Goal: Task Accomplishment & Management: Manage account settings

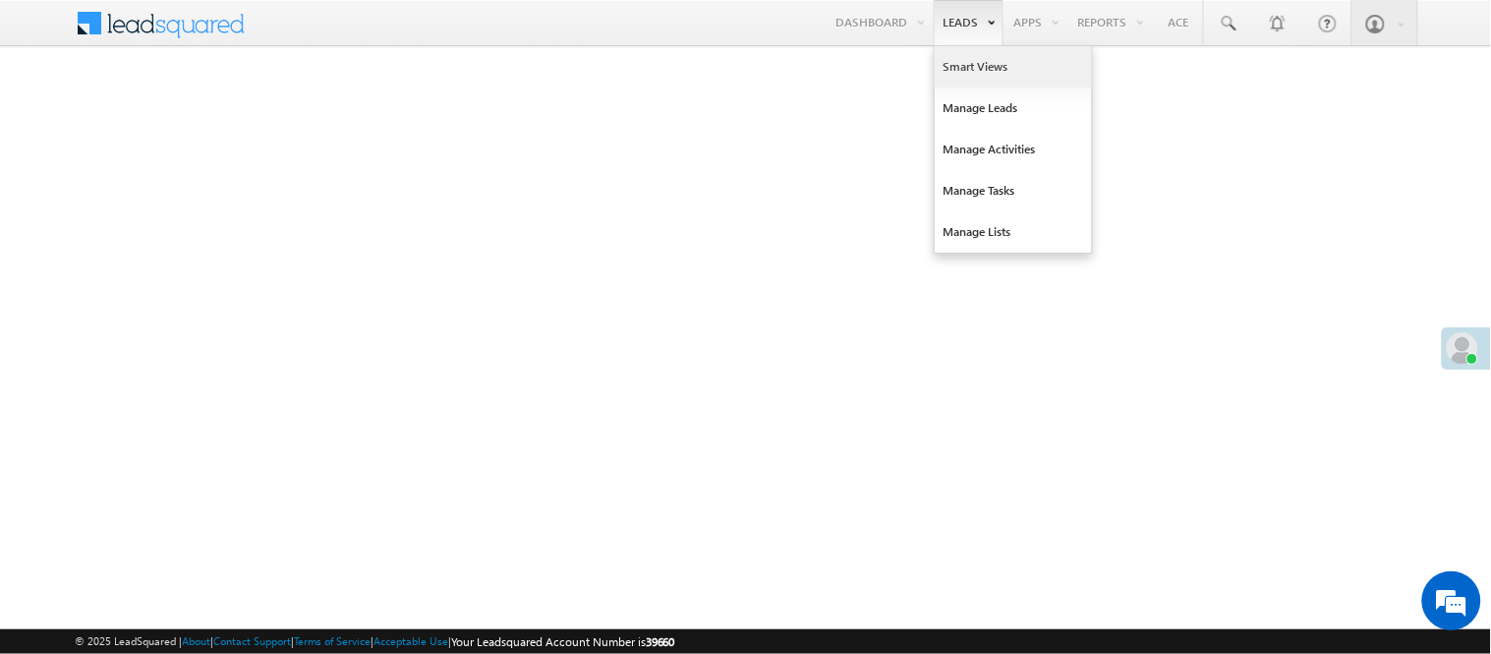
click at [966, 76] on link "Smart Views" at bounding box center [1013, 66] width 157 height 41
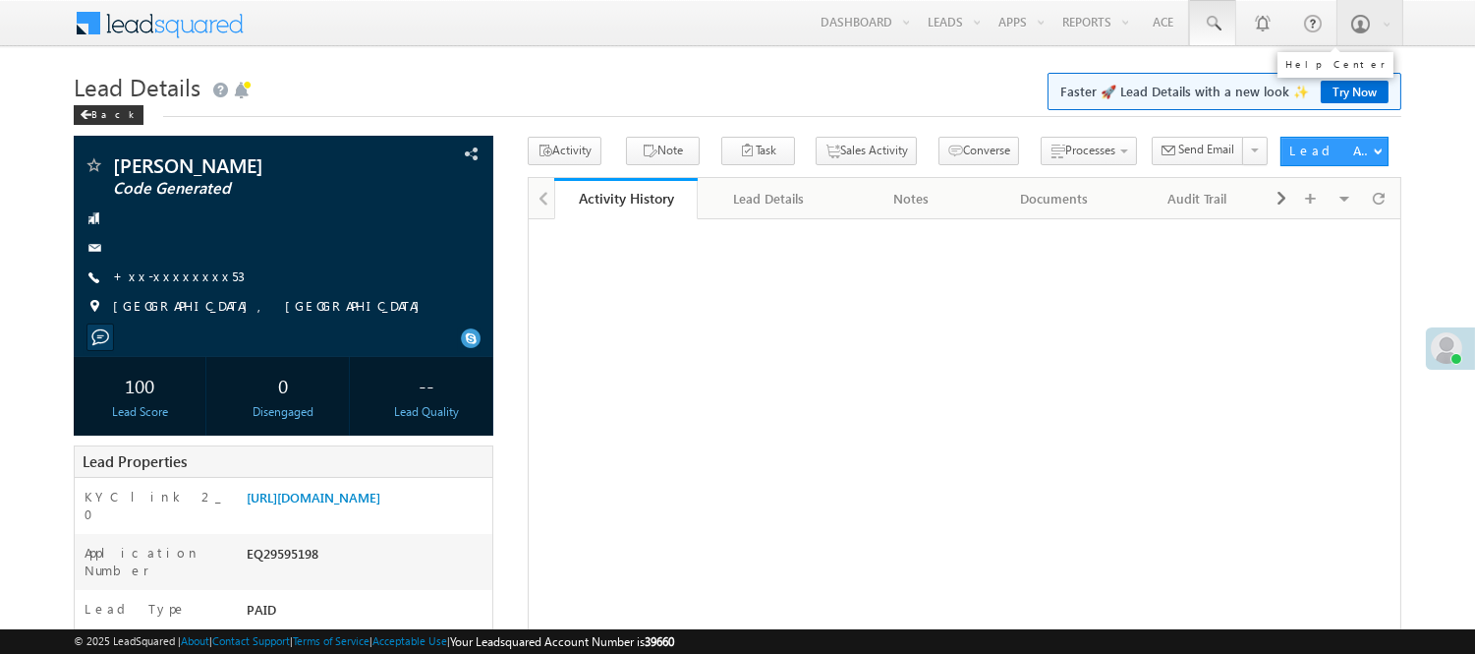
click at [1230, 14] on link at bounding box center [1212, 22] width 47 height 45
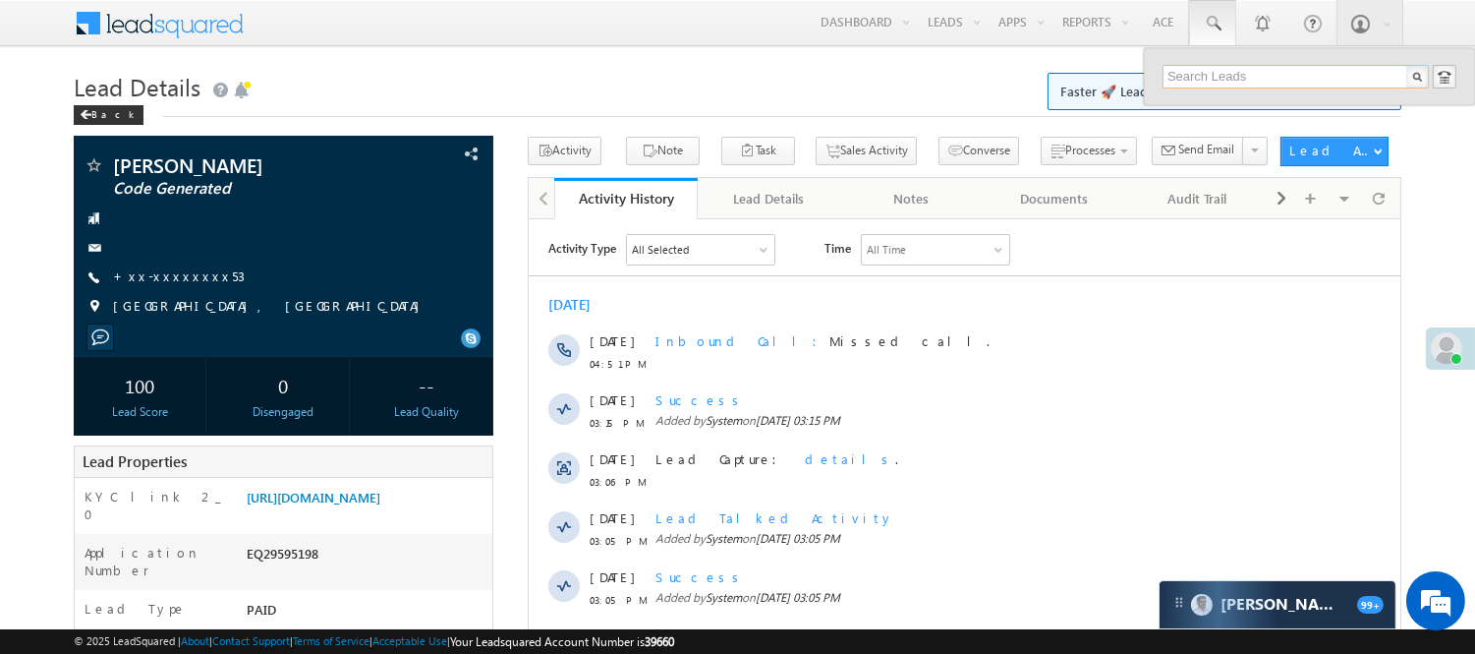
click at [1242, 71] on input "text" at bounding box center [1296, 77] width 266 height 24
paste input "EQ29612655"
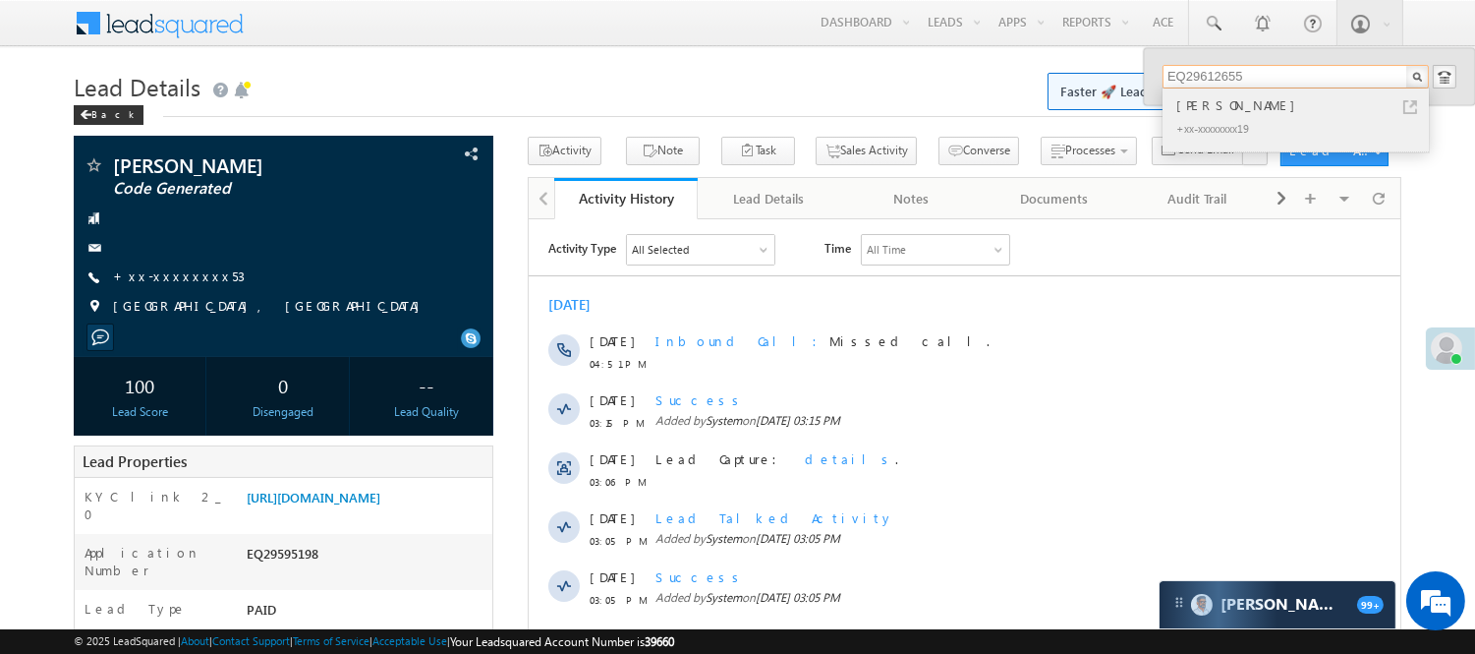
type input "EQ29612655"
click at [1243, 109] on div "Guddu Kumar" at bounding box center [1303, 105] width 263 height 22
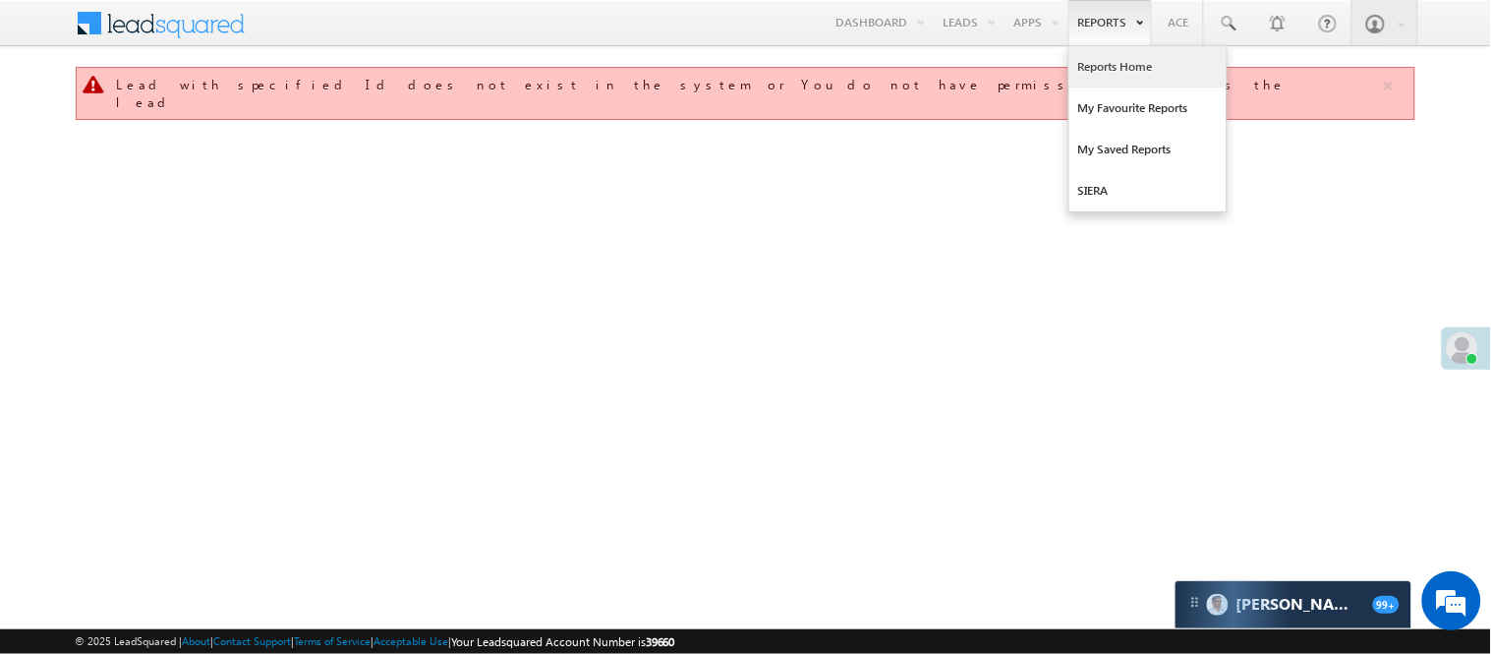
click at [1111, 69] on link "Reports Home" at bounding box center [1147, 66] width 157 height 41
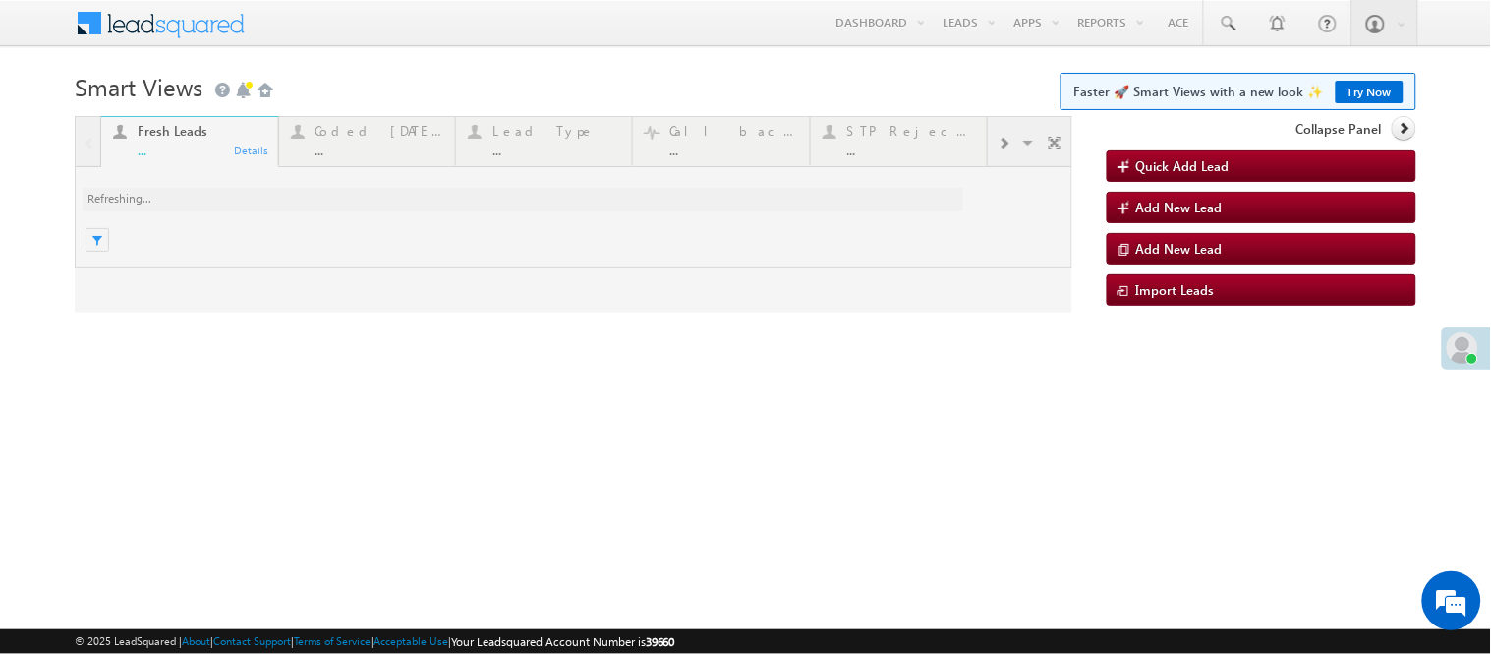
click at [354, 145] on div at bounding box center [574, 214] width 998 height 197
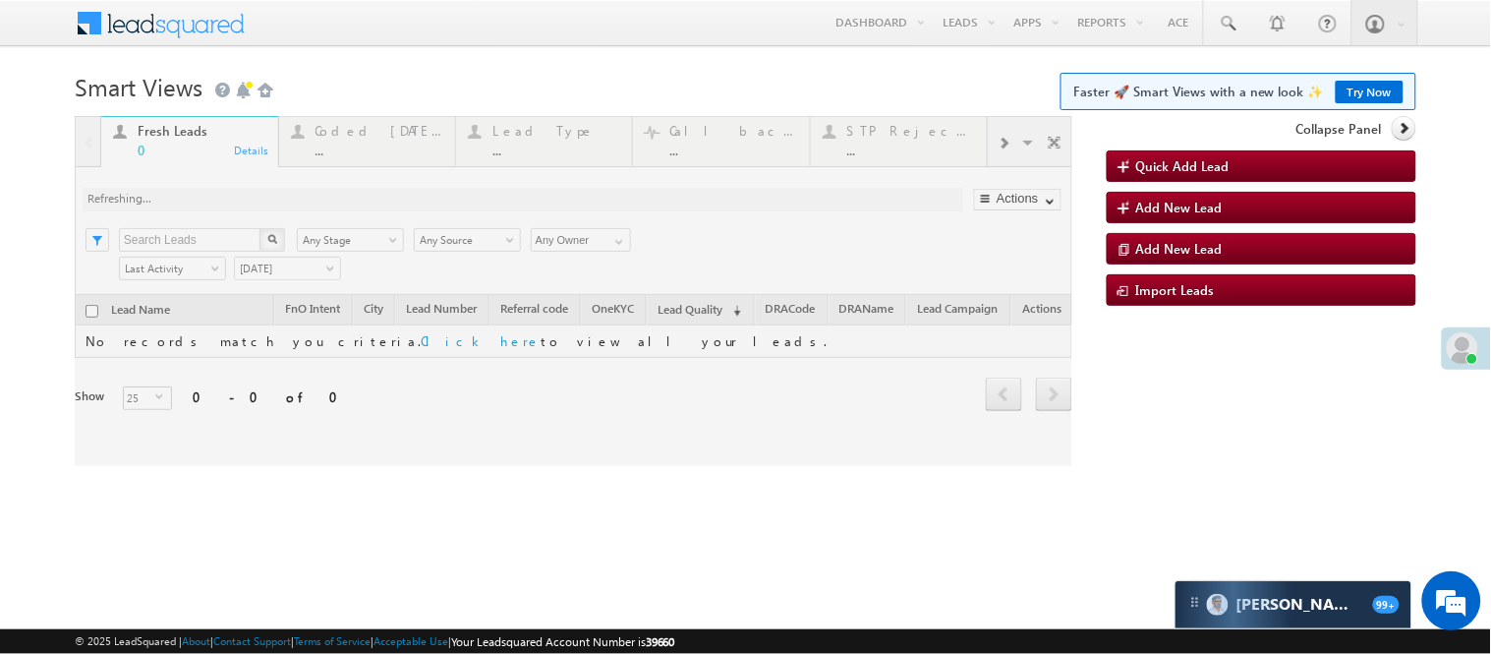
click at [365, 144] on div at bounding box center [574, 291] width 998 height 350
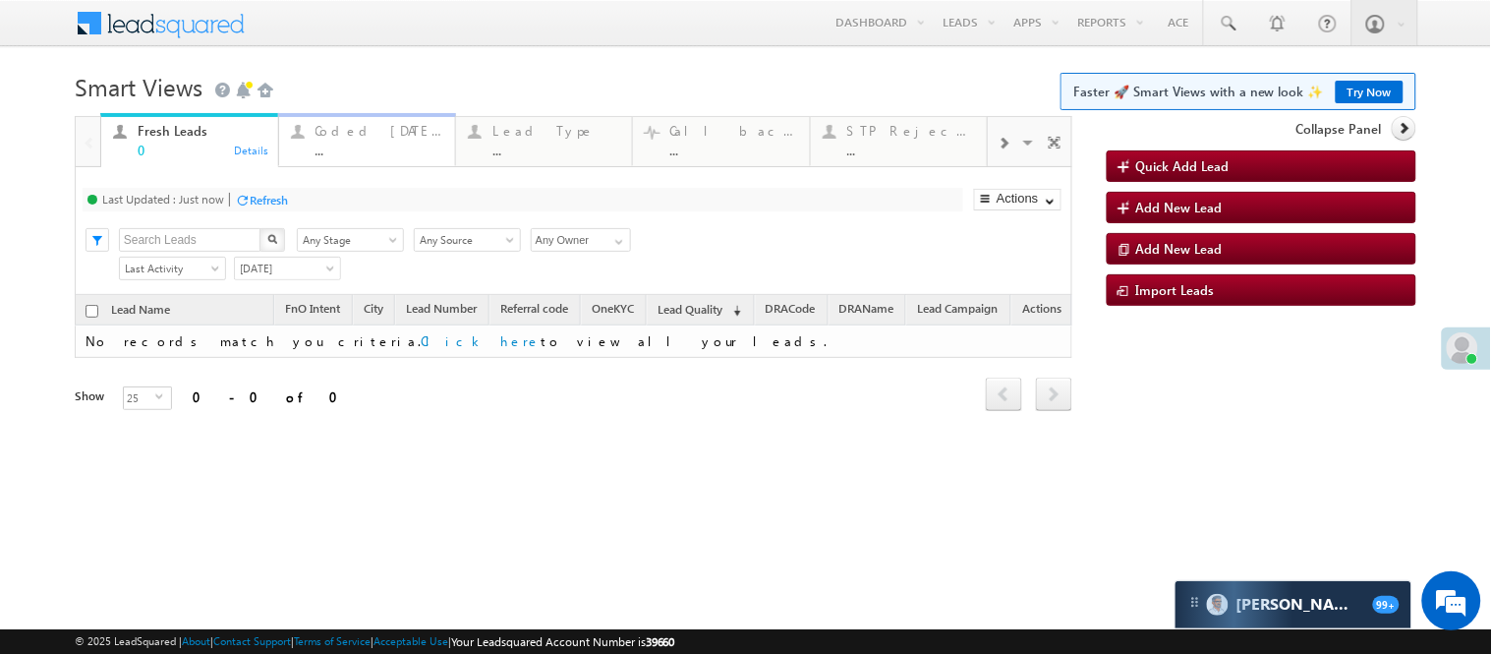
click at [365, 144] on div "..." at bounding box center [379, 150] width 128 height 15
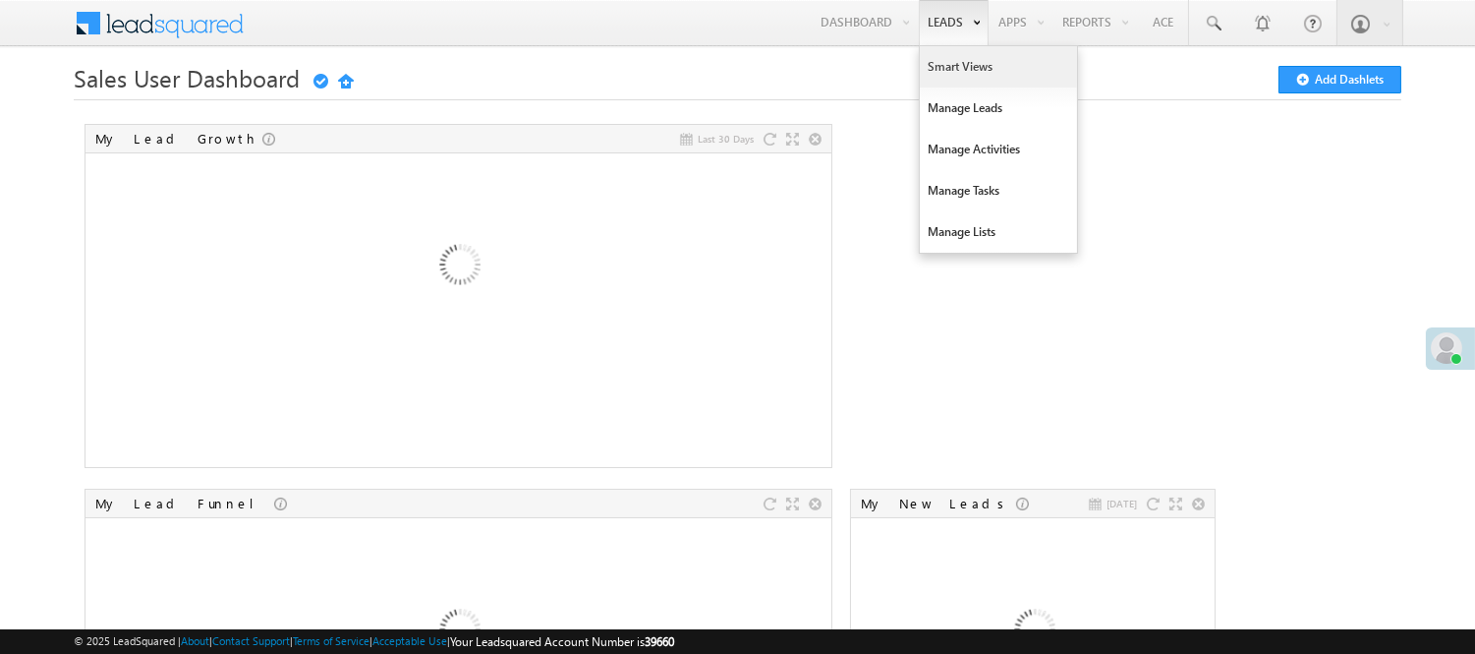
click at [939, 67] on link "Smart Views" at bounding box center [998, 66] width 157 height 41
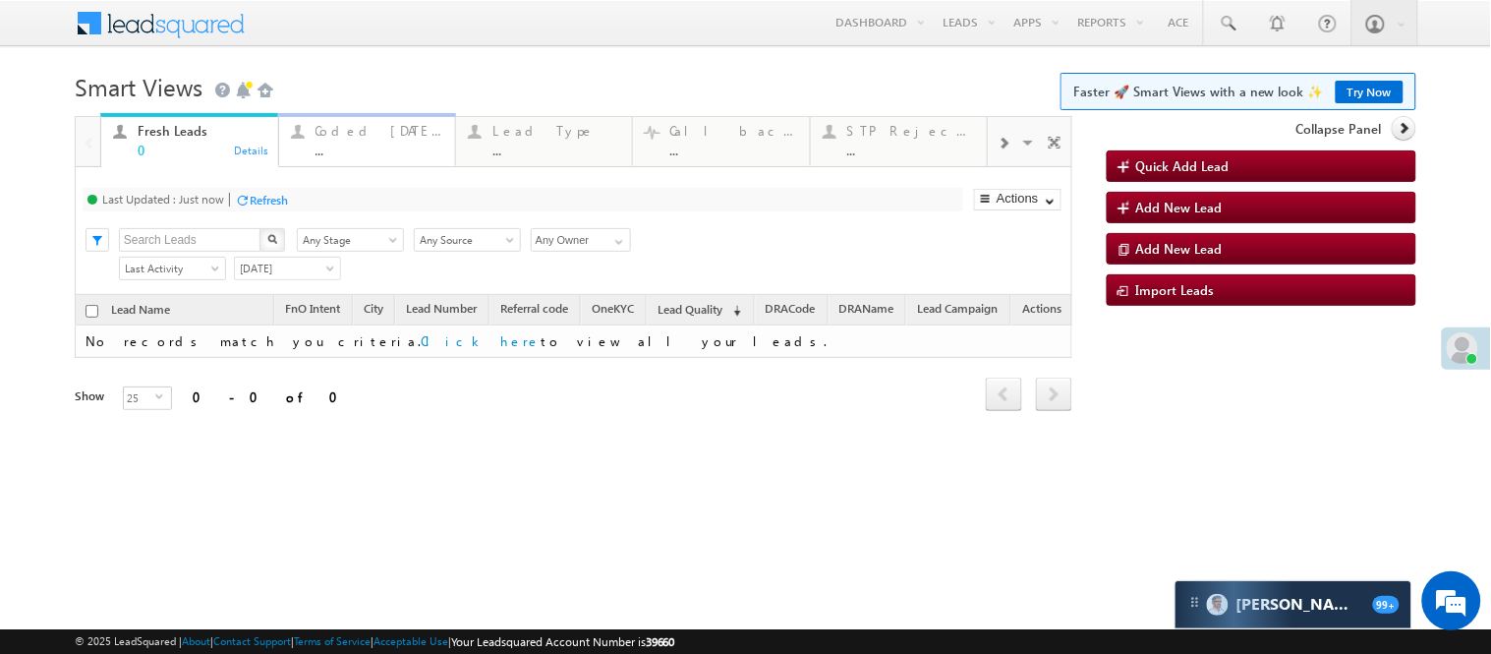
click at [357, 153] on div "..." at bounding box center [379, 150] width 128 height 15
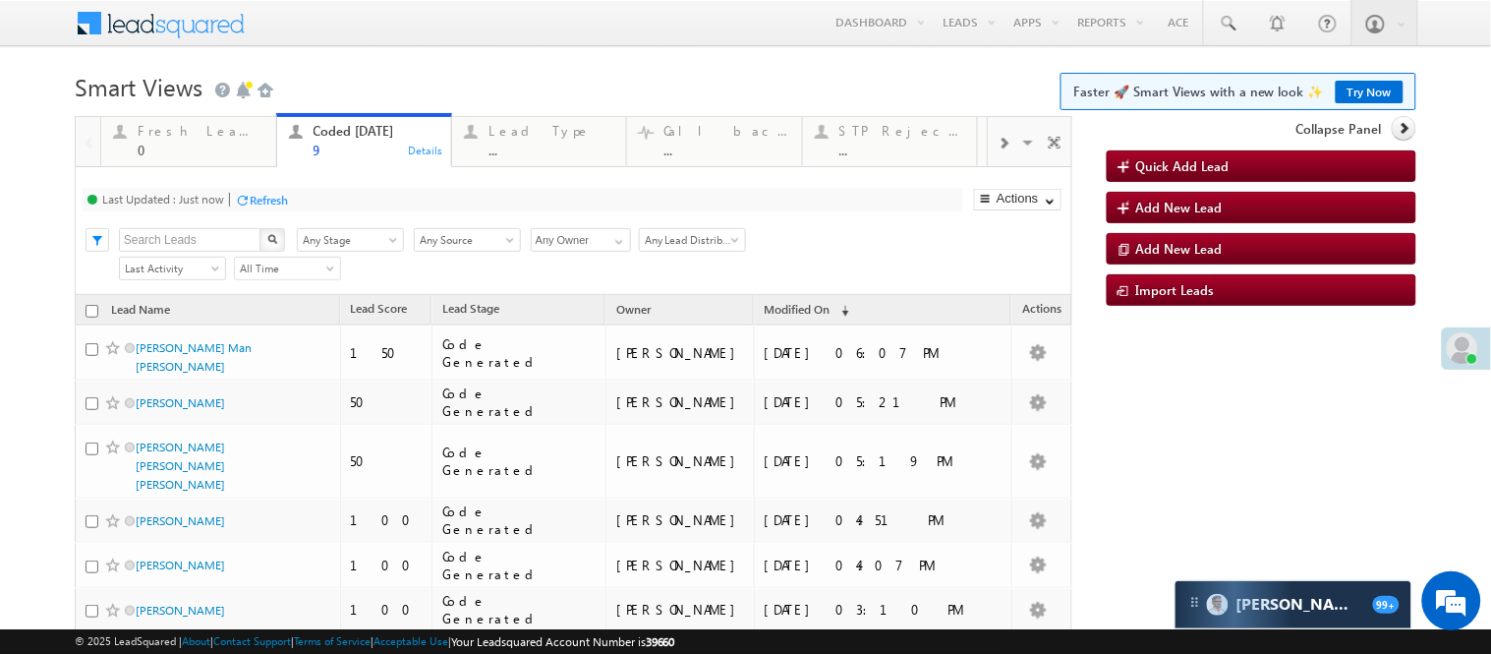
click at [1368, 89] on link "Try Now" at bounding box center [1370, 92] width 68 height 23
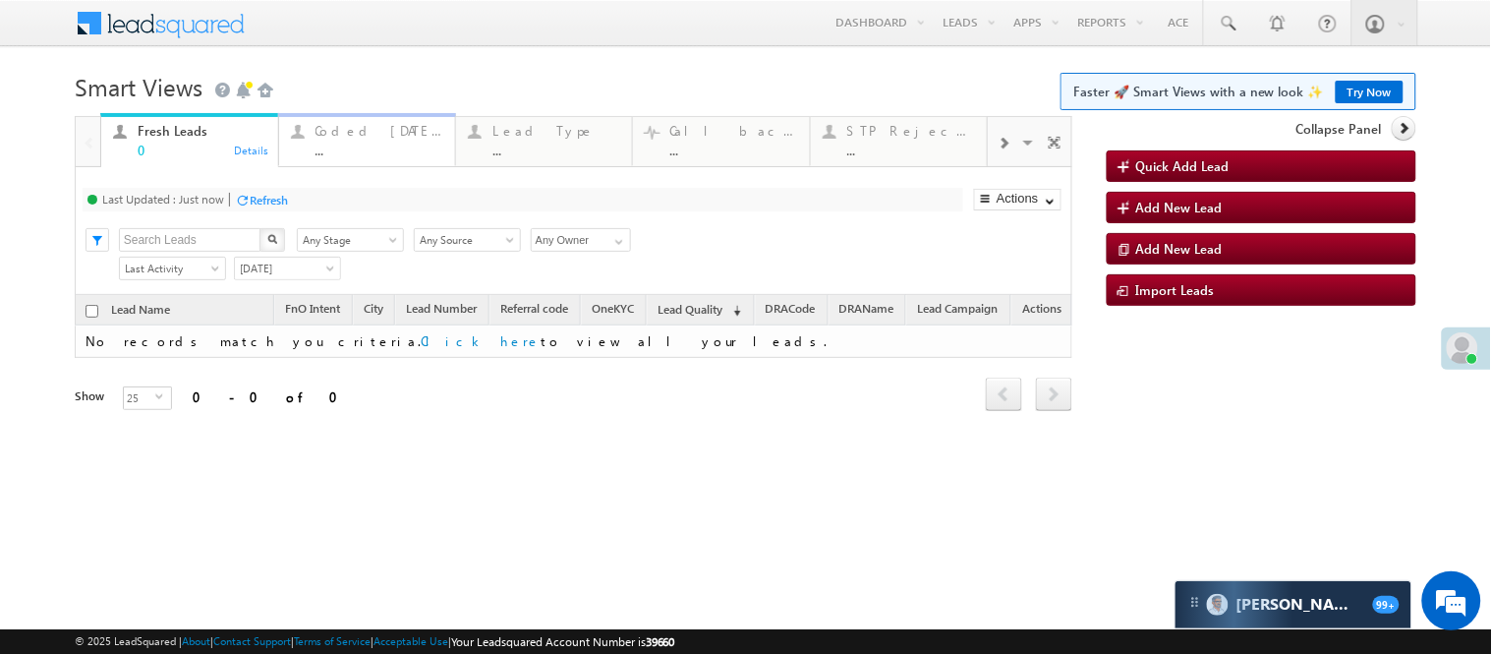
click at [355, 139] on div "Coded [DATE] ..." at bounding box center [379, 138] width 128 height 38
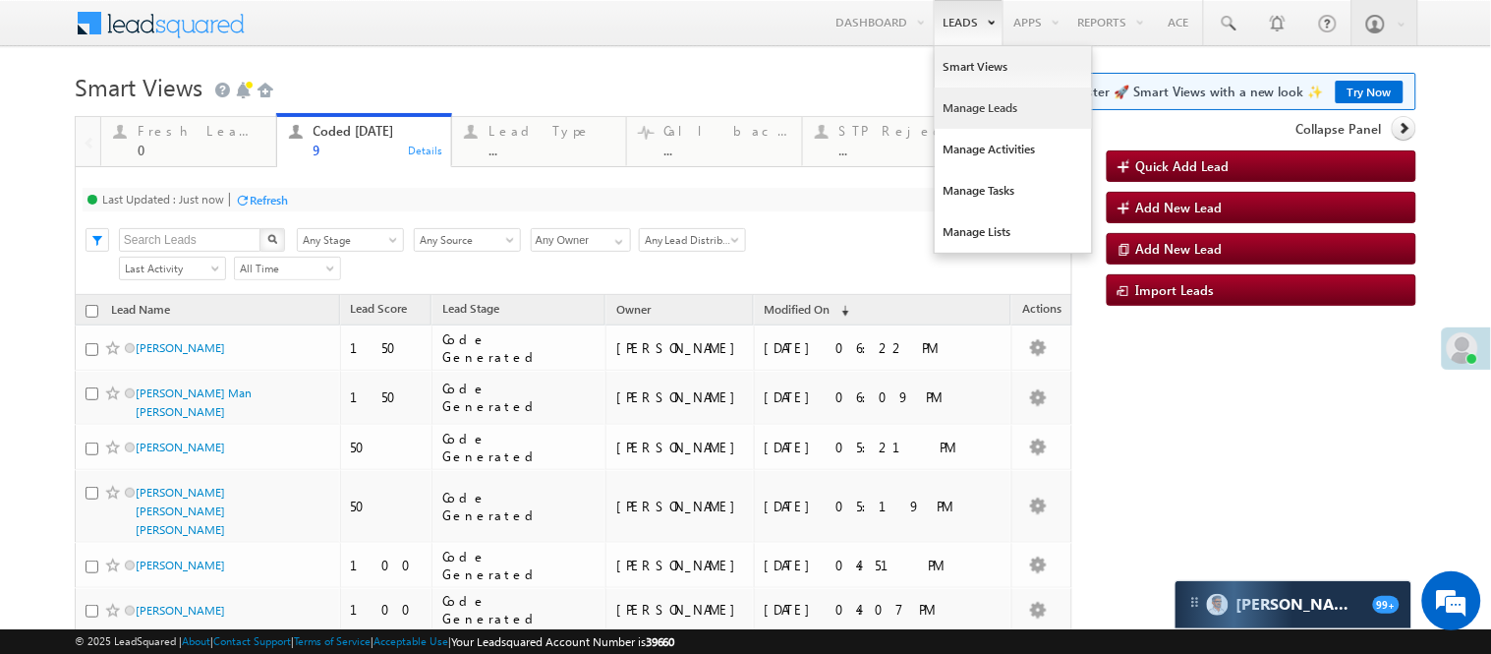
click at [961, 110] on link "Manage Leads" at bounding box center [1013, 107] width 157 height 41
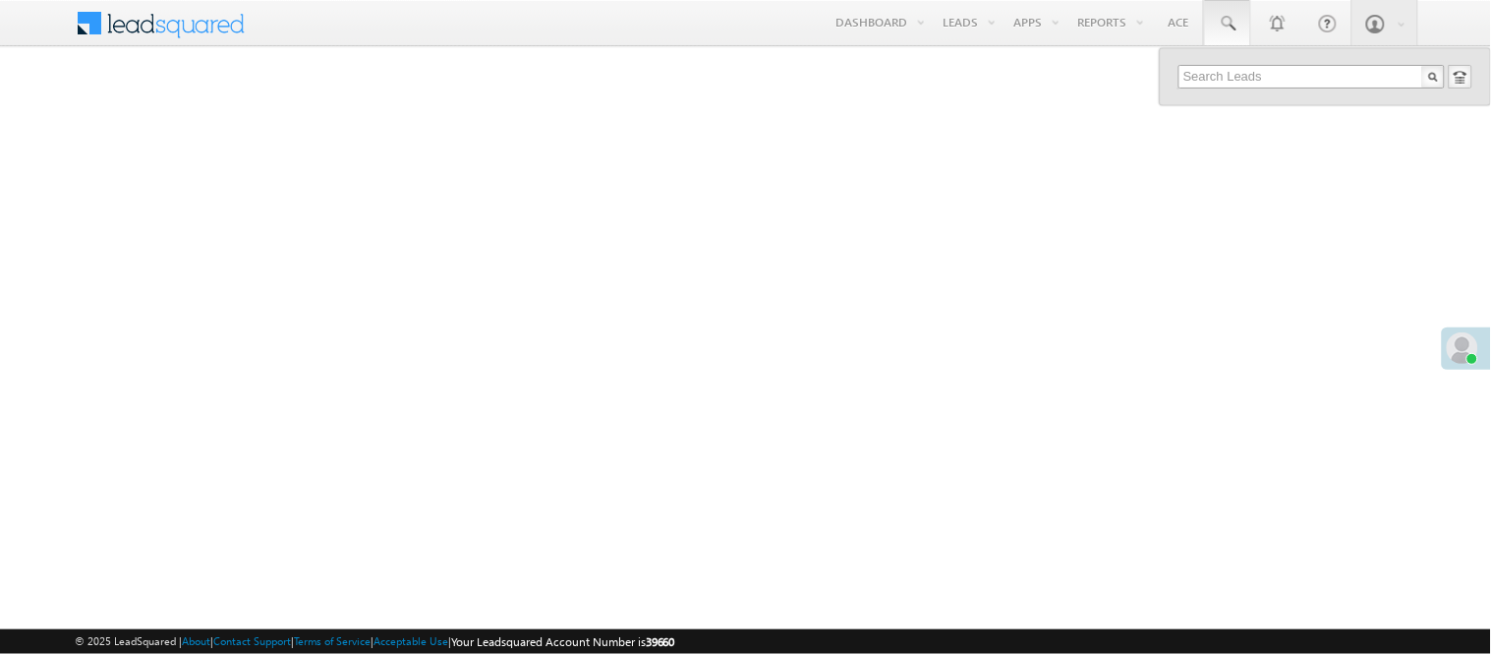
click at [1238, 75] on input "text" at bounding box center [1311, 77] width 266 height 24
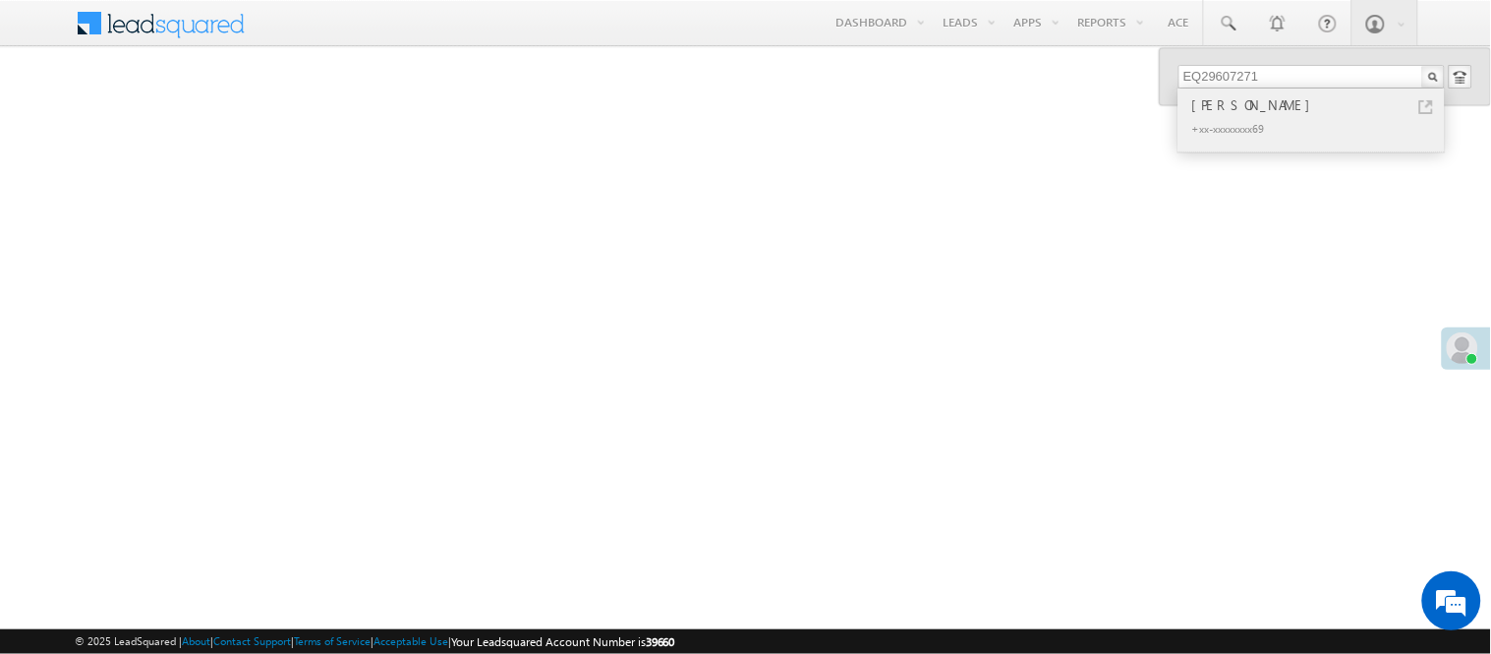
type input "EQ29607271"
click at [1251, 114] on div "[PERSON_NAME]" at bounding box center [1319, 105] width 263 height 22
click at [1280, 113] on div "Akash Verma" at bounding box center [1319, 105] width 263 height 22
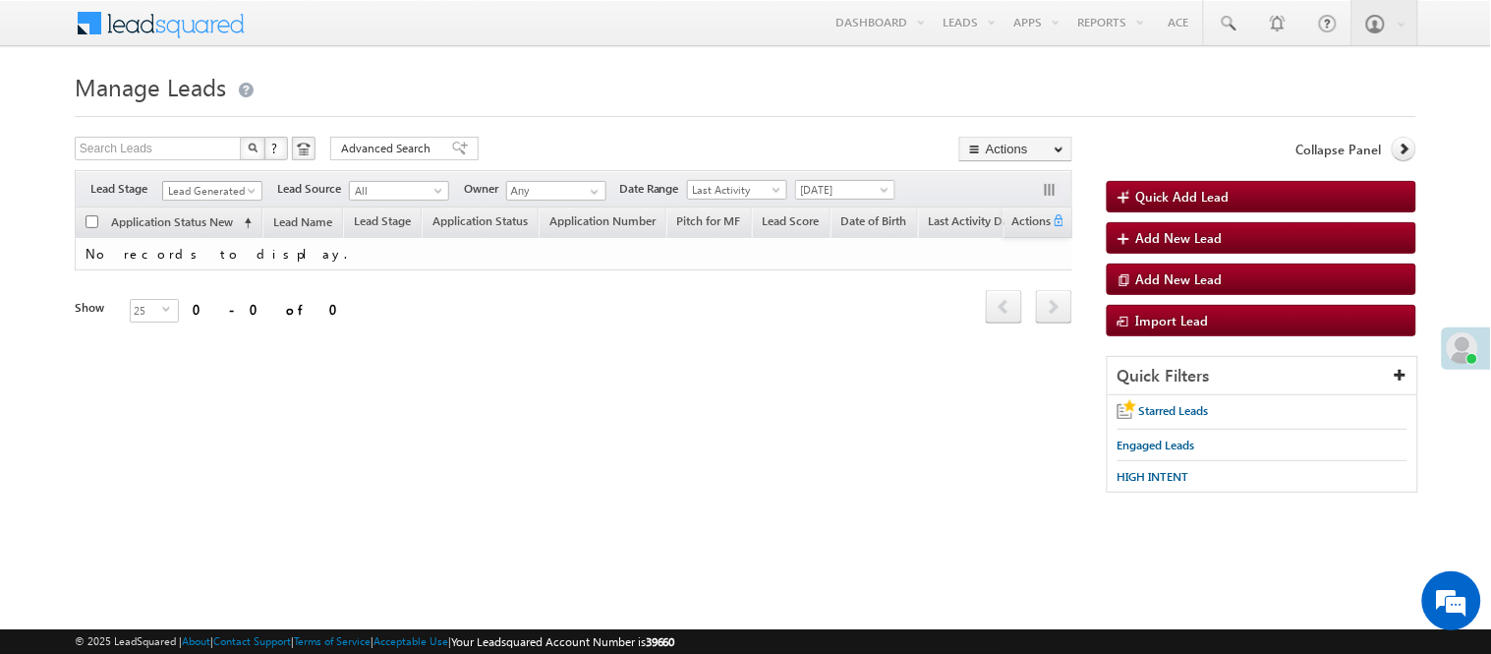
click at [185, 188] on span "Lead Generated" at bounding box center [209, 191] width 93 height 18
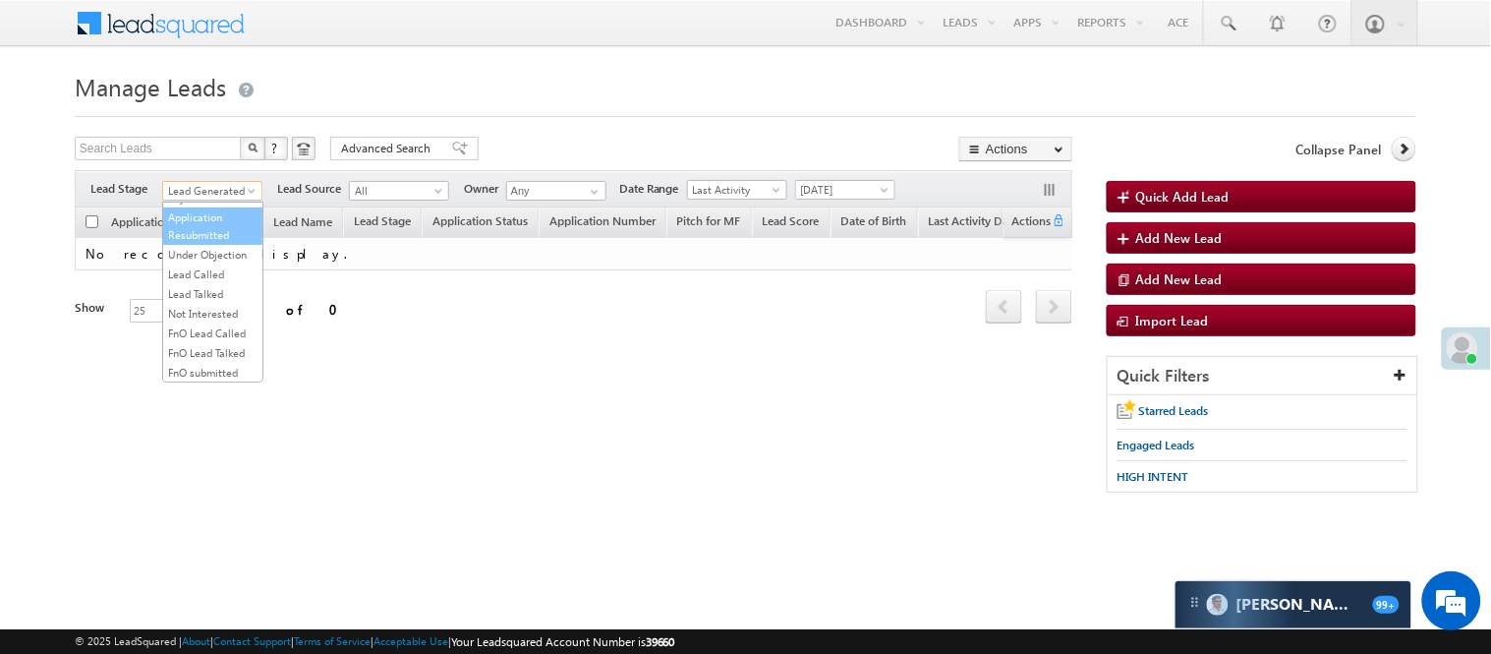
scroll to position [218, 0]
click at [192, 268] on link "Lead Called" at bounding box center [212, 260] width 99 height 18
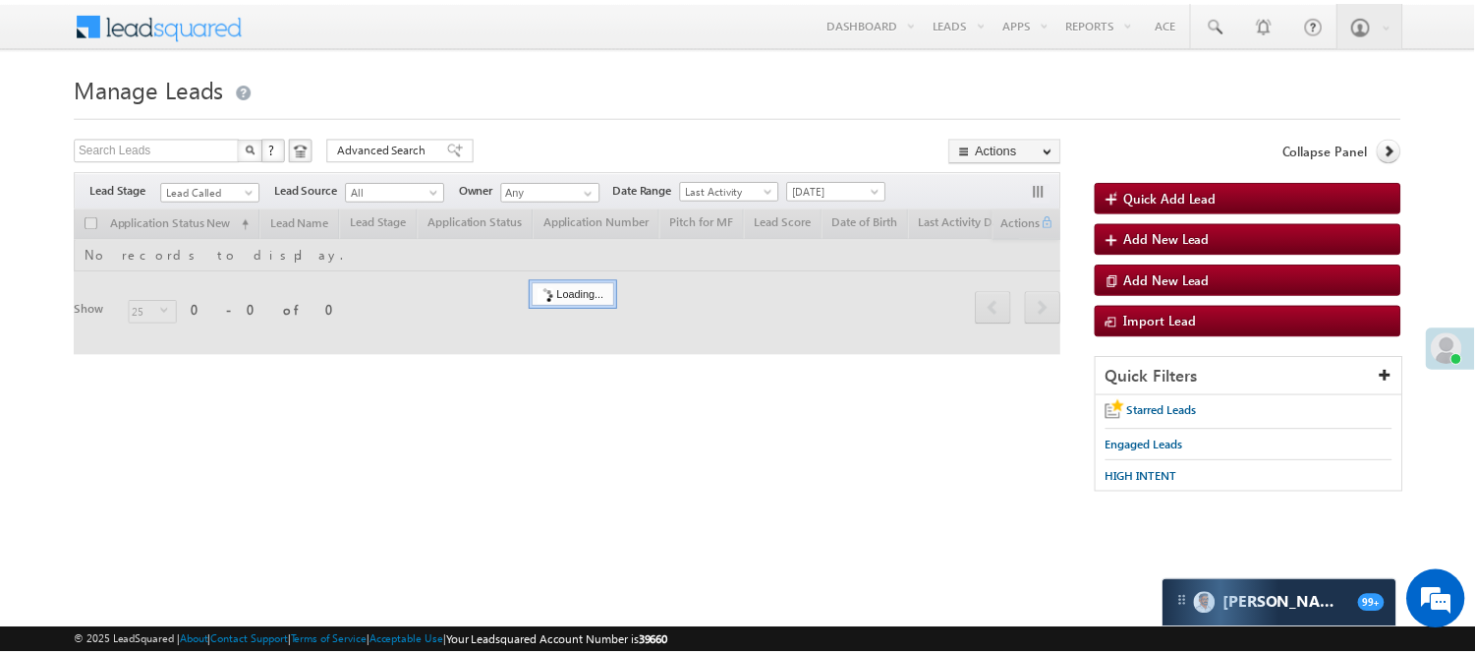
scroll to position [0, 0]
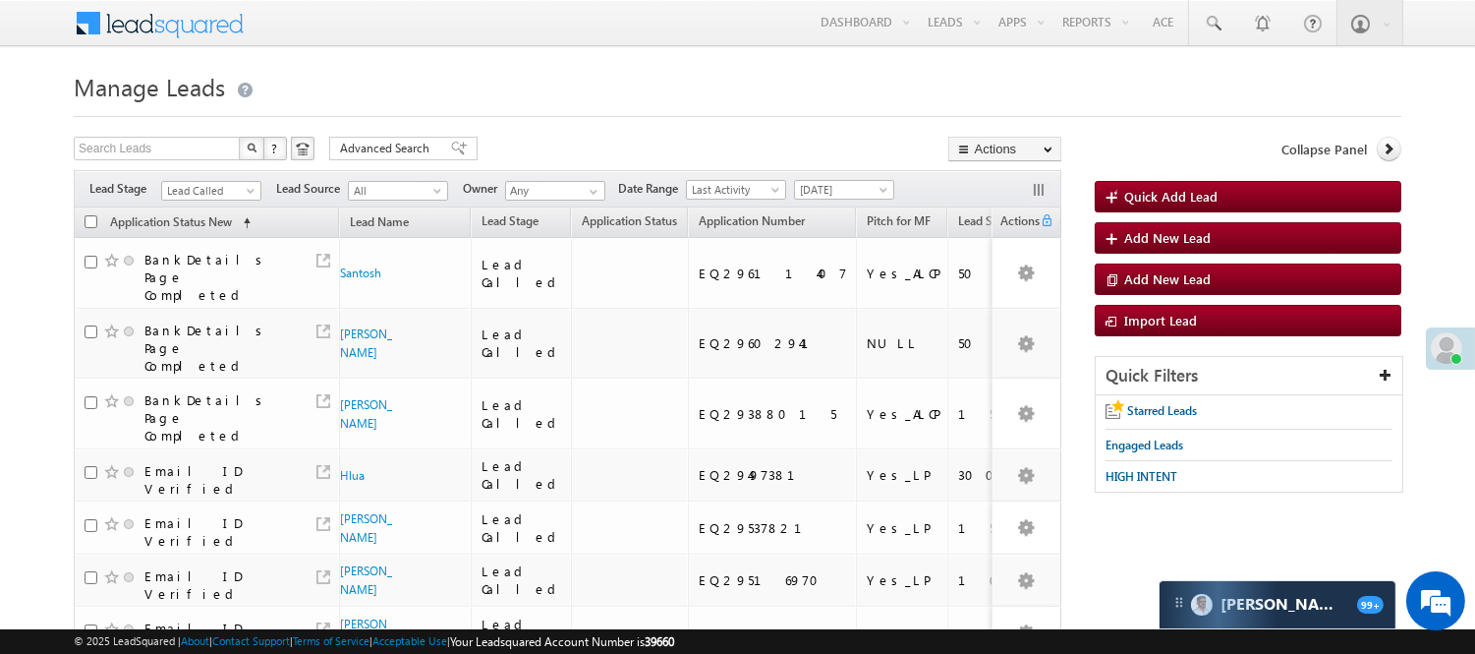
click at [201, 178] on div "Filters Lead Stage All Lead Generated Lead Talked - Pitch Not Done Lead Talked …" at bounding box center [568, 188] width 988 height 37
click at [208, 193] on span "Lead Called" at bounding box center [208, 191] width 93 height 18
click at [213, 230] on link "Lead Generated" at bounding box center [211, 232] width 99 height 18
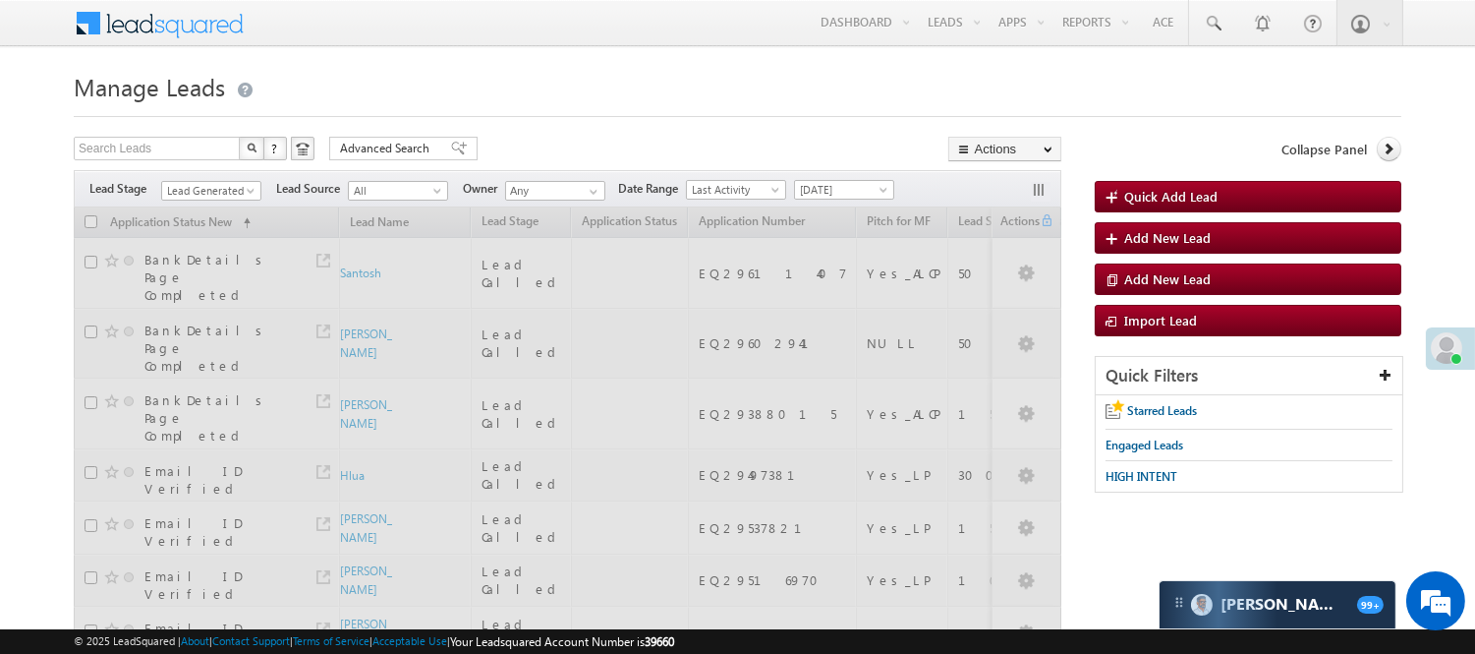
click at [672, 76] on h1 "Manage Leads" at bounding box center [738, 85] width 1328 height 38
click at [220, 194] on span "Lead Generated" at bounding box center [208, 191] width 93 height 18
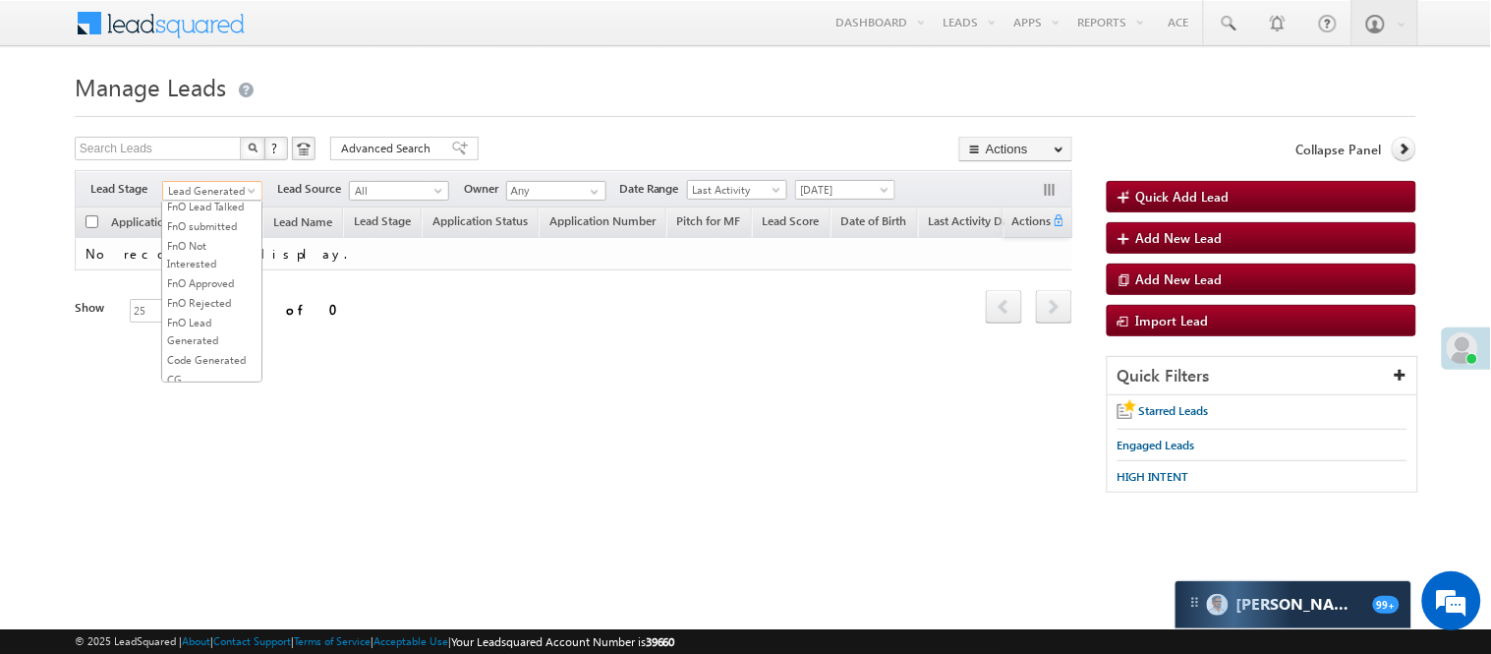
scroll to position [269, 0]
click at [204, 276] on link "FnO Lead Called" at bounding box center [211, 267] width 99 height 18
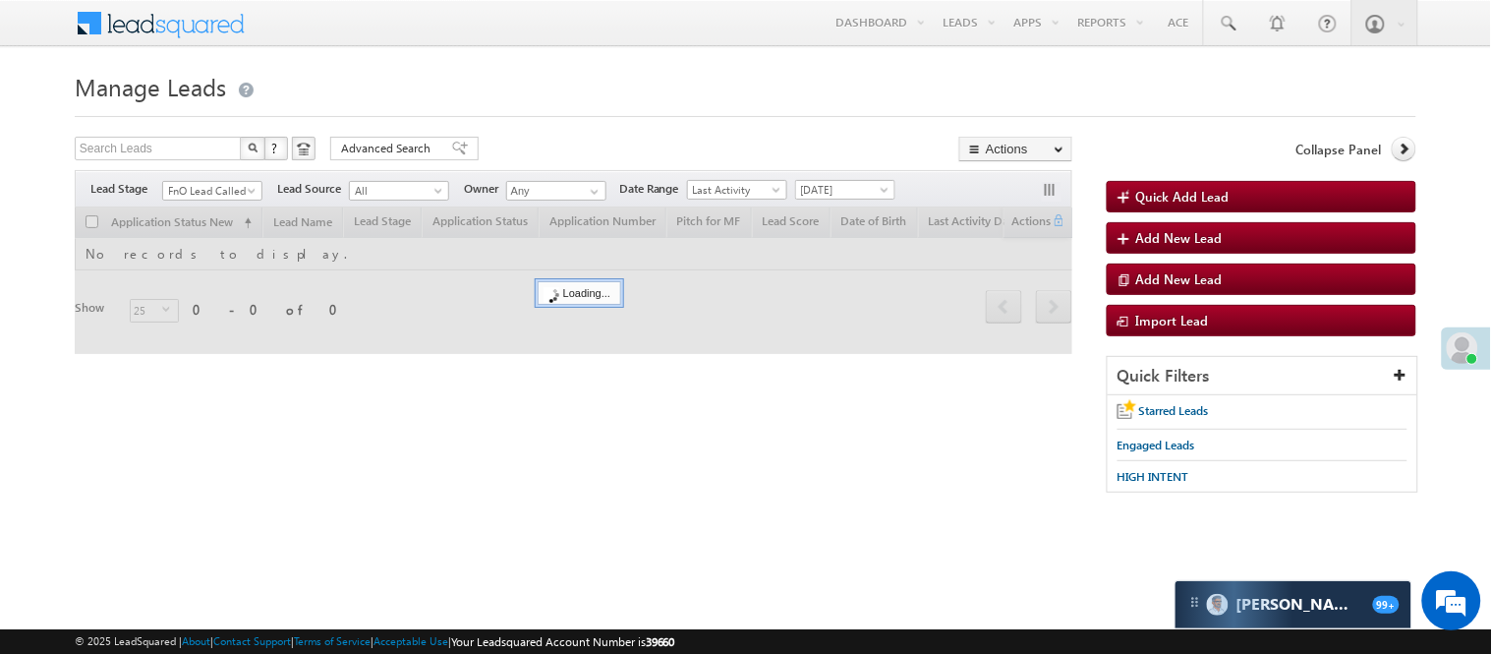
click at [434, 105] on div at bounding box center [746, 110] width 1342 height 13
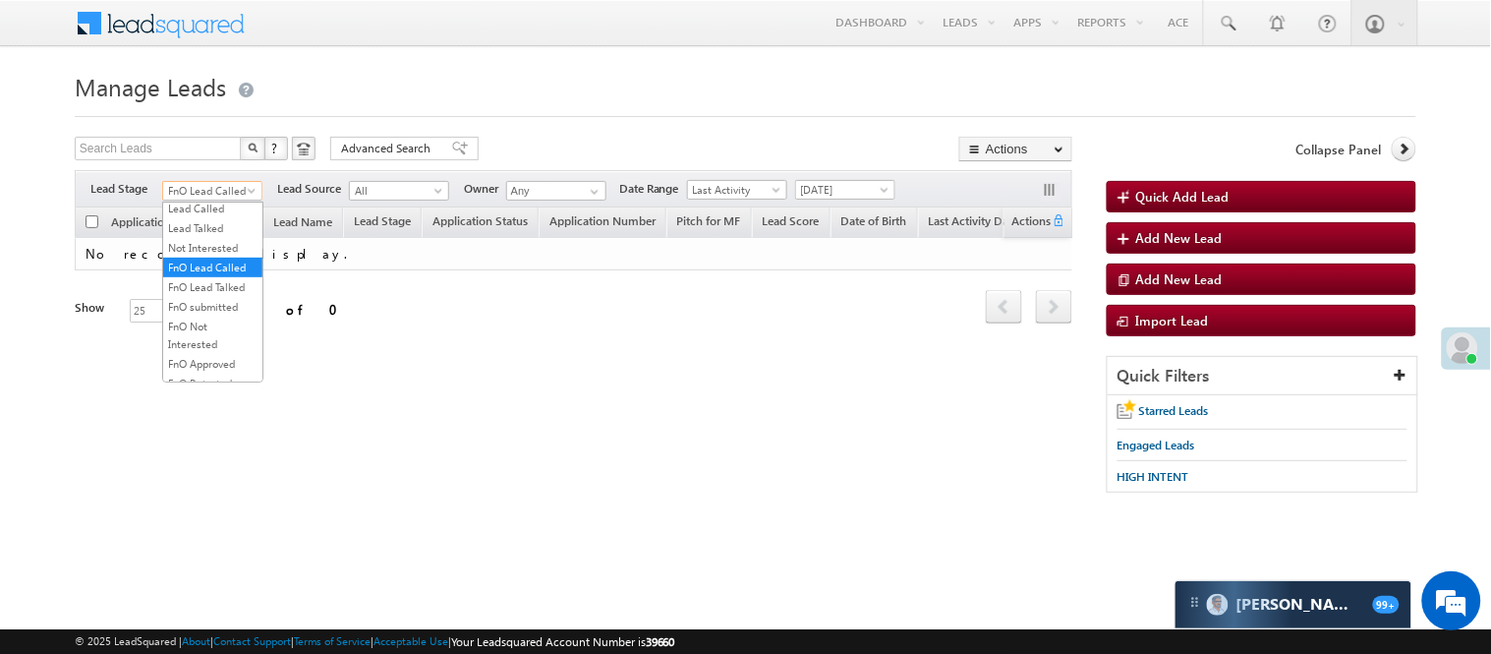
click at [209, 188] on span "FnO Lead Called" at bounding box center [209, 191] width 93 height 18
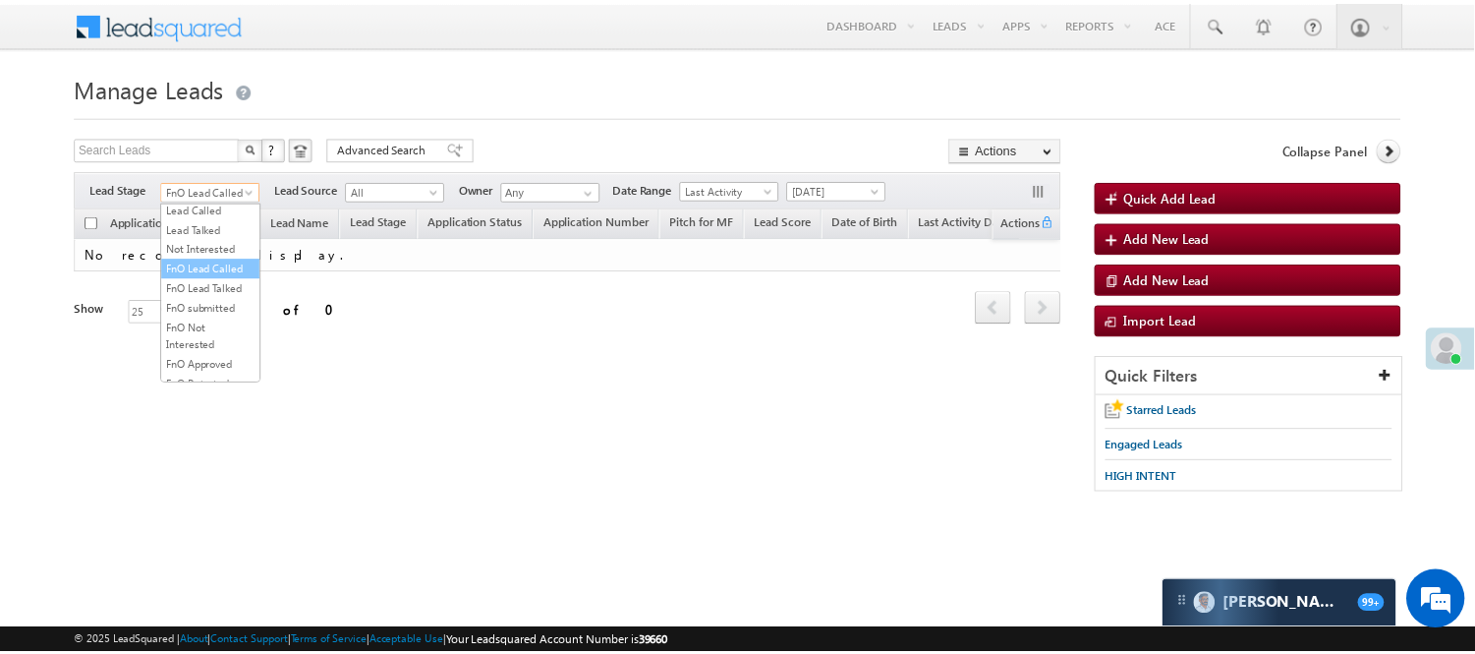
scroll to position [487, 0]
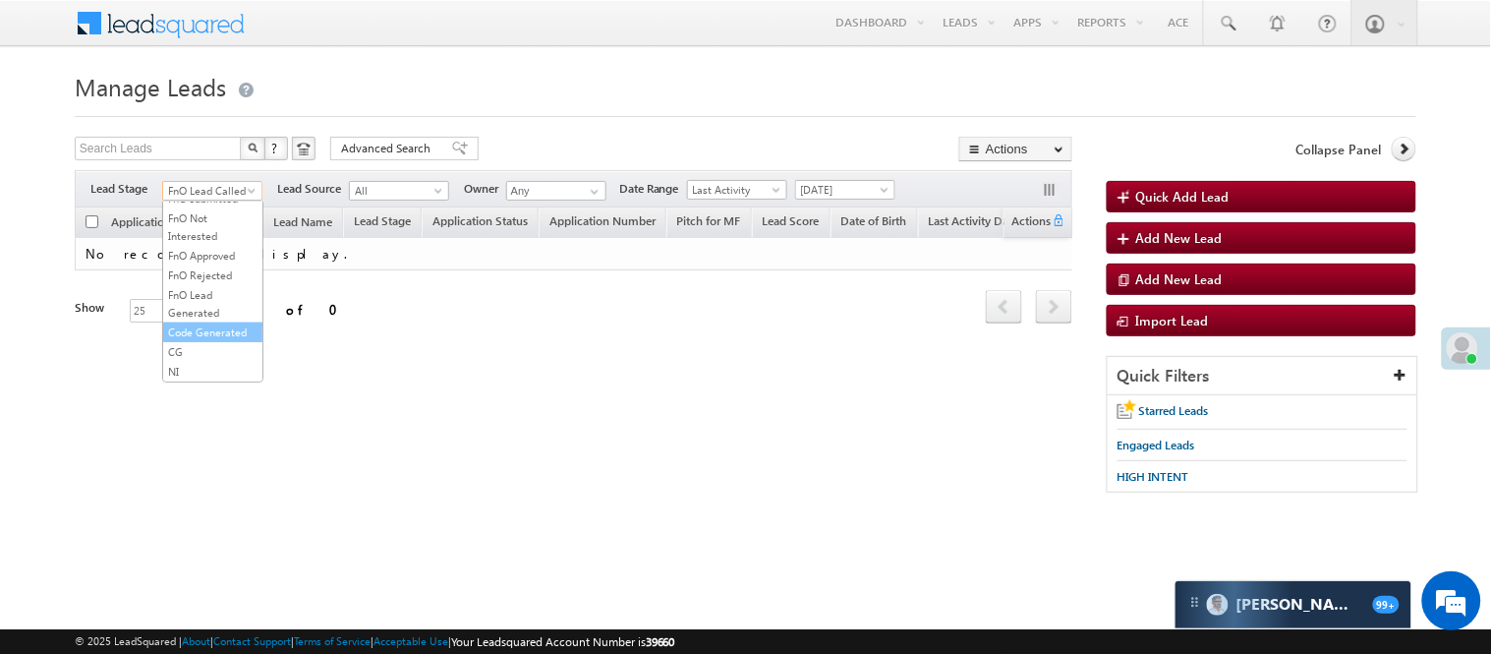
click at [192, 331] on link "Code Generated" at bounding box center [212, 332] width 99 height 18
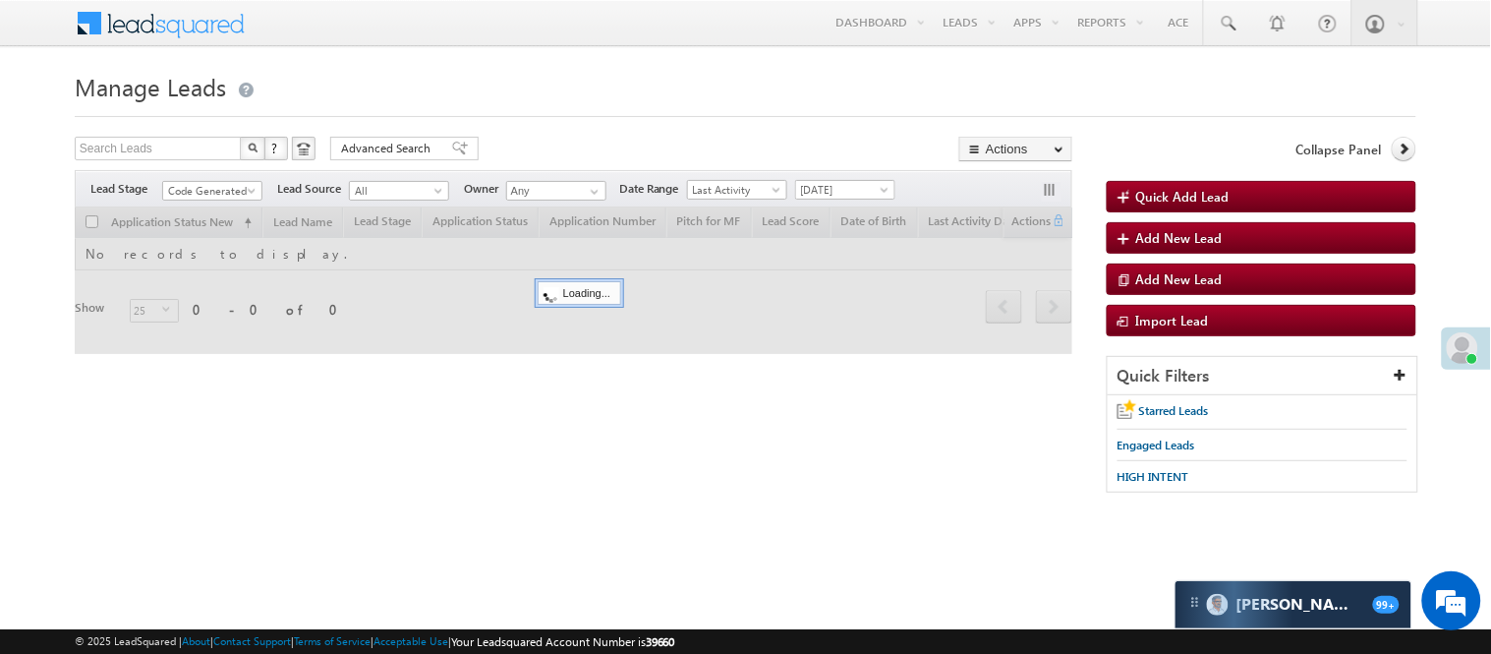
click at [597, 92] on h1 "Manage Leads" at bounding box center [746, 85] width 1342 height 38
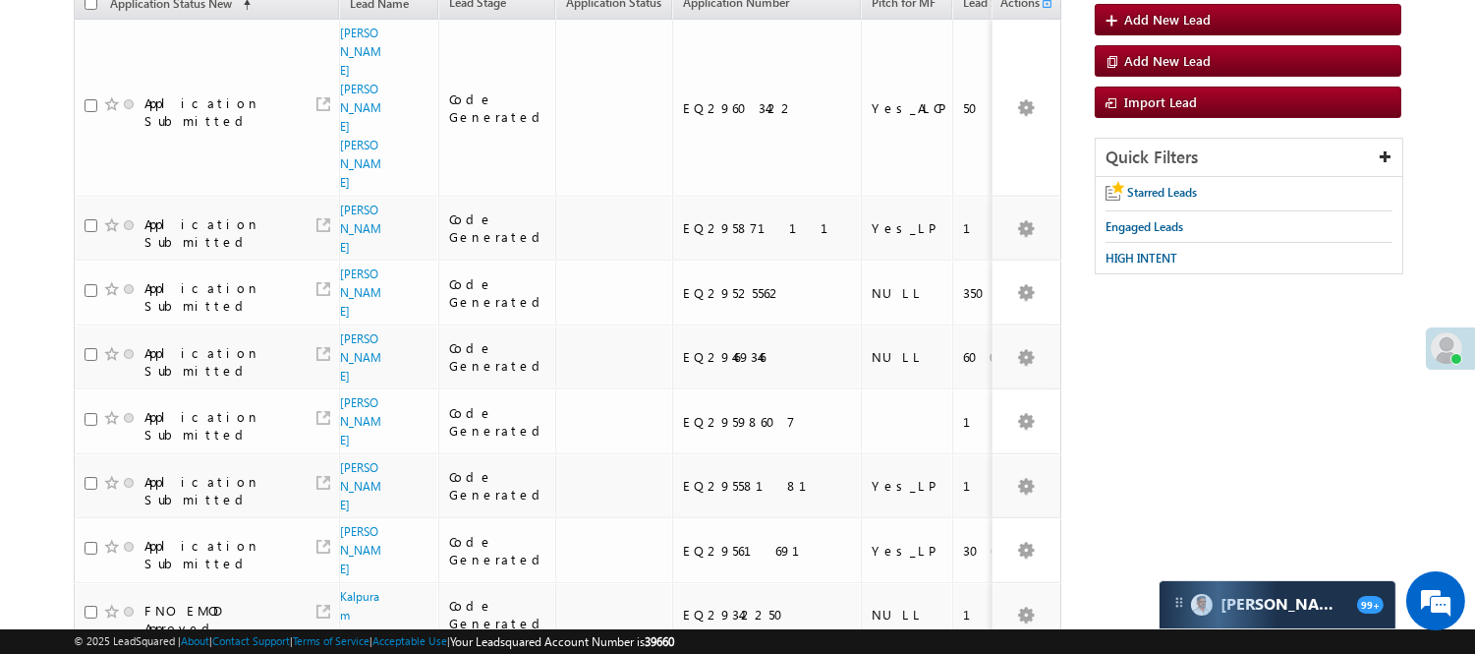
scroll to position [0, 0]
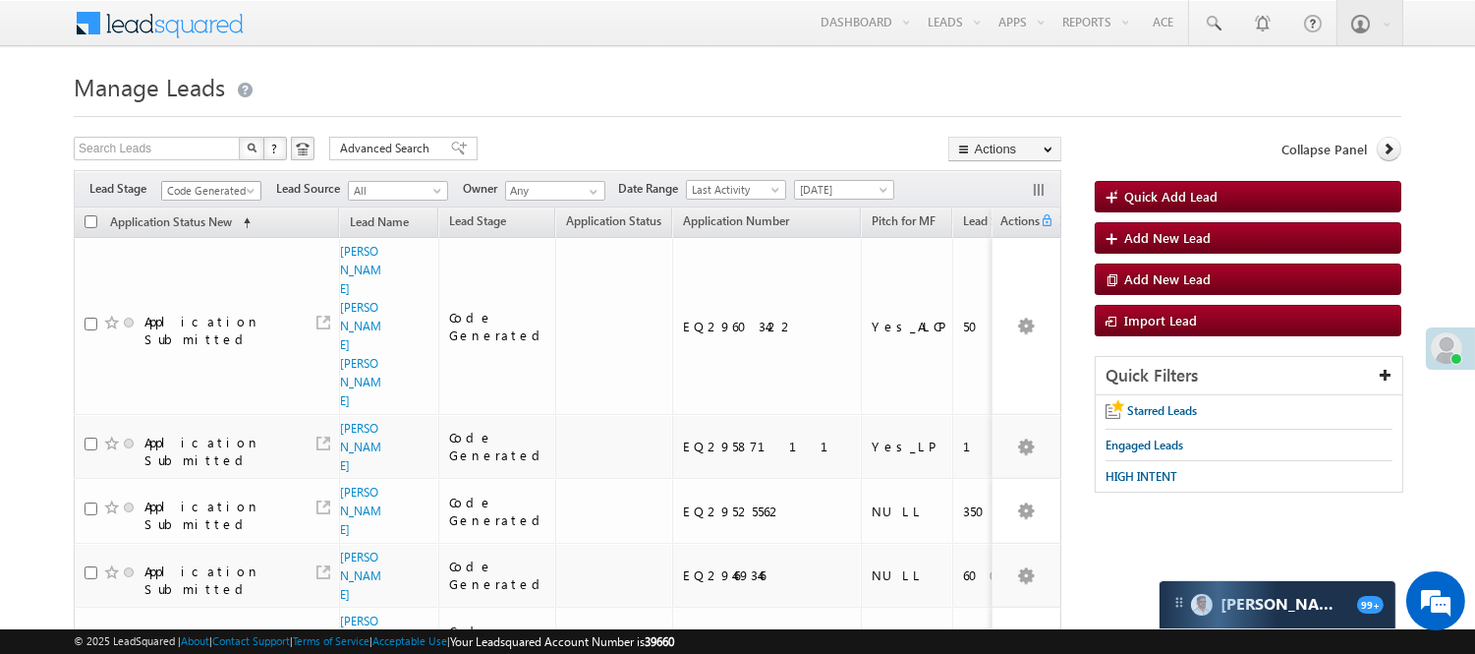
click at [223, 191] on span "Code Generated" at bounding box center [208, 191] width 93 height 18
click at [200, 240] on link "Lead Generated" at bounding box center [211, 232] width 99 height 18
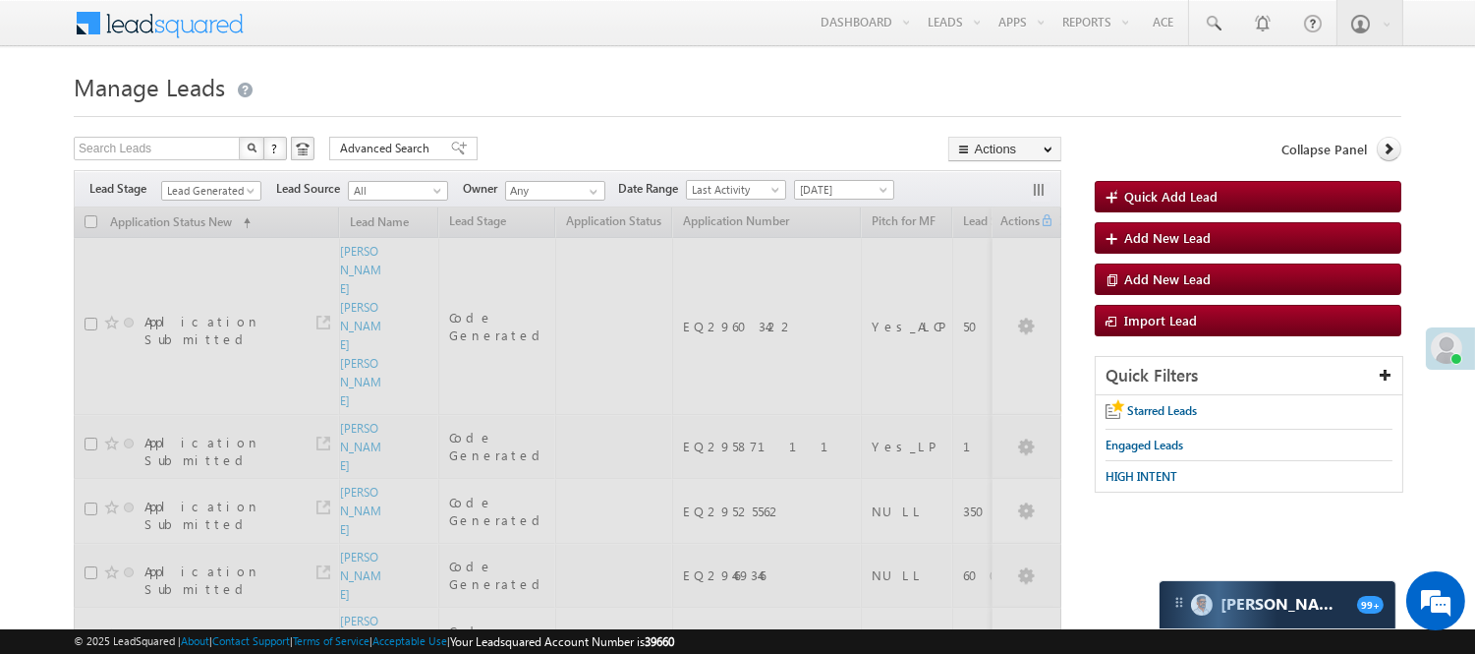
click at [533, 142] on div "Search Leads X ? 20 results found Advanced Search Advanced Search Advanced sear…" at bounding box center [568, 151] width 988 height 29
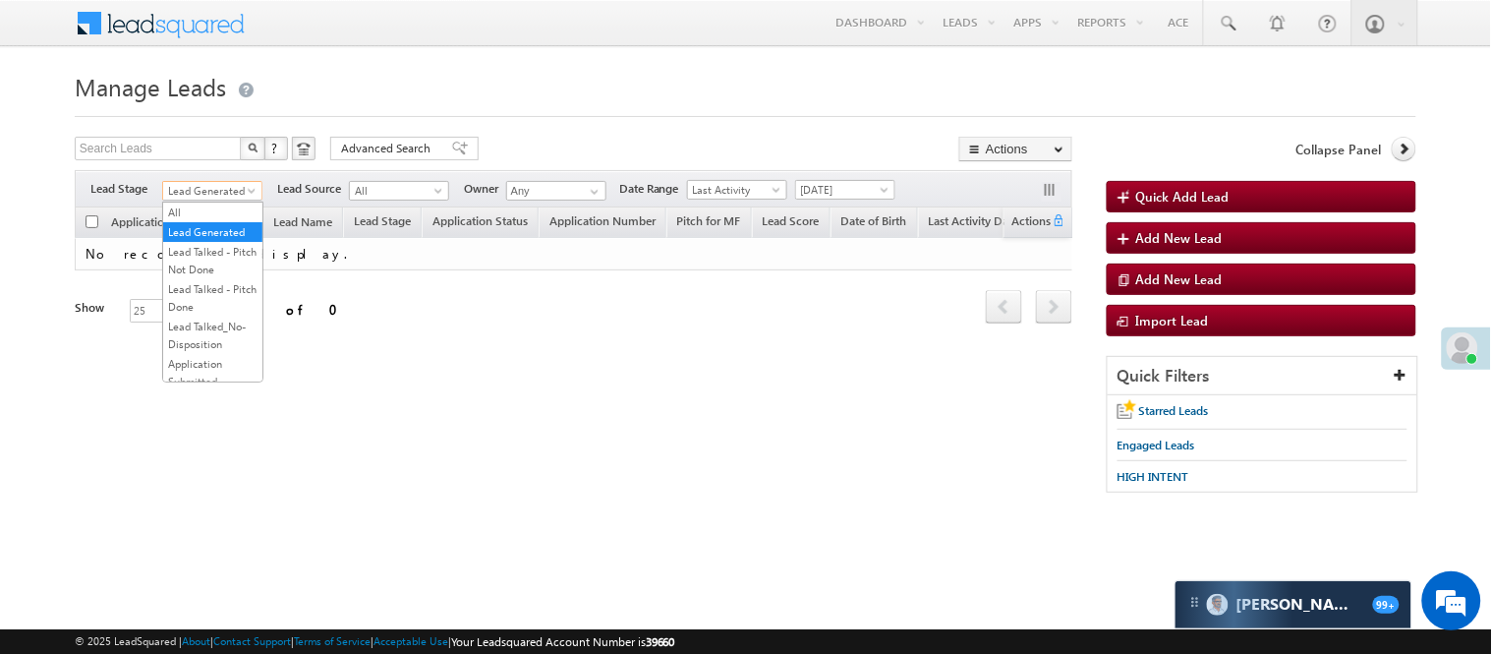
click at [217, 184] on span "Lead Generated" at bounding box center [209, 191] width 93 height 18
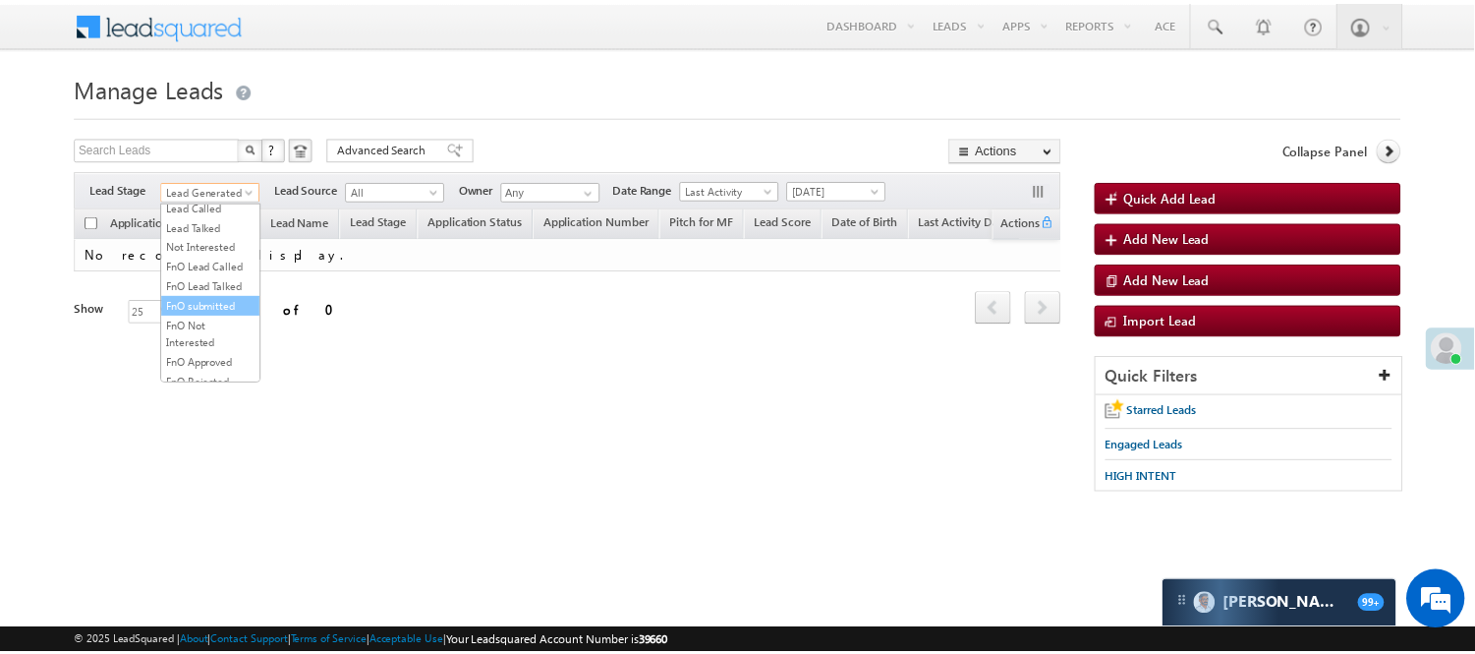
scroll to position [269, 0]
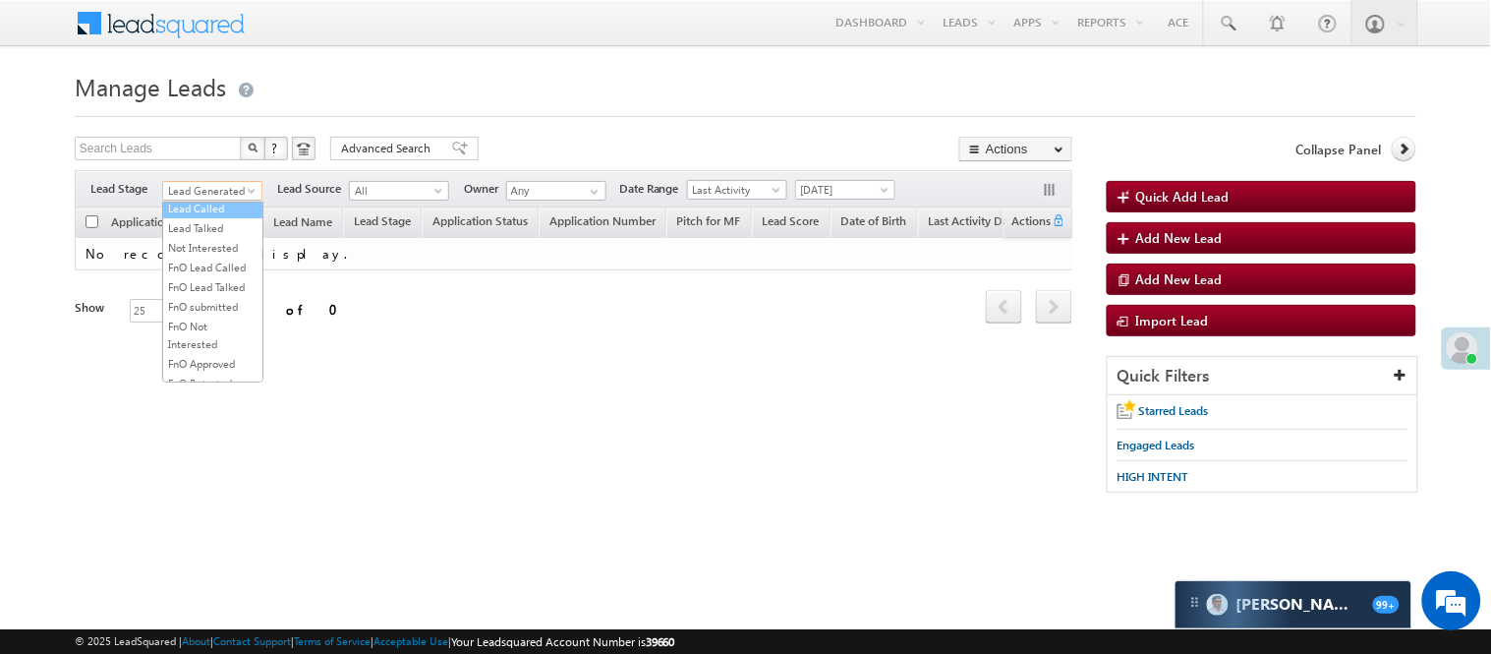
click at [218, 217] on link "Lead Called" at bounding box center [212, 209] width 99 height 18
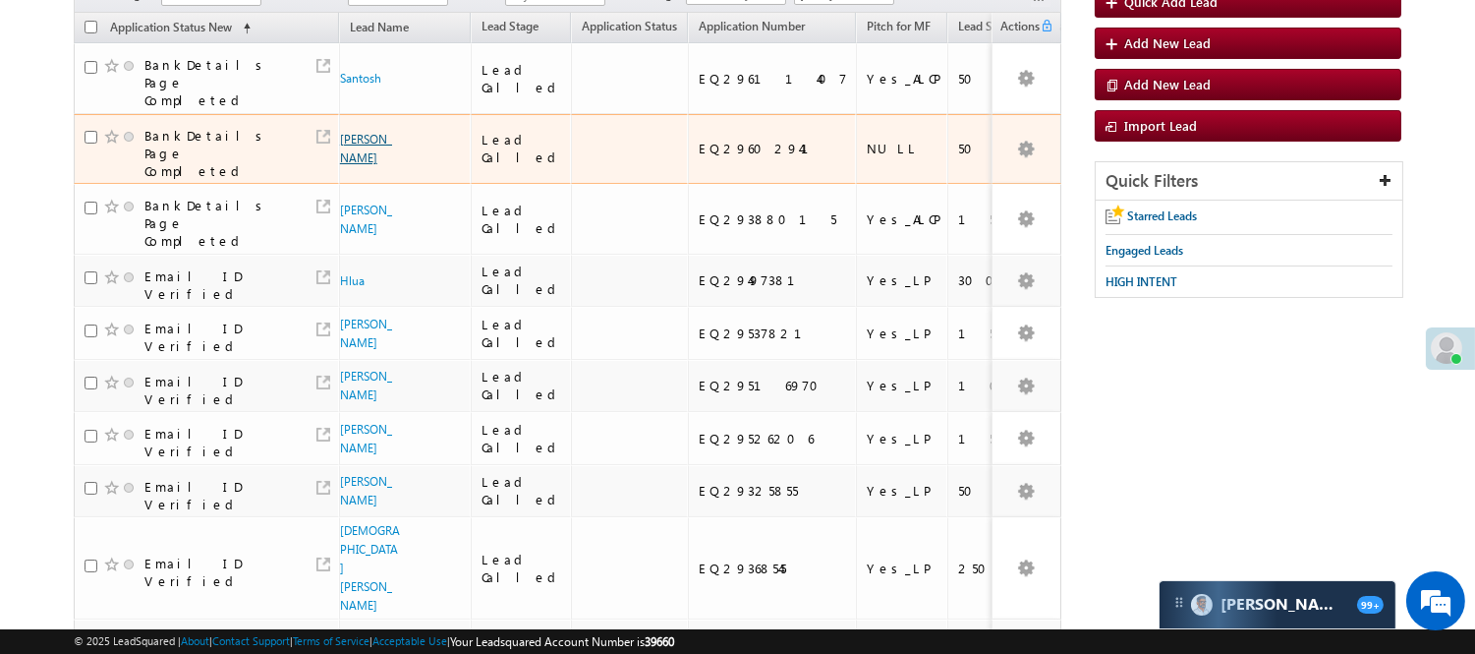
scroll to position [0, 0]
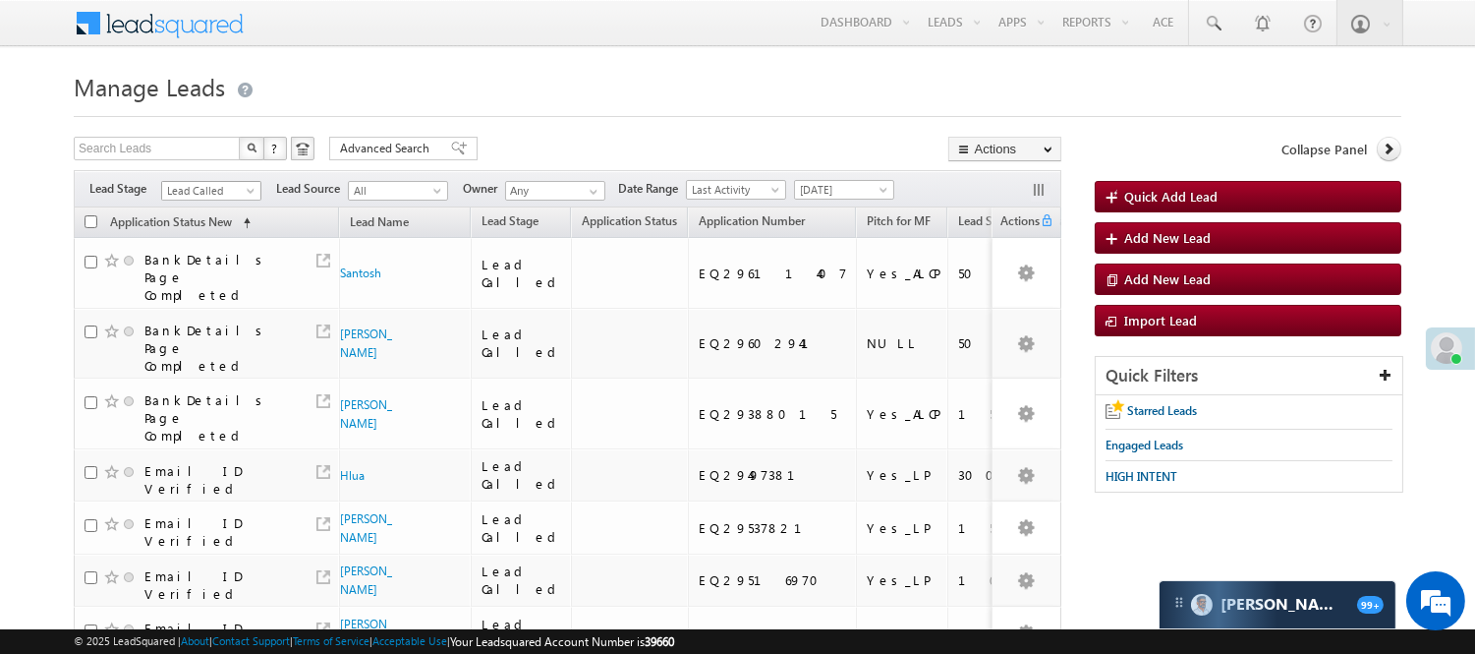
click at [167, 191] on span "Lead Called" at bounding box center [208, 191] width 93 height 18
click at [219, 237] on link "Lead Talked" at bounding box center [211, 228] width 99 height 18
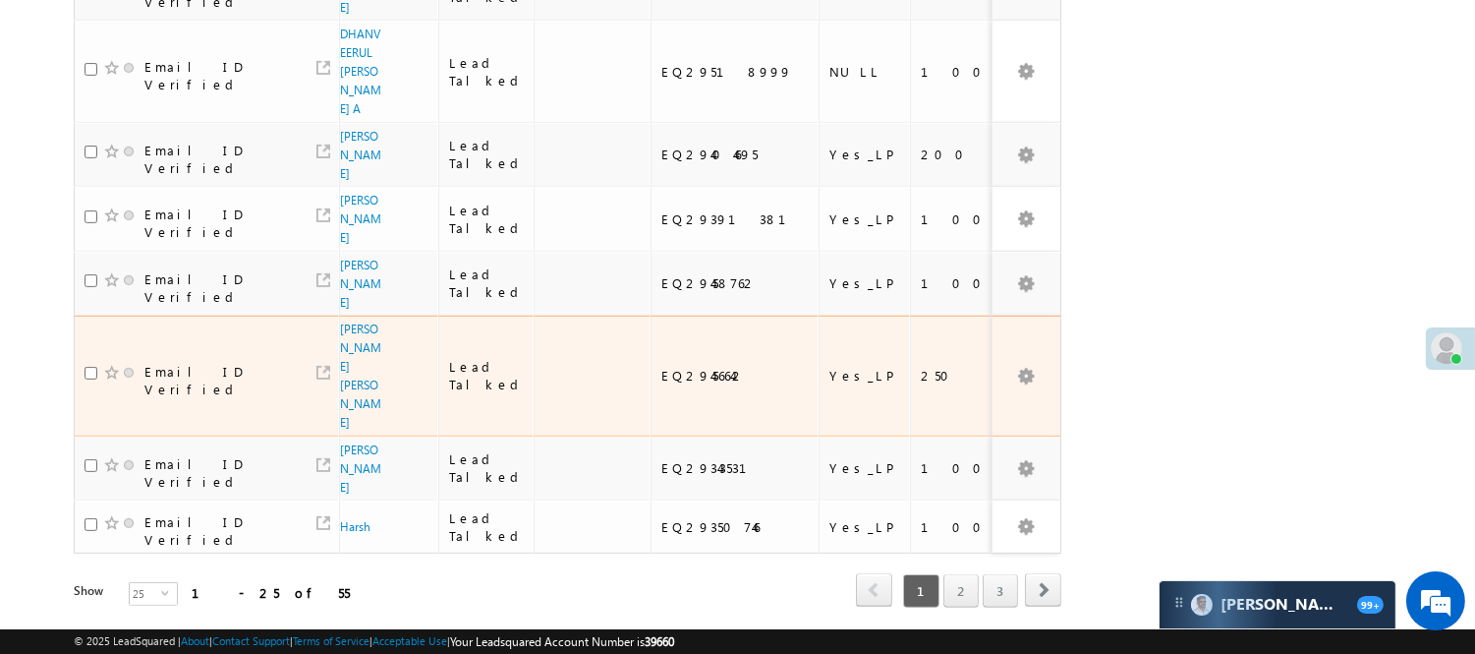
scroll to position [1343, 0]
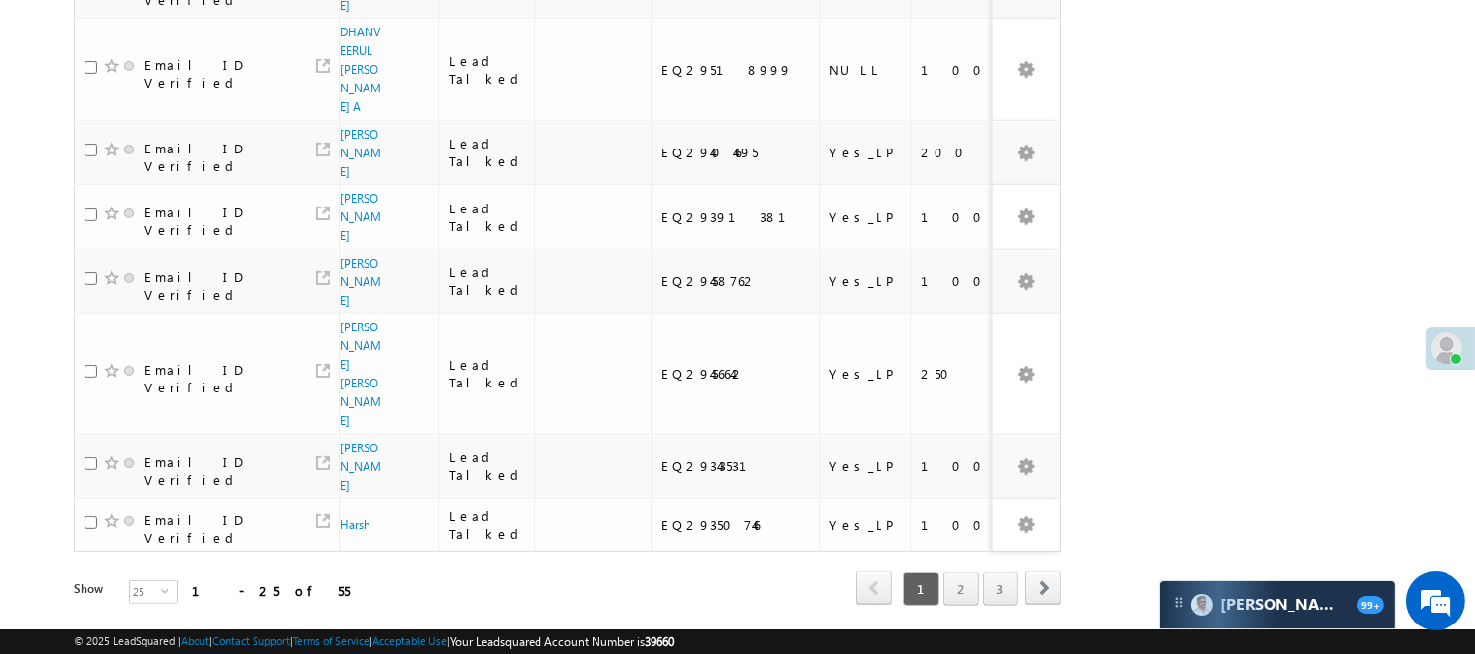
click at [978, 572] on div "1 2 3" at bounding box center [958, 588] width 119 height 33
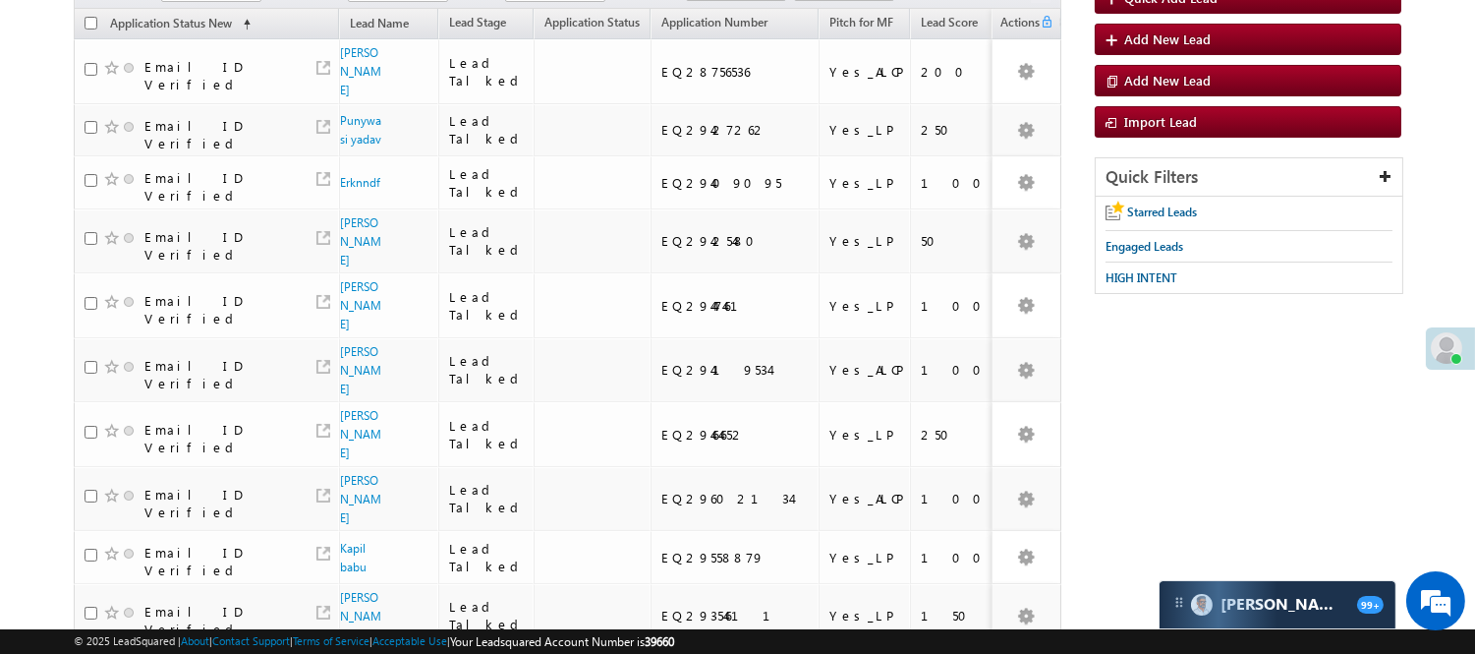
scroll to position [0, 0]
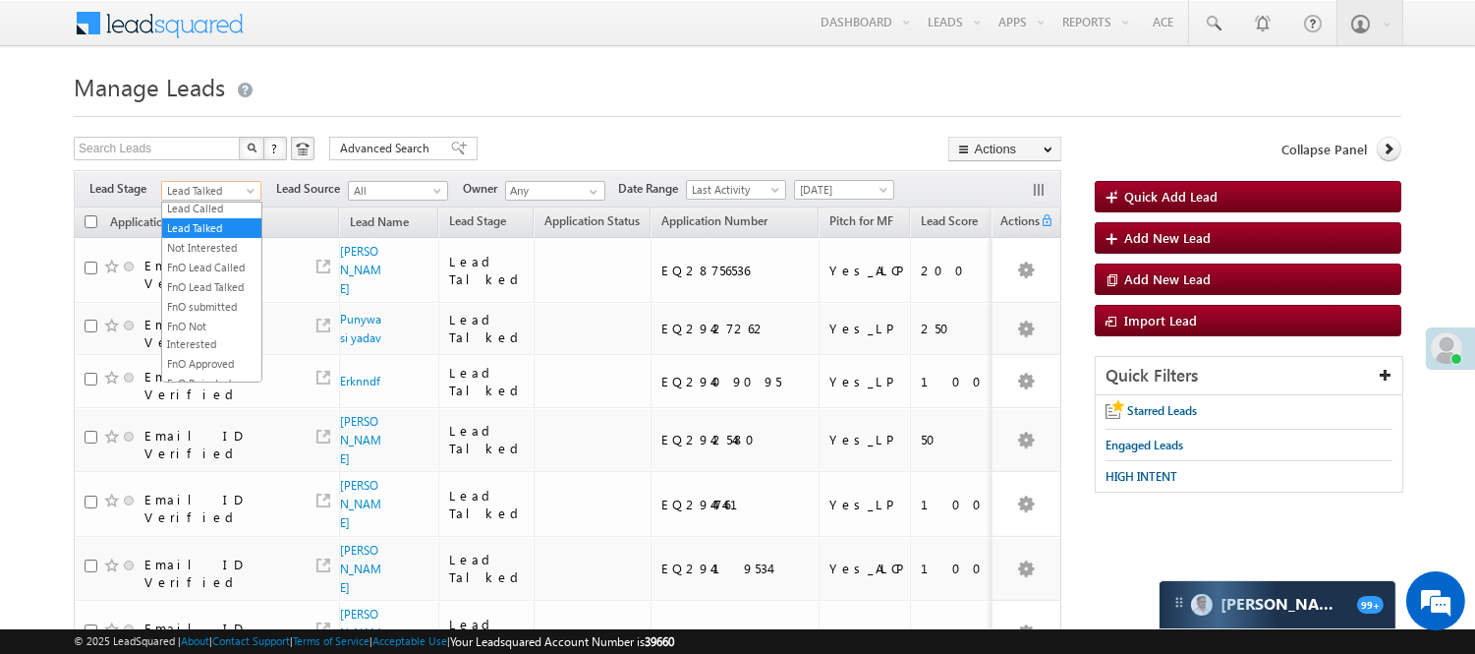
click at [213, 187] on span "Lead Talked" at bounding box center [208, 191] width 93 height 18
click at [224, 217] on link "Lead Called" at bounding box center [211, 209] width 99 height 18
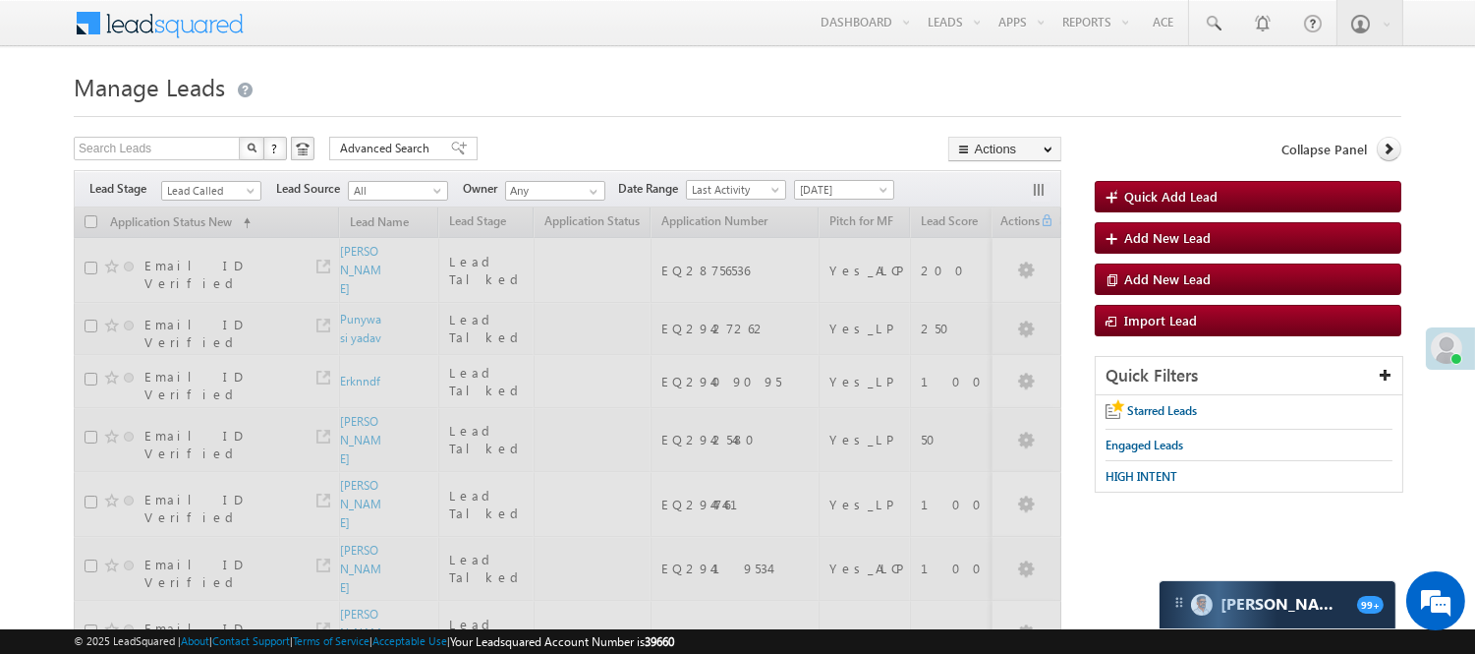
click at [556, 69] on h1 "Manage Leads" at bounding box center [738, 85] width 1328 height 38
click at [227, 189] on span "Lead Called" at bounding box center [208, 191] width 93 height 18
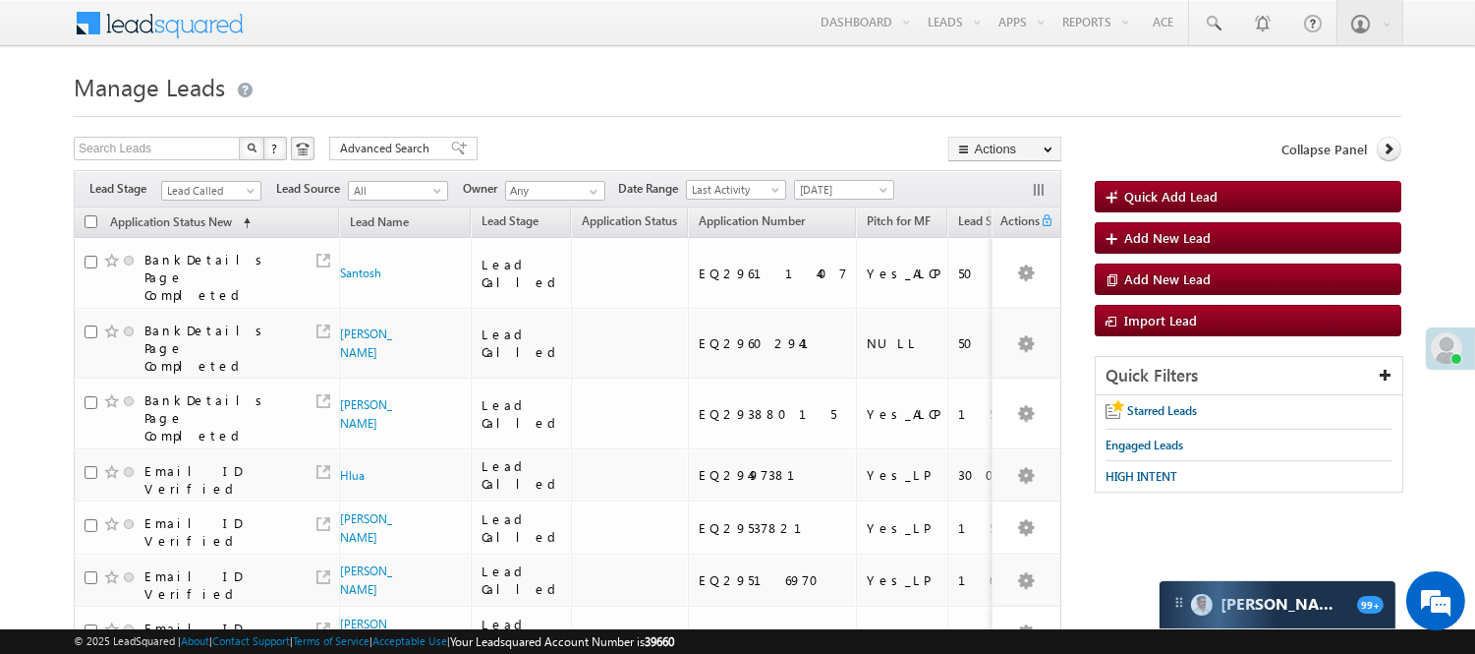
click at [609, 139] on div "Search Leads X ? 87 results found Advanced Search Advanced Search Advanced sear…" at bounding box center [568, 151] width 988 height 29
click at [236, 191] on span "Lead Called" at bounding box center [208, 191] width 93 height 18
click at [231, 237] on link "Lead Talked" at bounding box center [211, 228] width 99 height 18
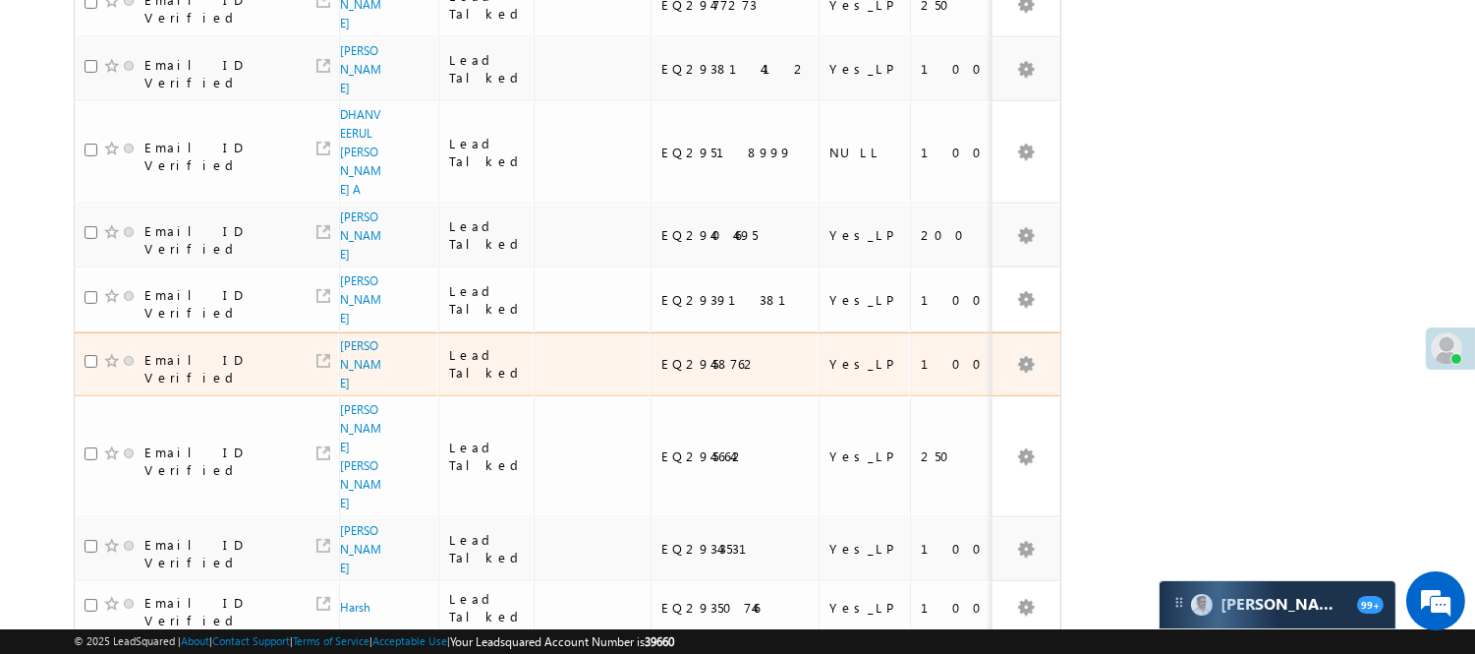
scroll to position [1310, 0]
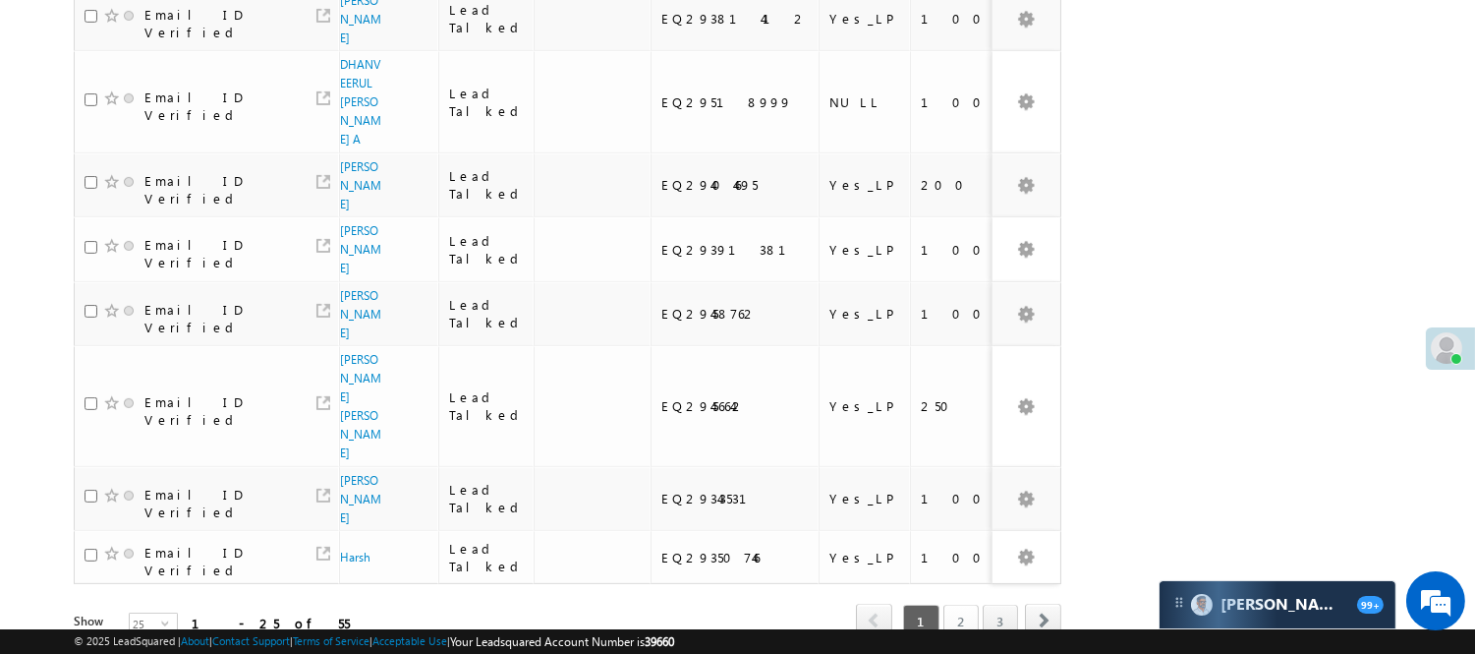
click at [944, 604] on link "2" at bounding box center [961, 620] width 35 height 33
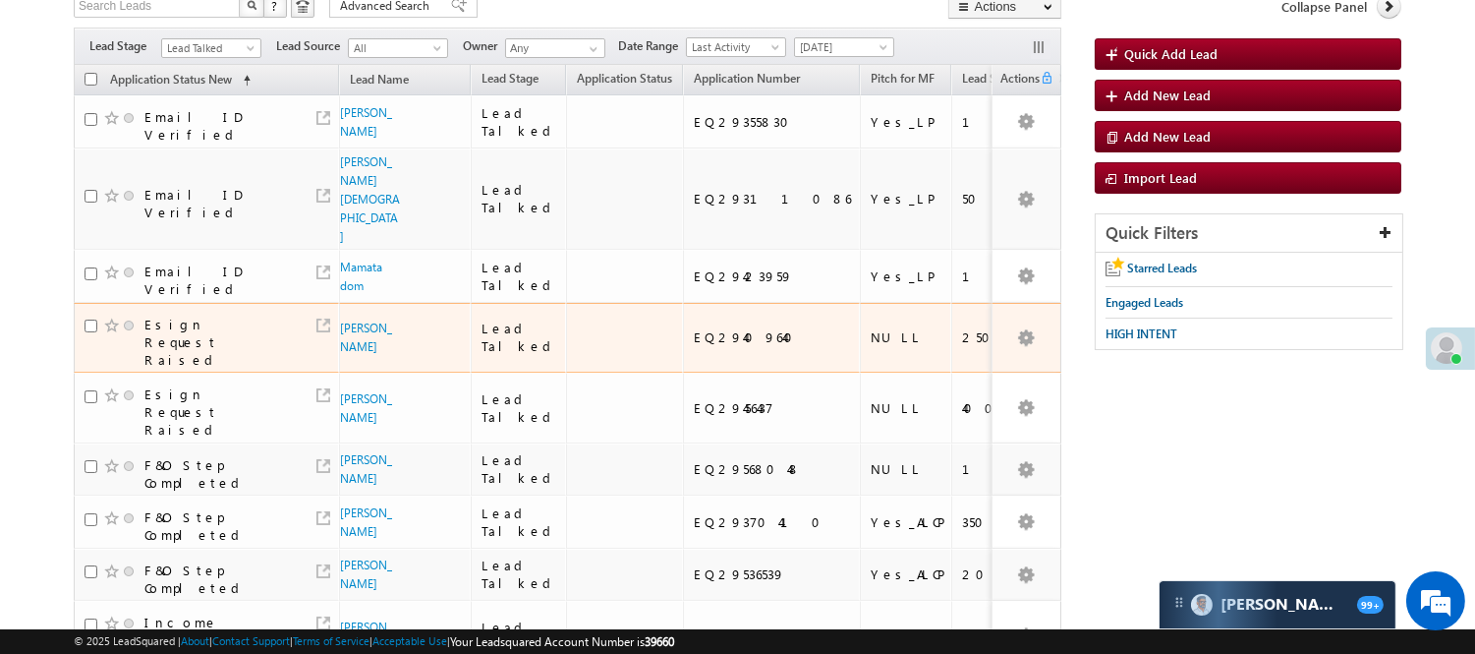
scroll to position [83, 0]
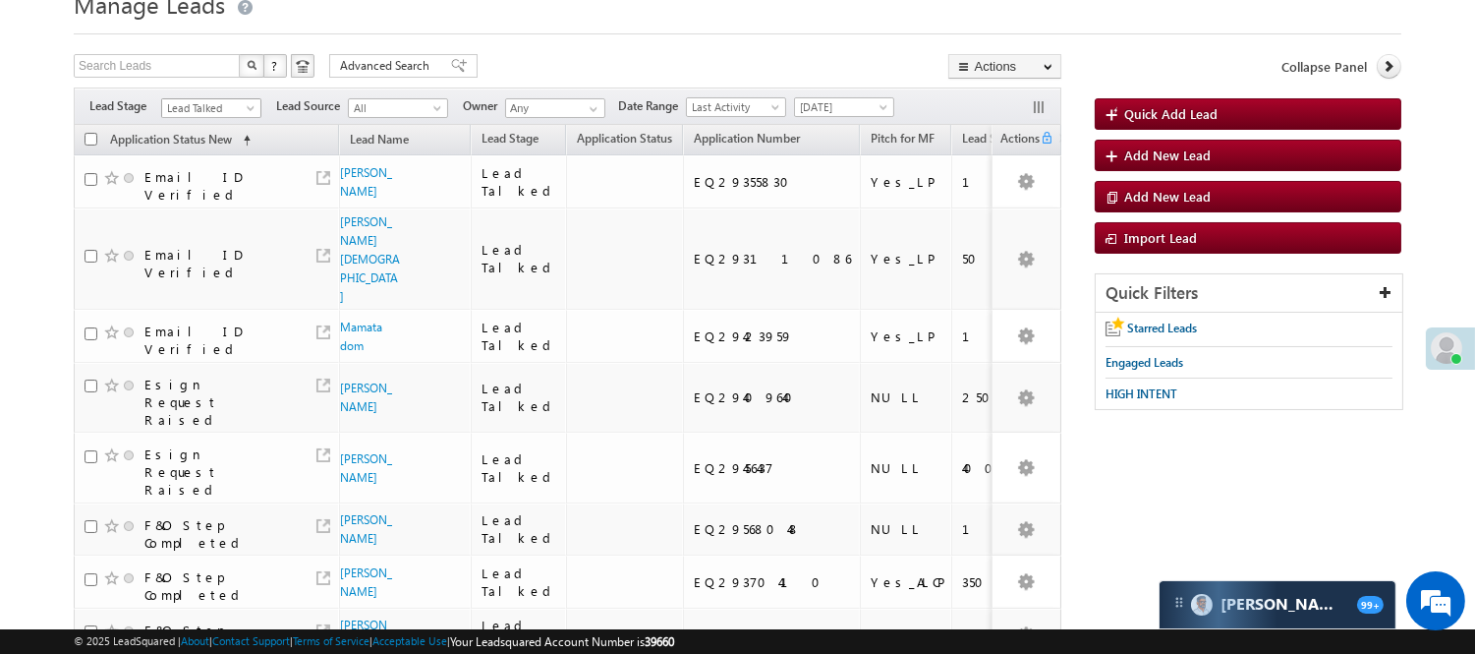
click at [200, 110] on span "Lead Talked" at bounding box center [208, 108] width 93 height 18
click at [200, 155] on link "Lead Generated" at bounding box center [211, 150] width 99 height 18
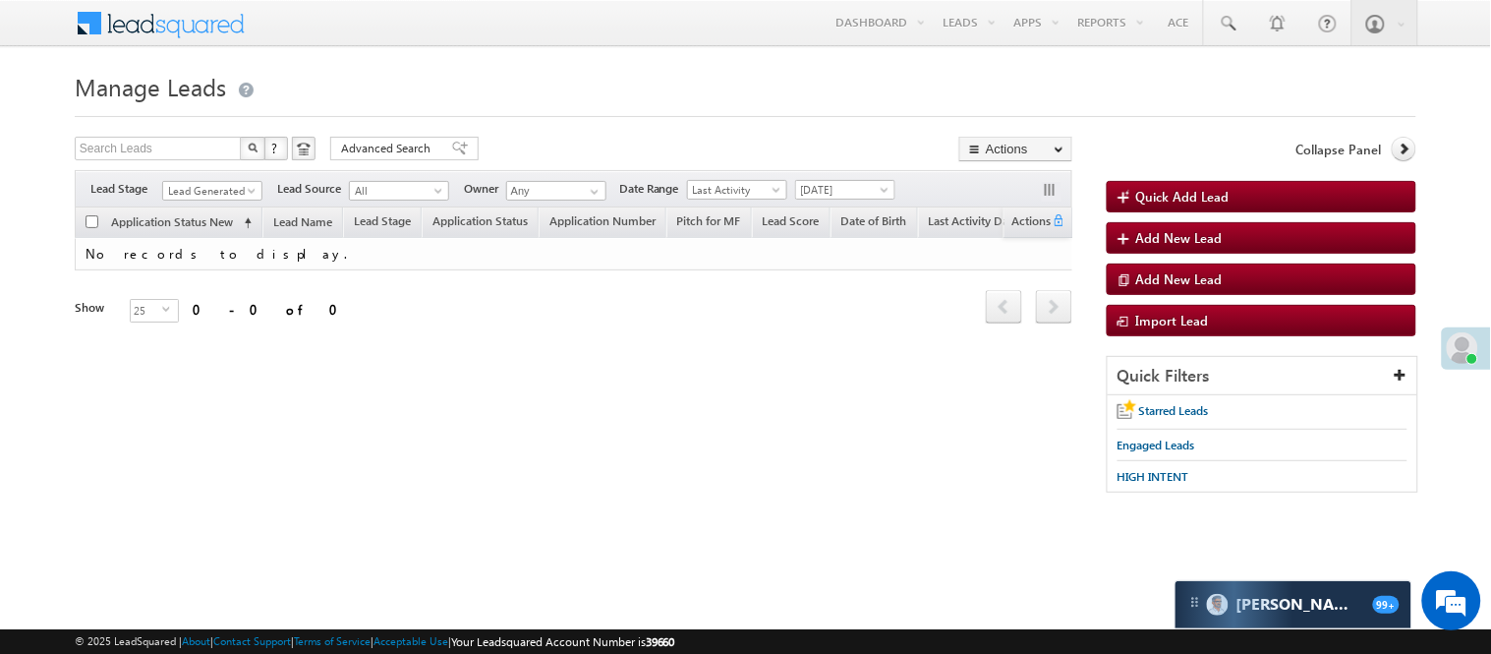
click at [213, 179] on div "Filters Lead Stage All Lead Generated Lead Talked - Pitch Not Done Lead Talked …" at bounding box center [574, 188] width 998 height 37
click at [213, 192] on span "Lead Generated" at bounding box center [209, 191] width 93 height 18
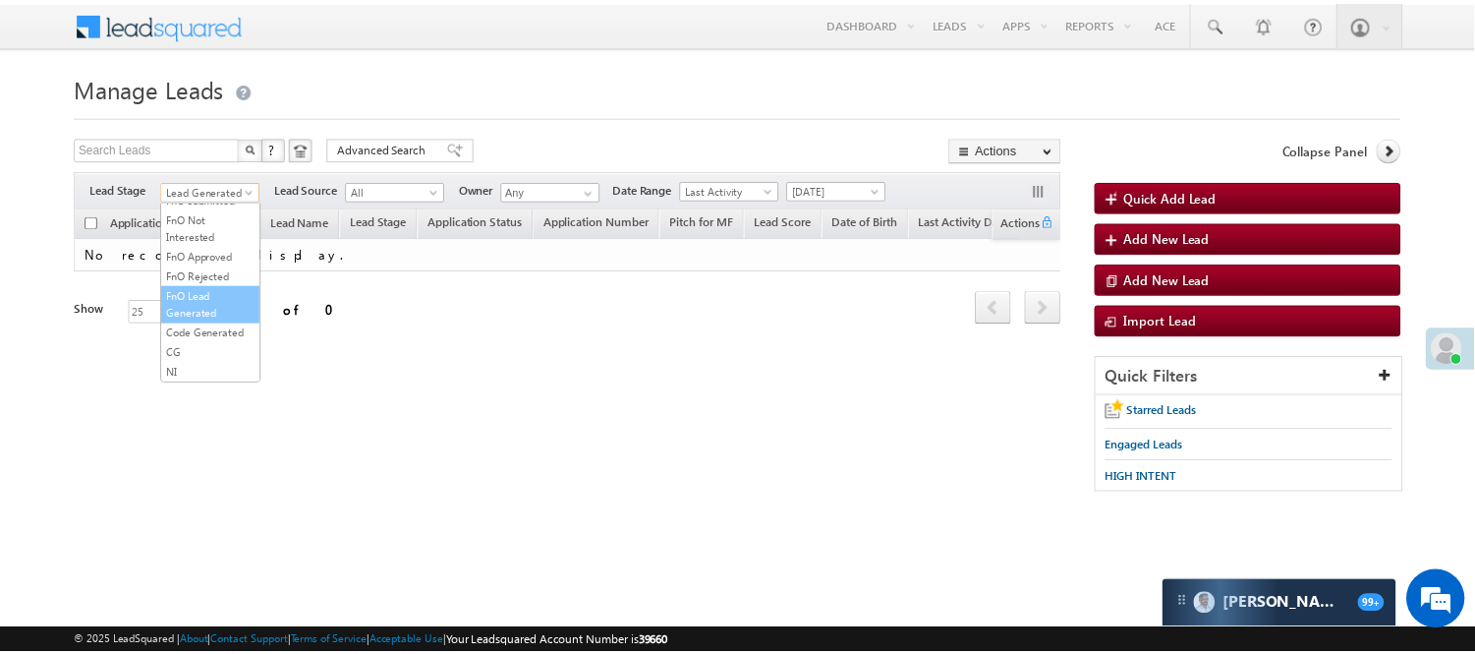
scroll to position [487, 0]
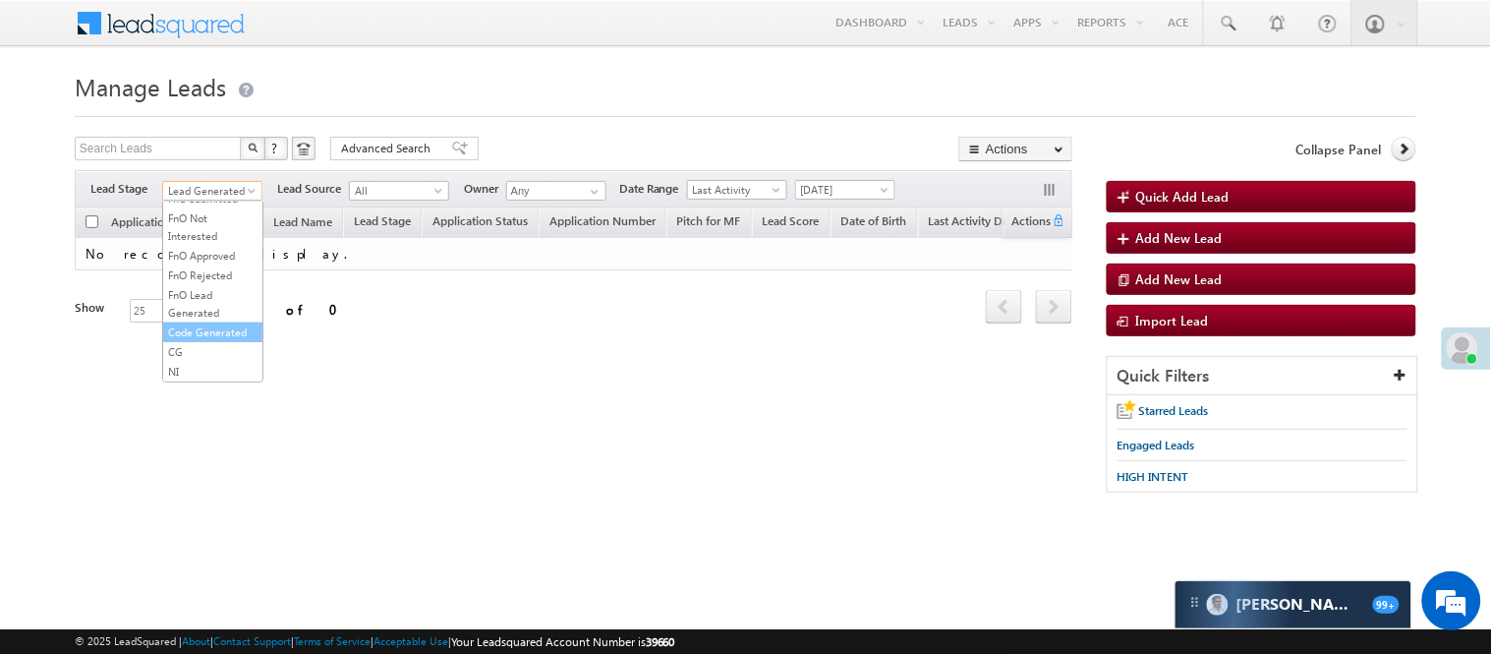
click at [200, 331] on link "Code Generated" at bounding box center [212, 332] width 99 height 18
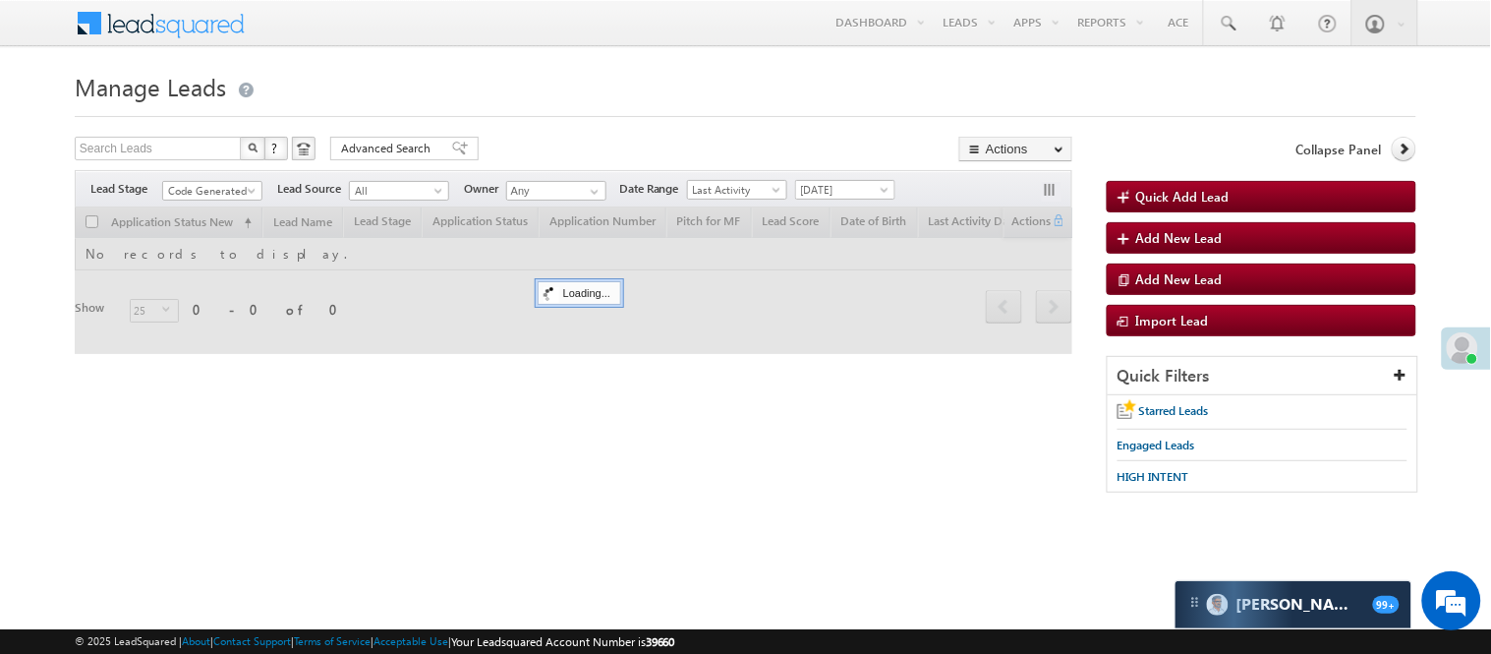
click at [642, 79] on h1 "Manage Leads" at bounding box center [746, 85] width 1342 height 38
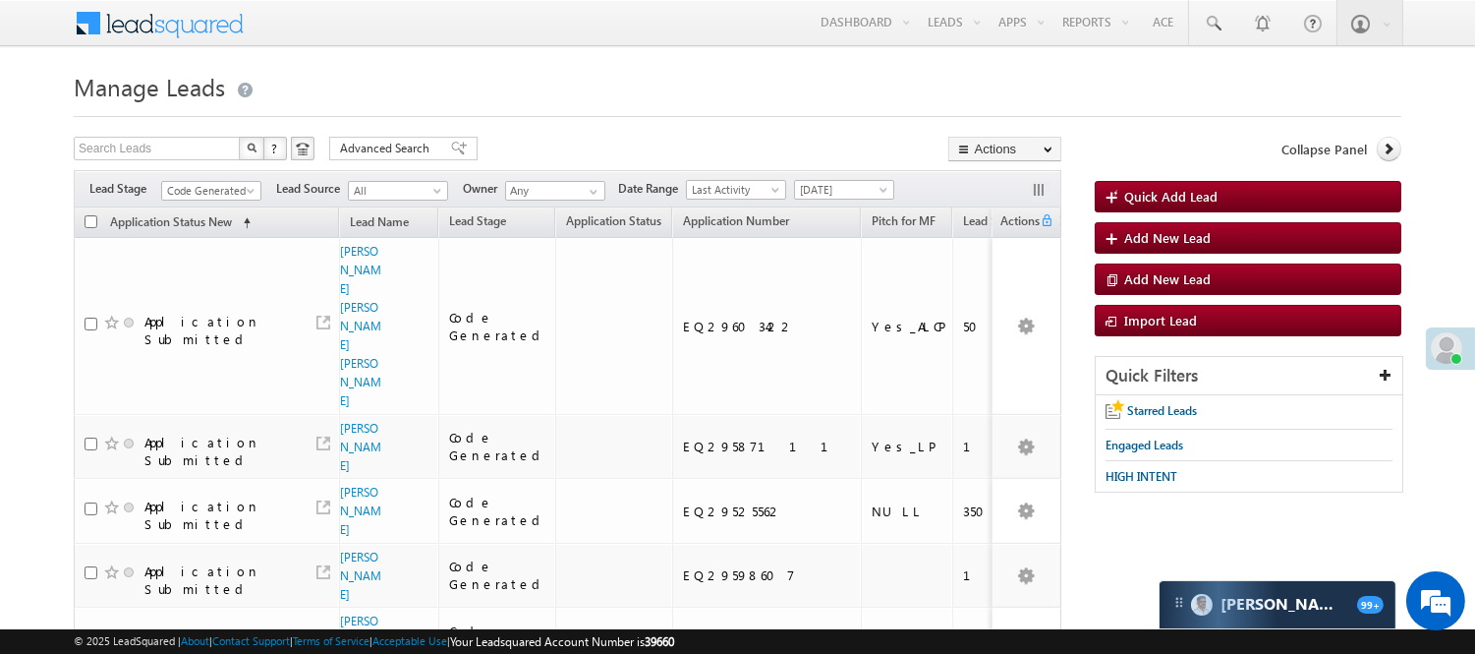
click at [512, 86] on h1 "Manage Leads" at bounding box center [738, 85] width 1328 height 38
click at [236, 198] on span "Code Generated" at bounding box center [208, 191] width 93 height 18
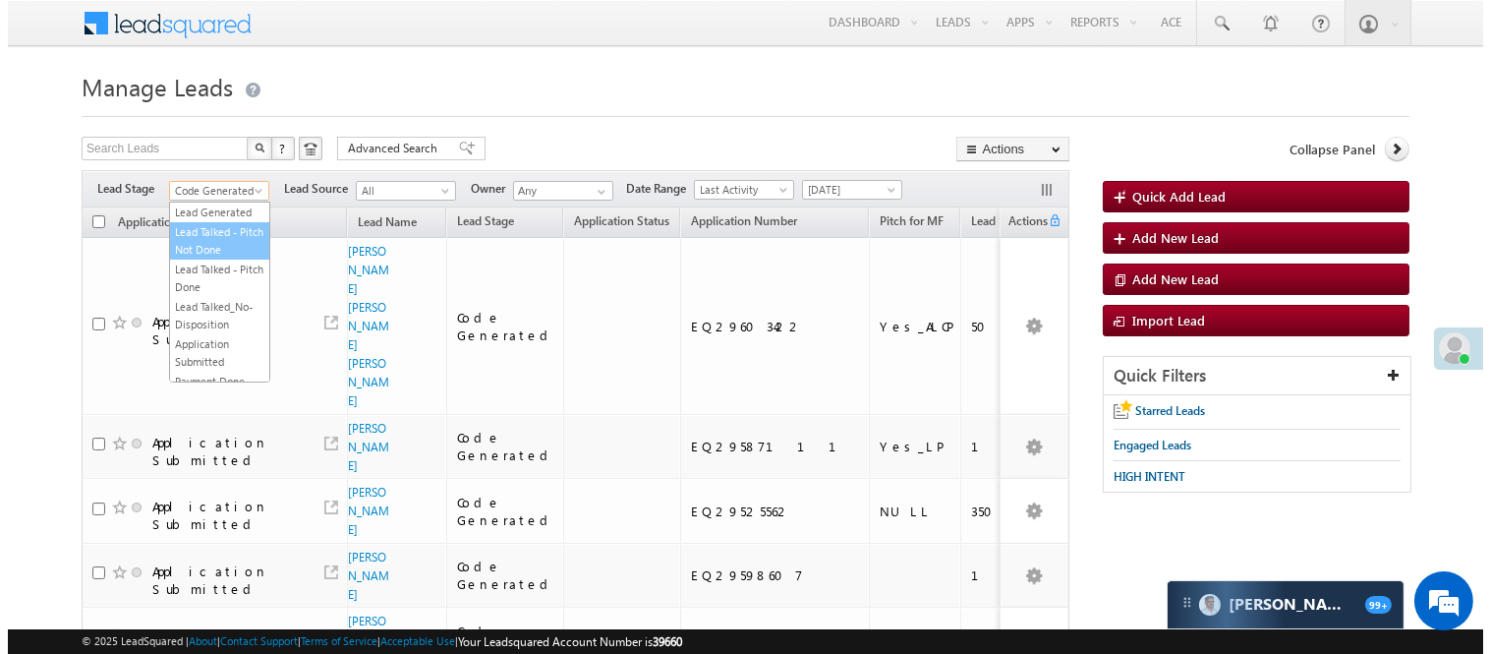
scroll to position [0, 0]
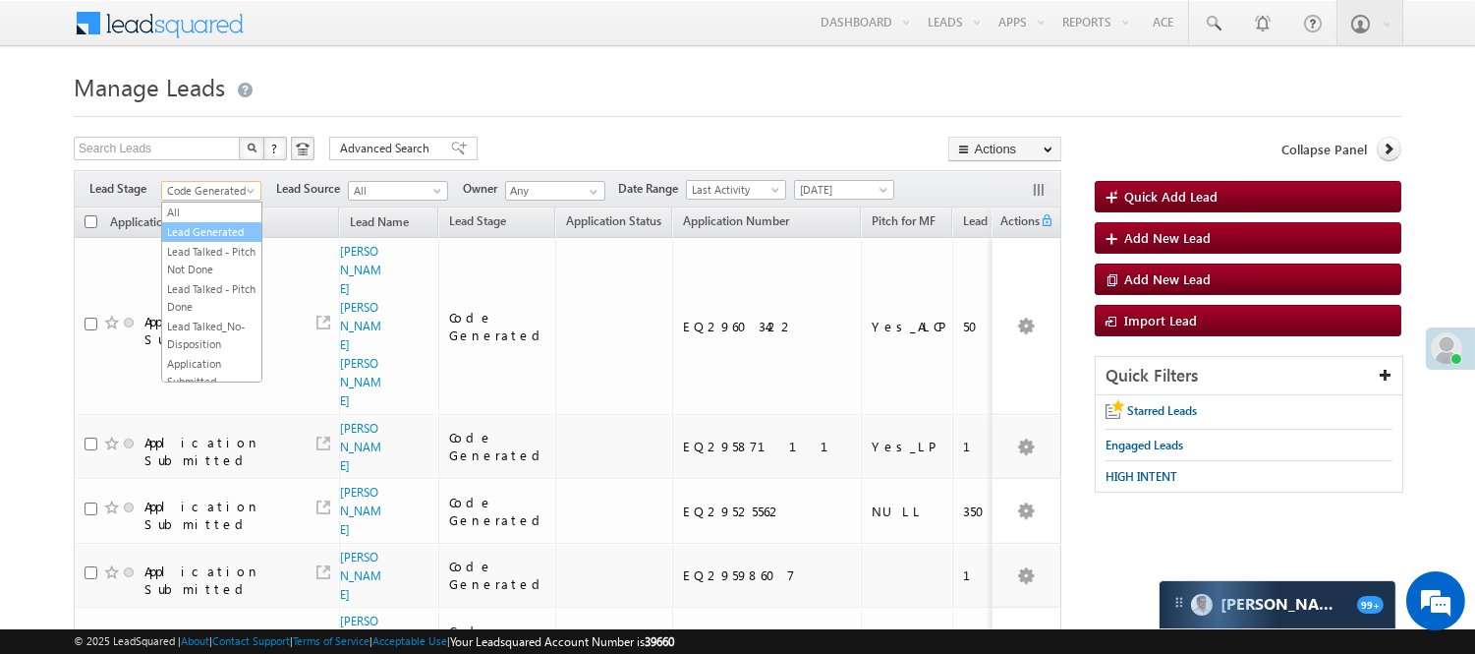
click at [195, 241] on link "Lead Generated" at bounding box center [211, 232] width 99 height 18
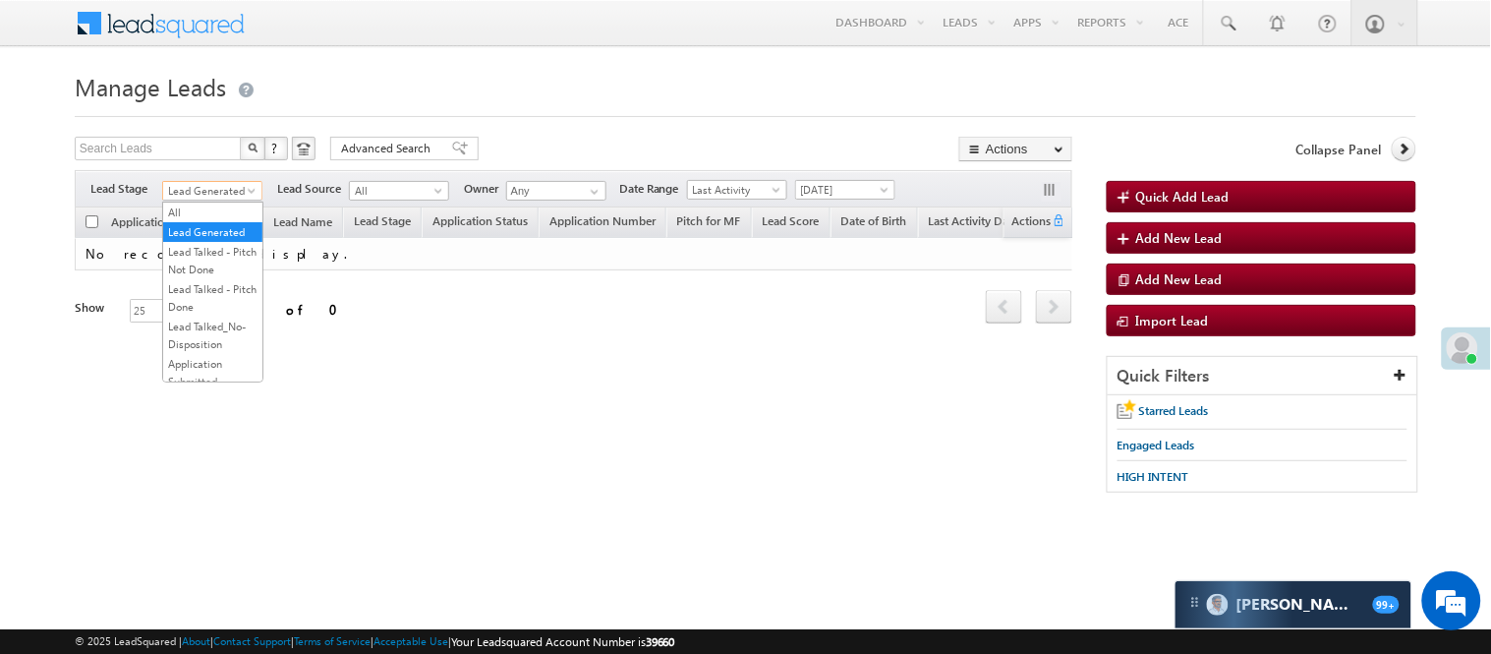
click at [236, 191] on span "Lead Generated" at bounding box center [209, 191] width 93 height 18
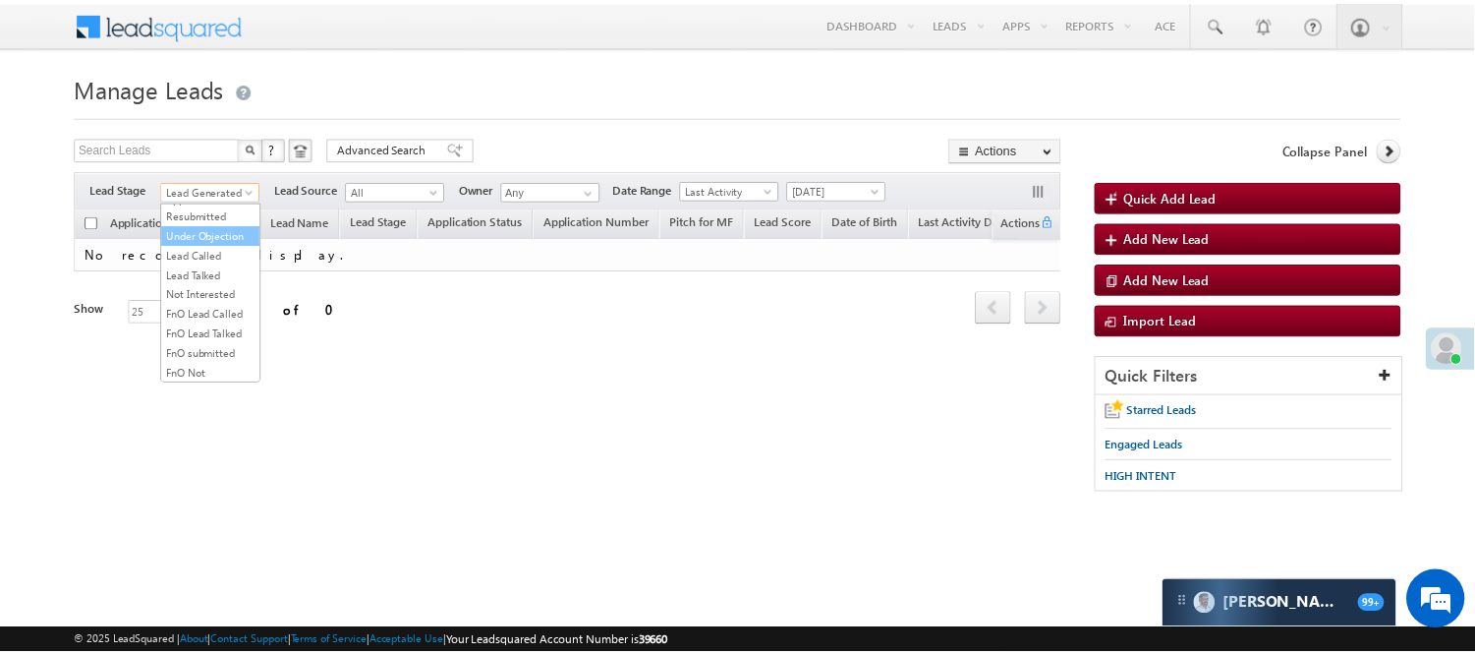
scroll to position [218, 0]
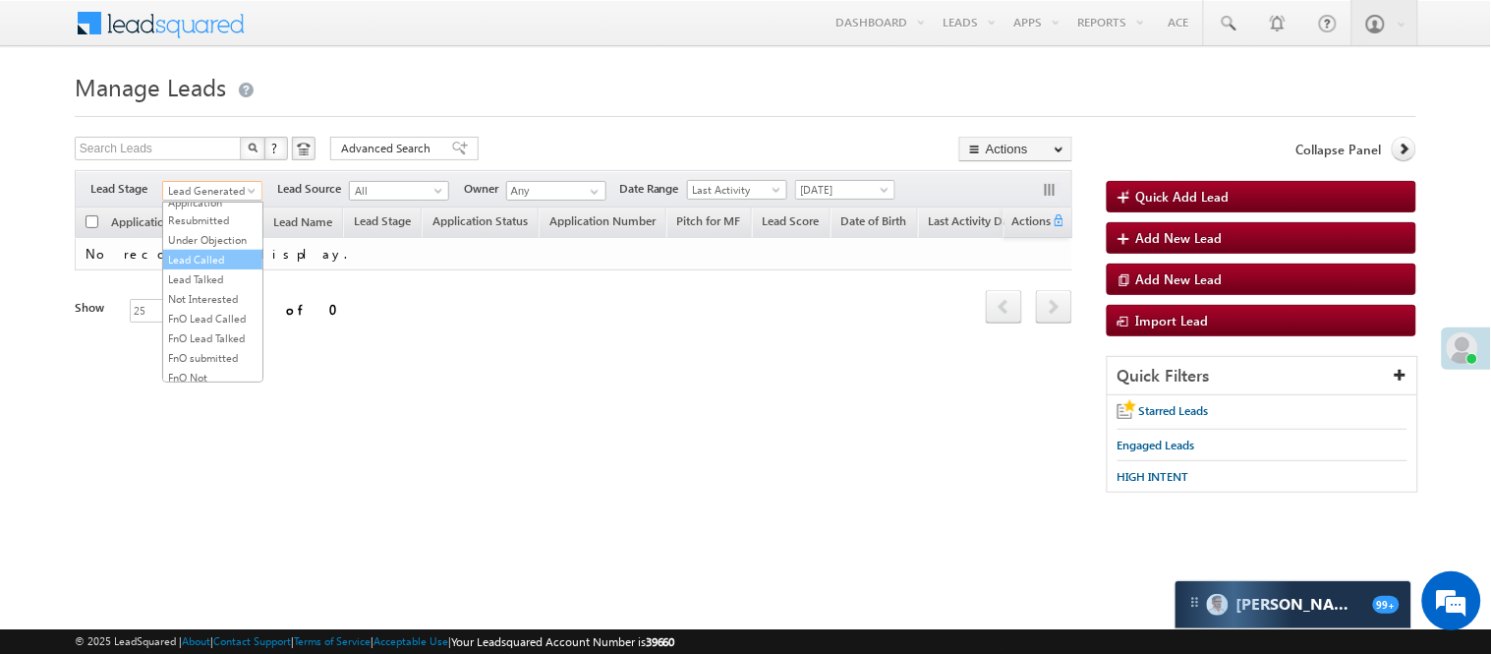
click at [214, 268] on link "Lead Called" at bounding box center [212, 260] width 99 height 18
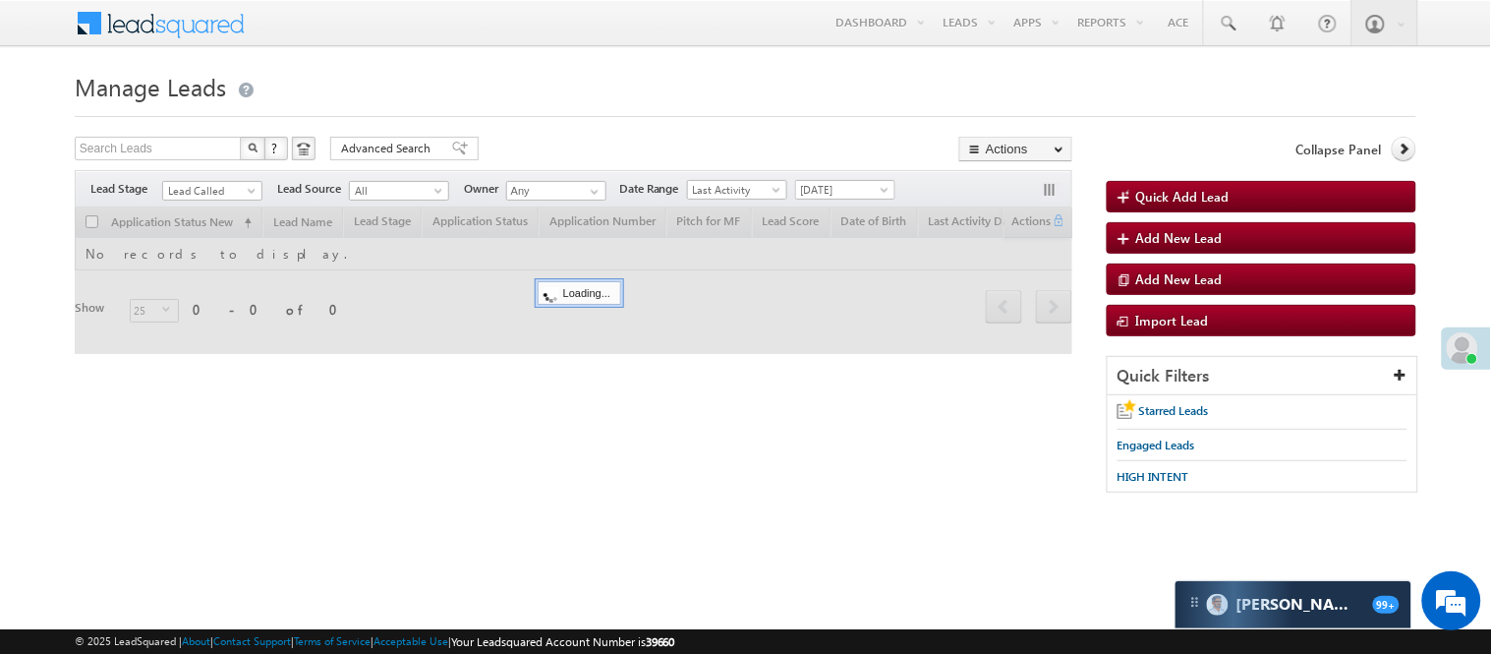
click at [543, 106] on div at bounding box center [746, 110] width 1342 height 13
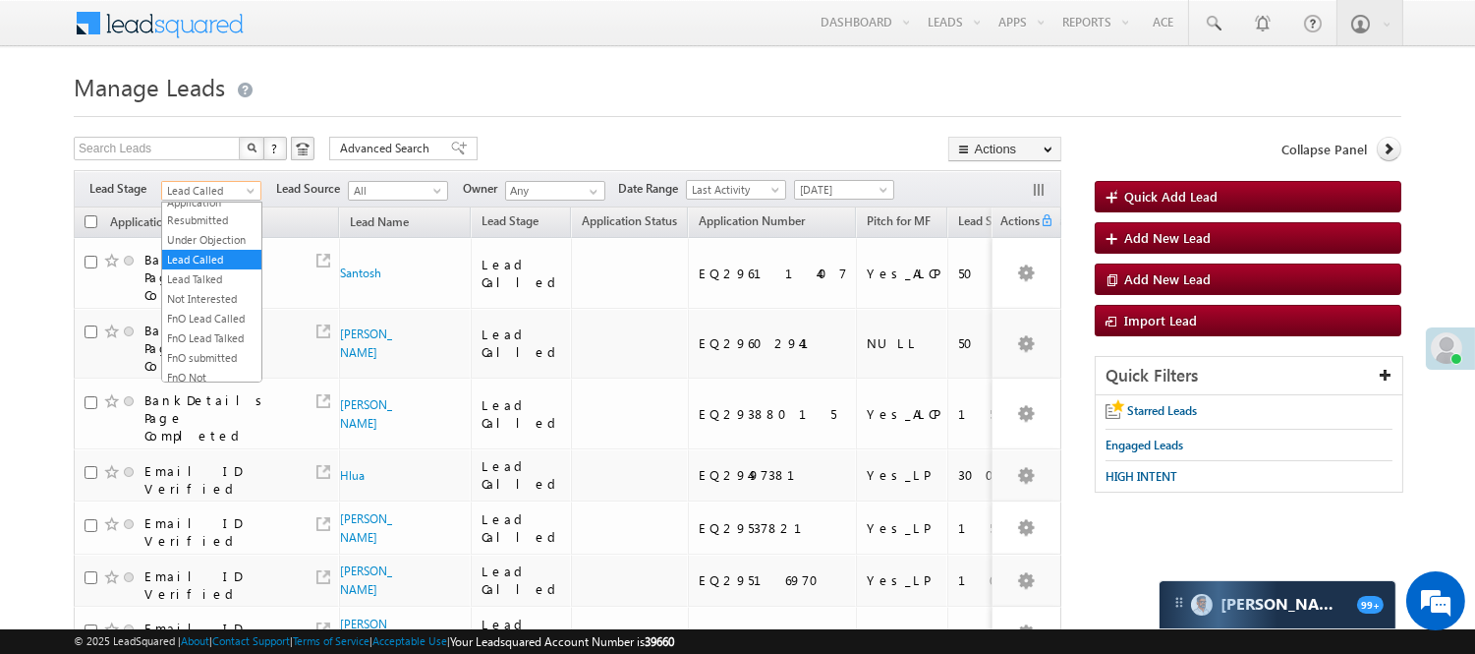
click at [218, 193] on span "Lead Called" at bounding box center [208, 191] width 93 height 18
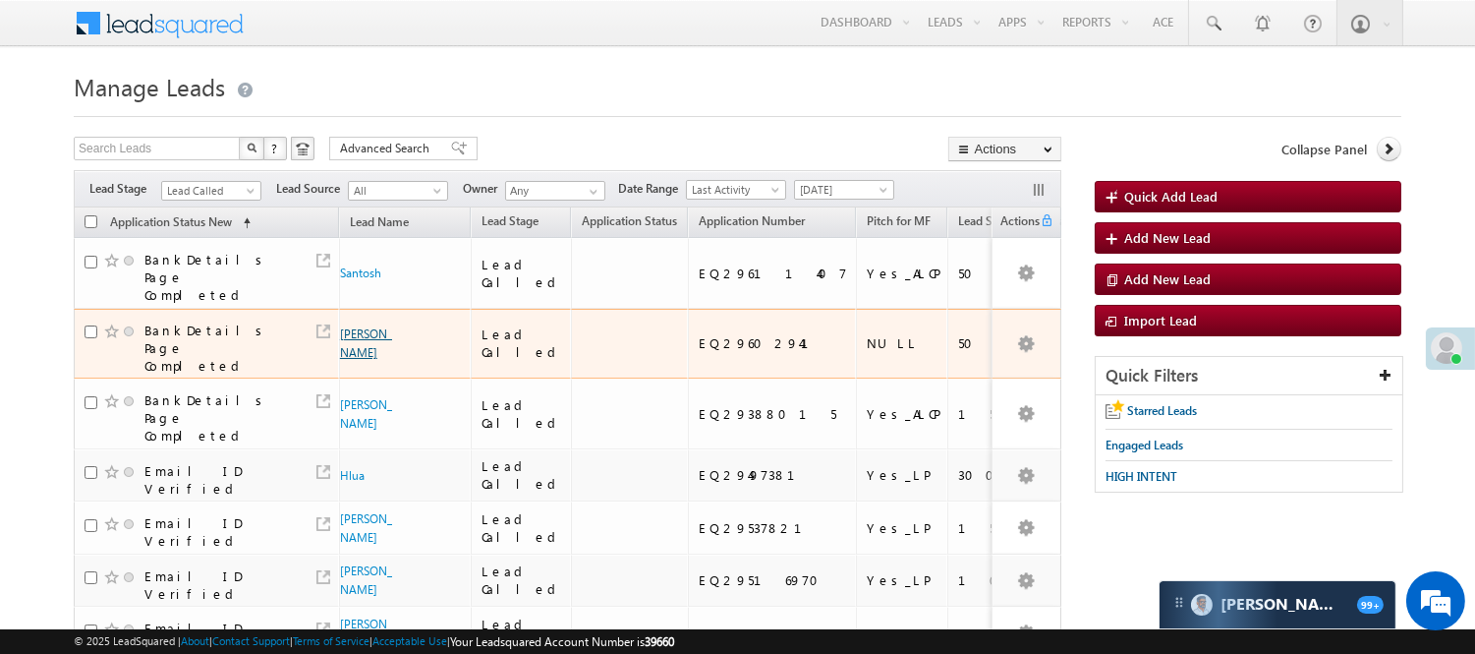
click at [351, 326] on link "Utkarsh Mishra" at bounding box center [366, 342] width 52 height 33
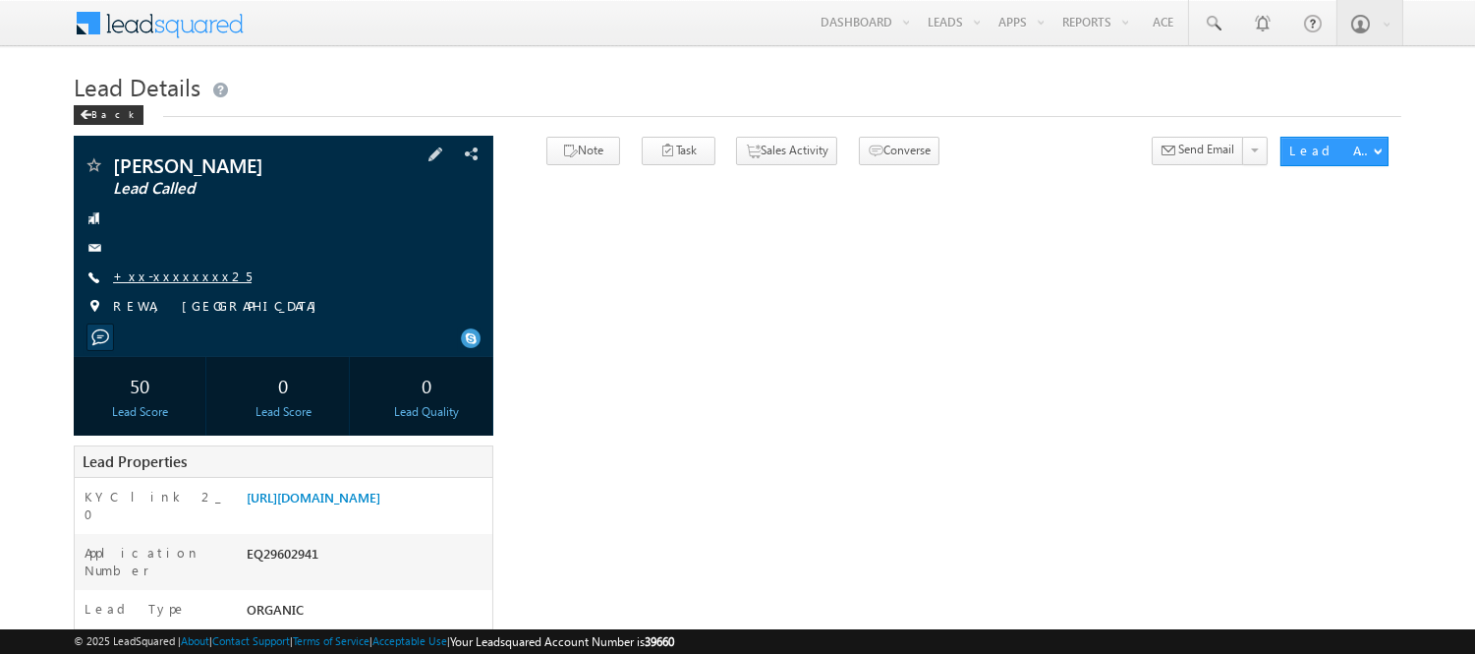
click at [147, 276] on link "+xx-xxxxxxxx25" at bounding box center [182, 275] width 139 height 17
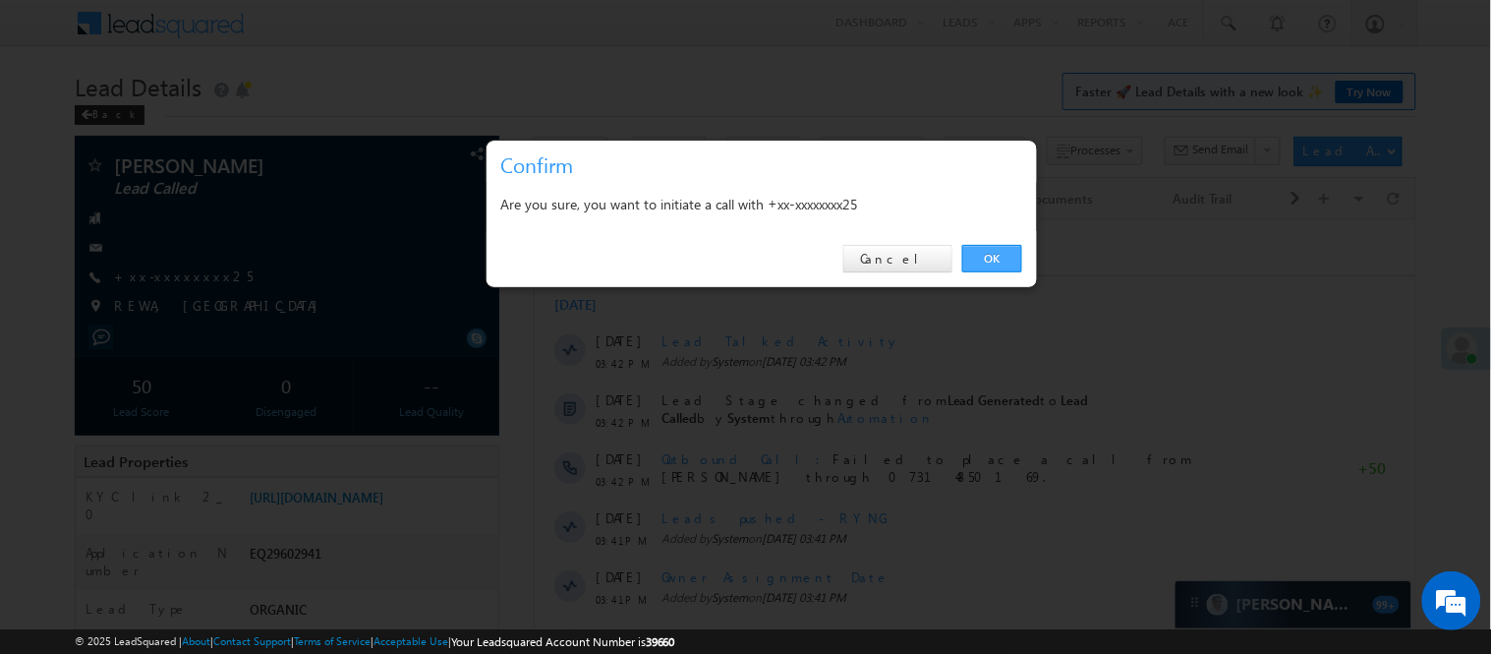
click at [1006, 248] on link "OK" at bounding box center [992, 259] width 60 height 28
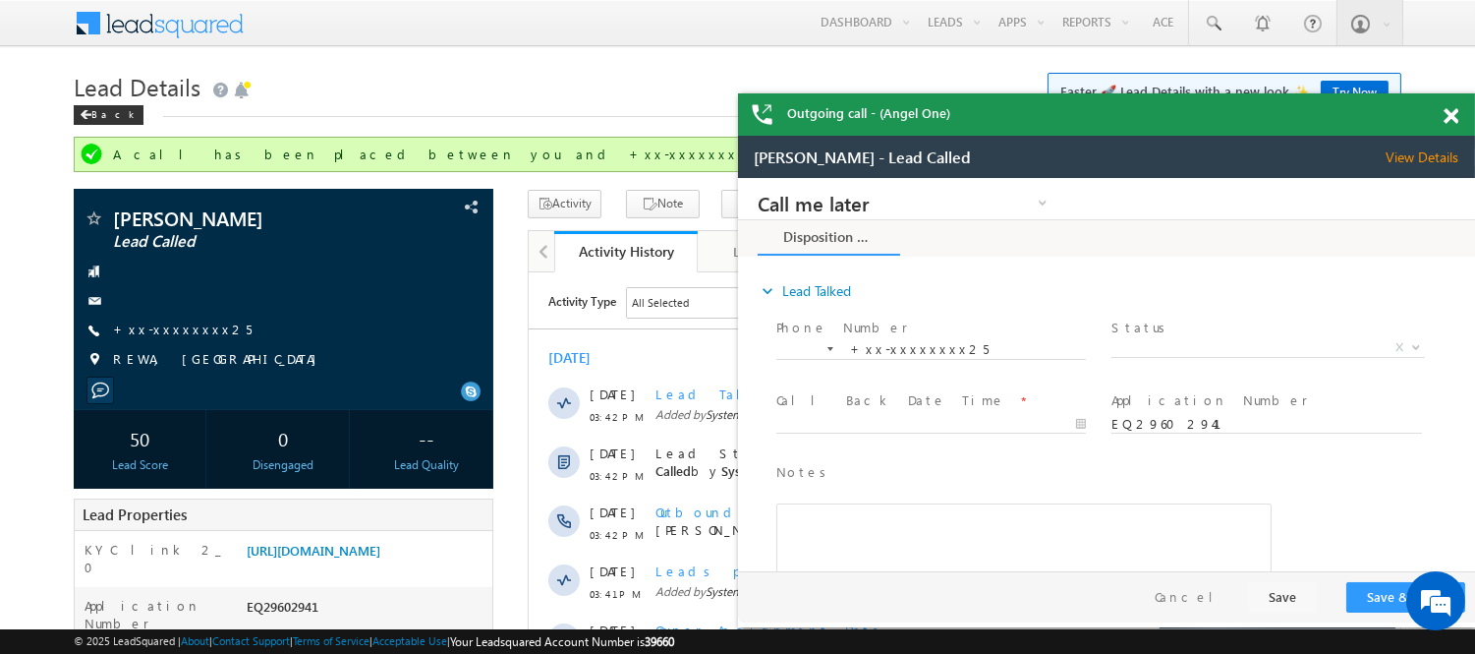
click at [1452, 113] on span at bounding box center [1451, 116] width 15 height 17
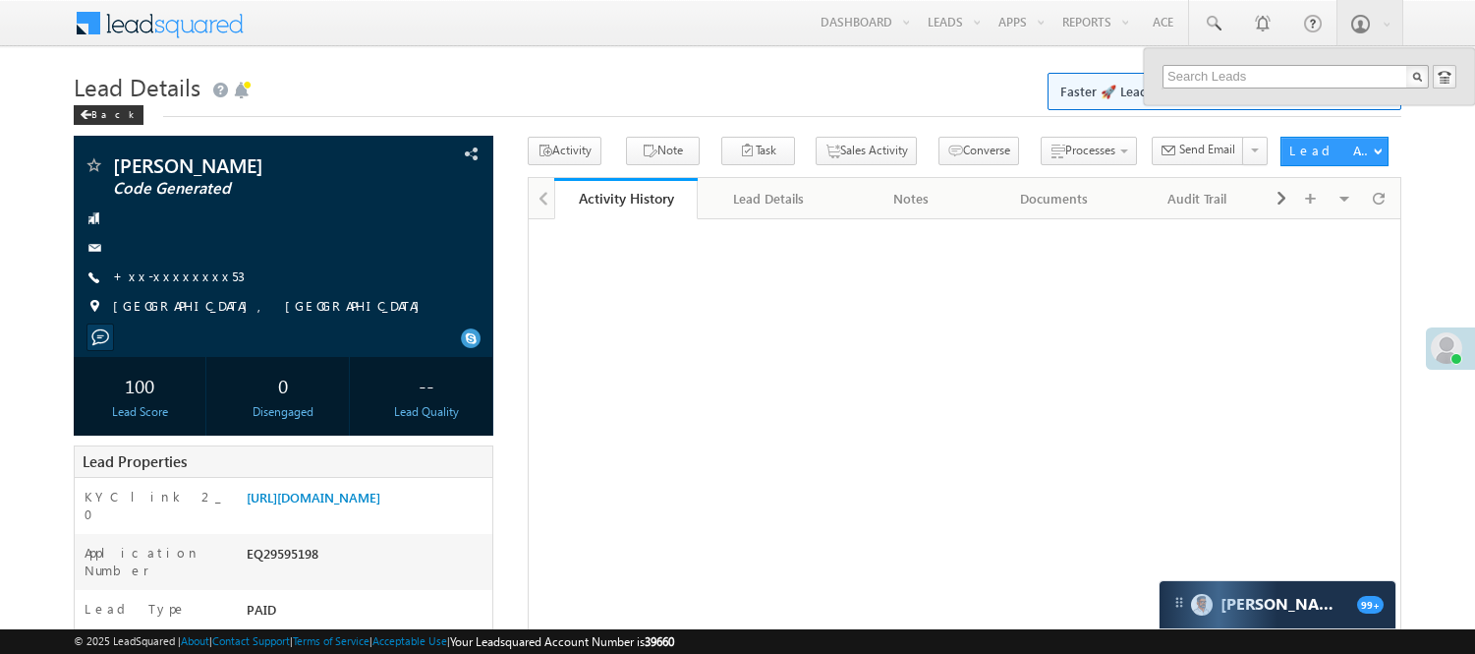
drag, startPoint x: 0, startPoint y: 0, endPoint x: 1258, endPoint y: 75, distance: 1260.2
click at [1258, 80] on input "text" at bounding box center [1296, 77] width 266 height 24
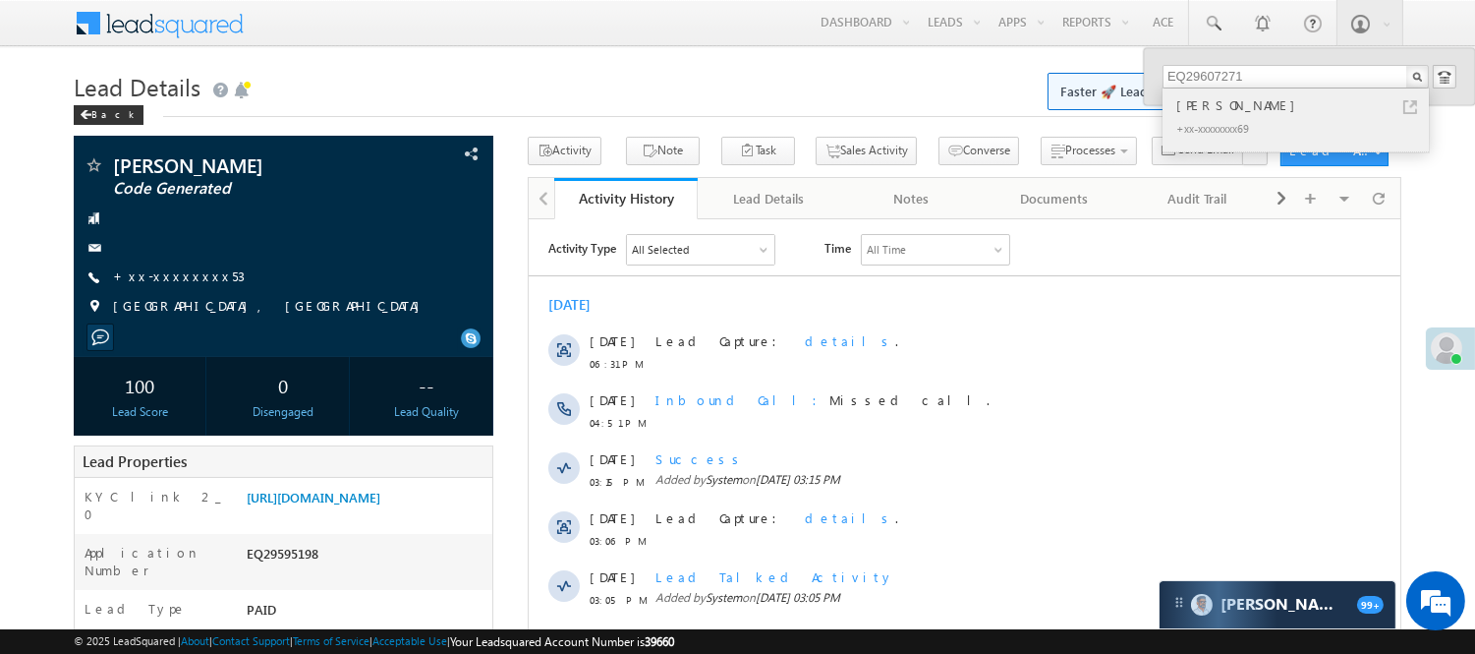
type input "EQ29607271"
click at [1259, 129] on div "+xx-xxxxxxxx69" at bounding box center [1303, 128] width 263 height 24
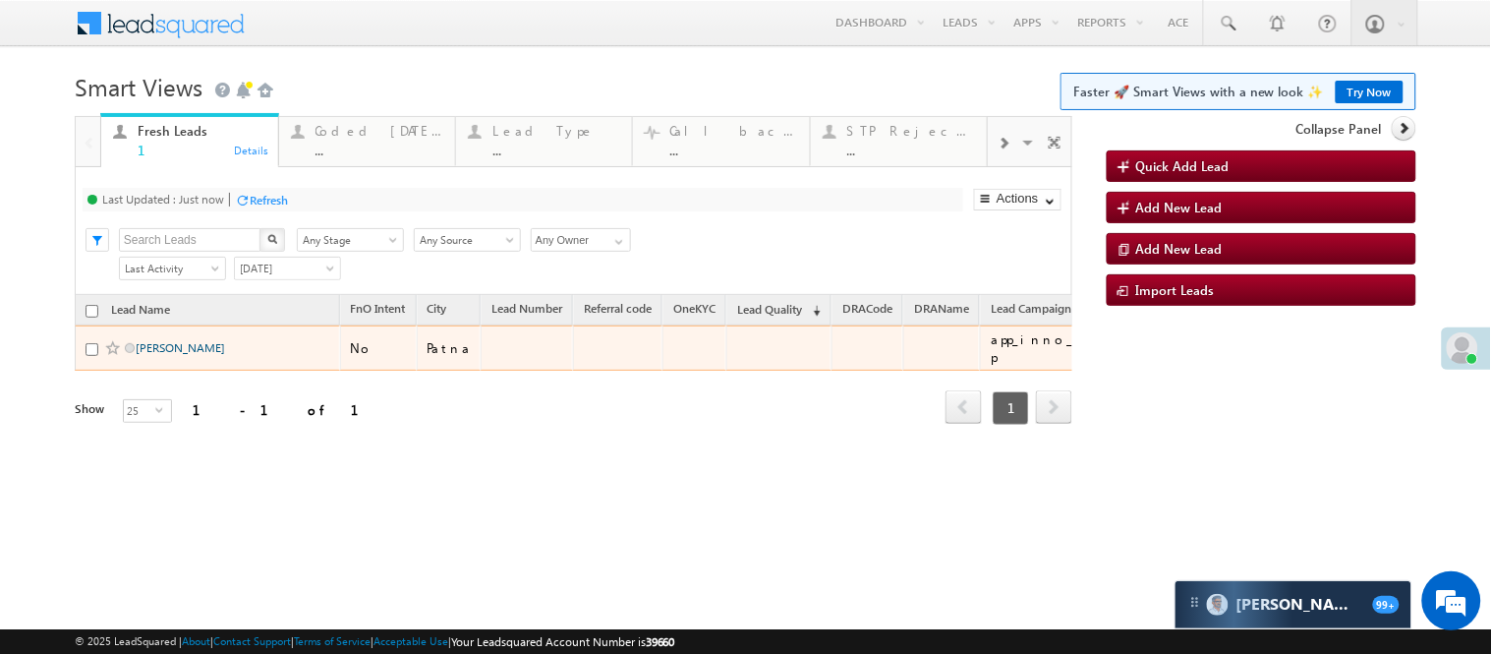
click at [224, 355] on link "[PERSON_NAME]" at bounding box center [180, 347] width 89 height 15
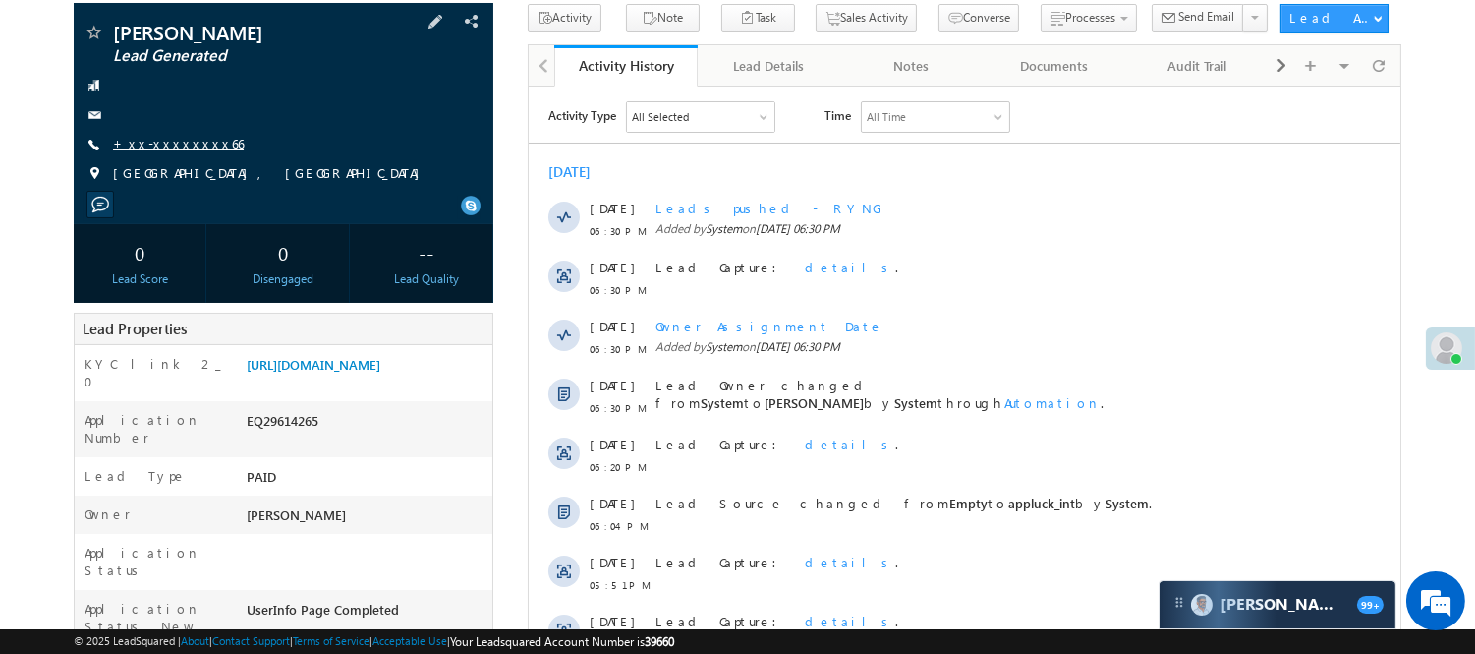
scroll to position [109, 0]
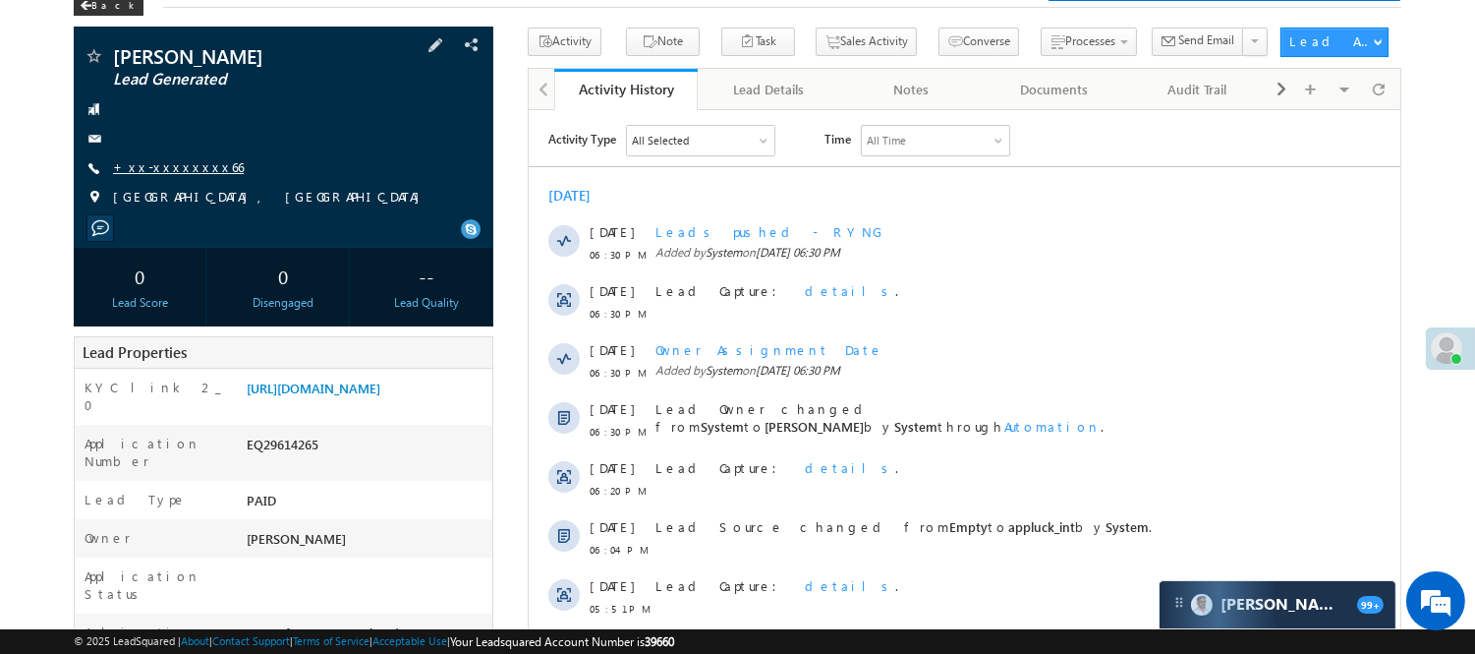
click at [167, 167] on link "+xx-xxxxxxxx66" at bounding box center [178, 166] width 131 height 17
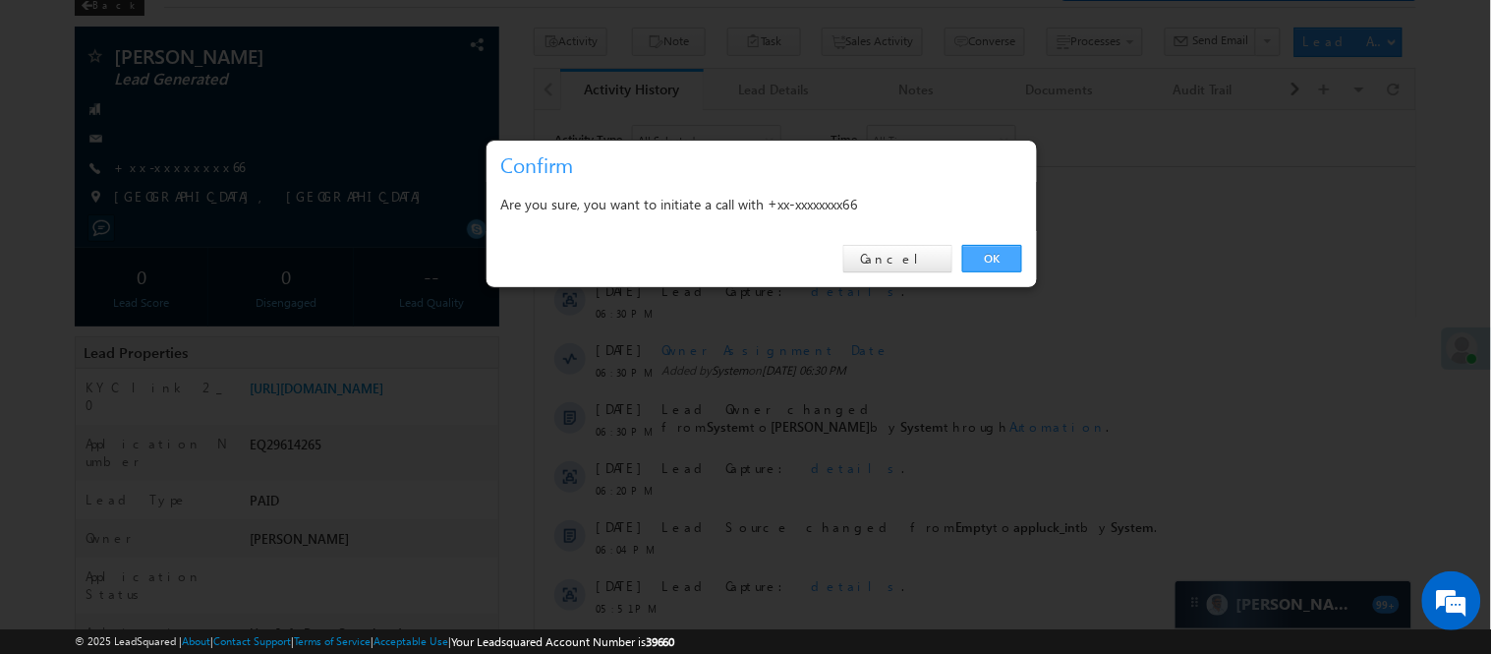
click at [994, 251] on link "OK" at bounding box center [992, 259] width 60 height 28
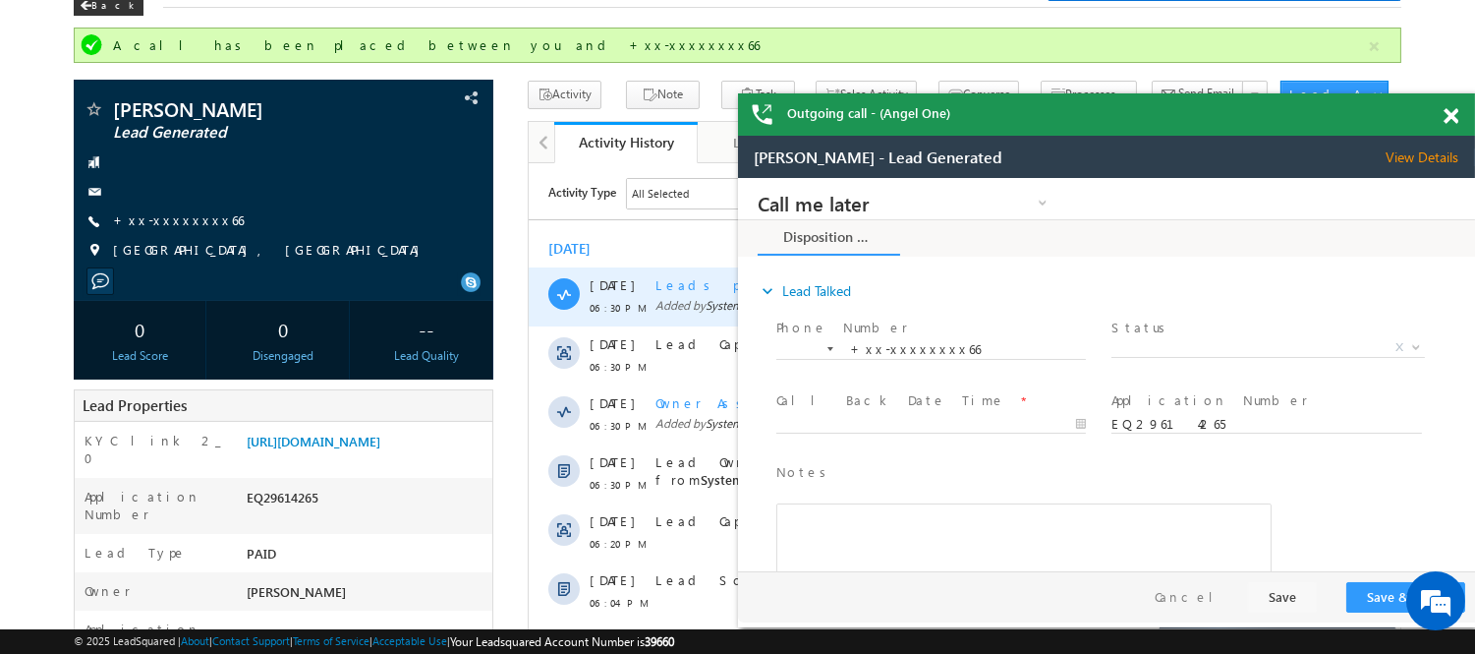
scroll to position [0, 0]
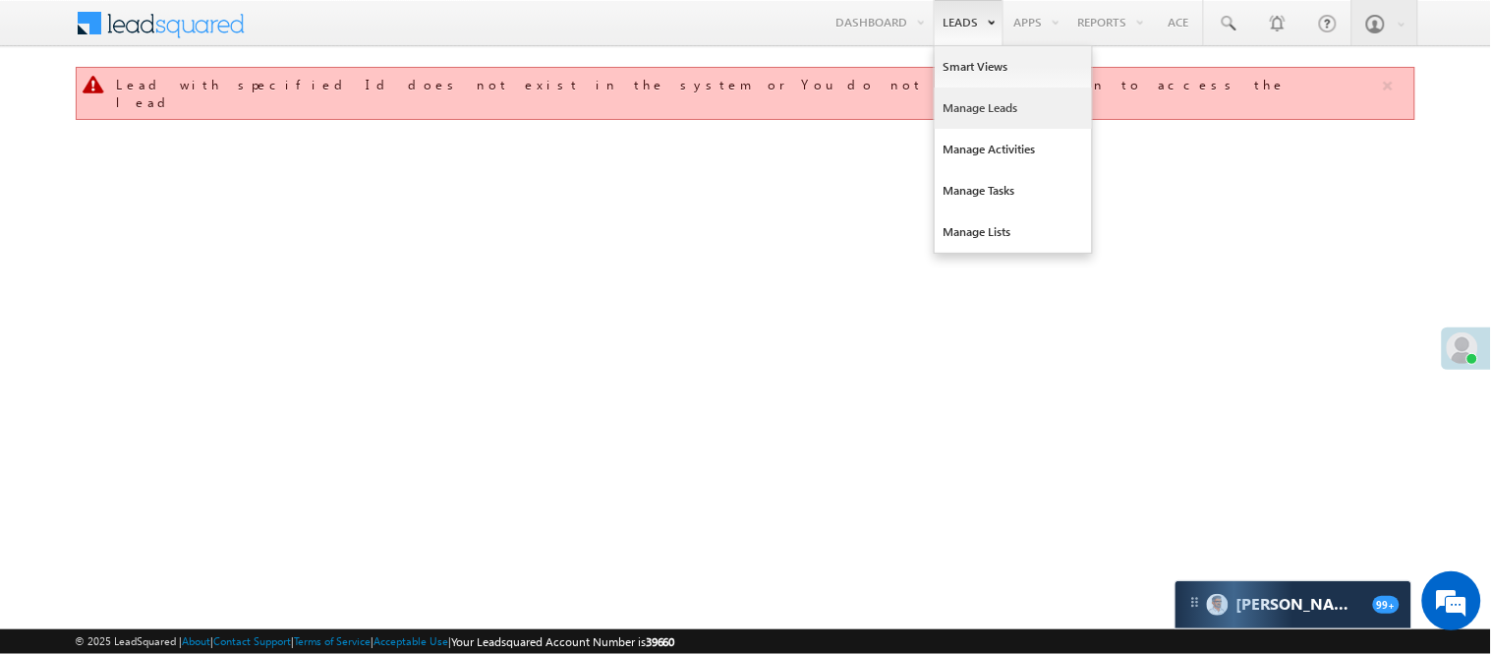
click at [996, 92] on link "Manage Leads" at bounding box center [1013, 107] width 157 height 41
click at [1005, 106] on link "Manage Leads" at bounding box center [1013, 107] width 157 height 41
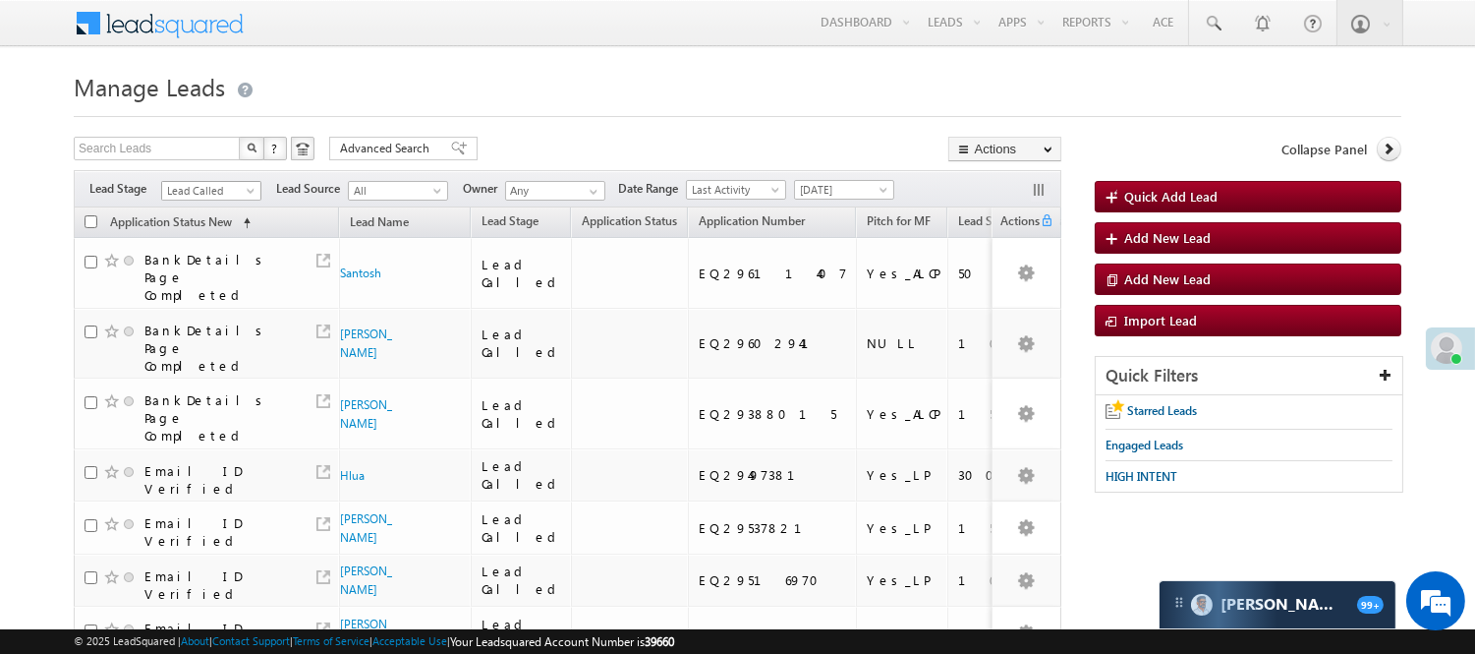
click at [229, 183] on span "Lead Called" at bounding box center [208, 191] width 93 height 18
click at [195, 323] on link "Code Generated" at bounding box center [211, 332] width 99 height 18
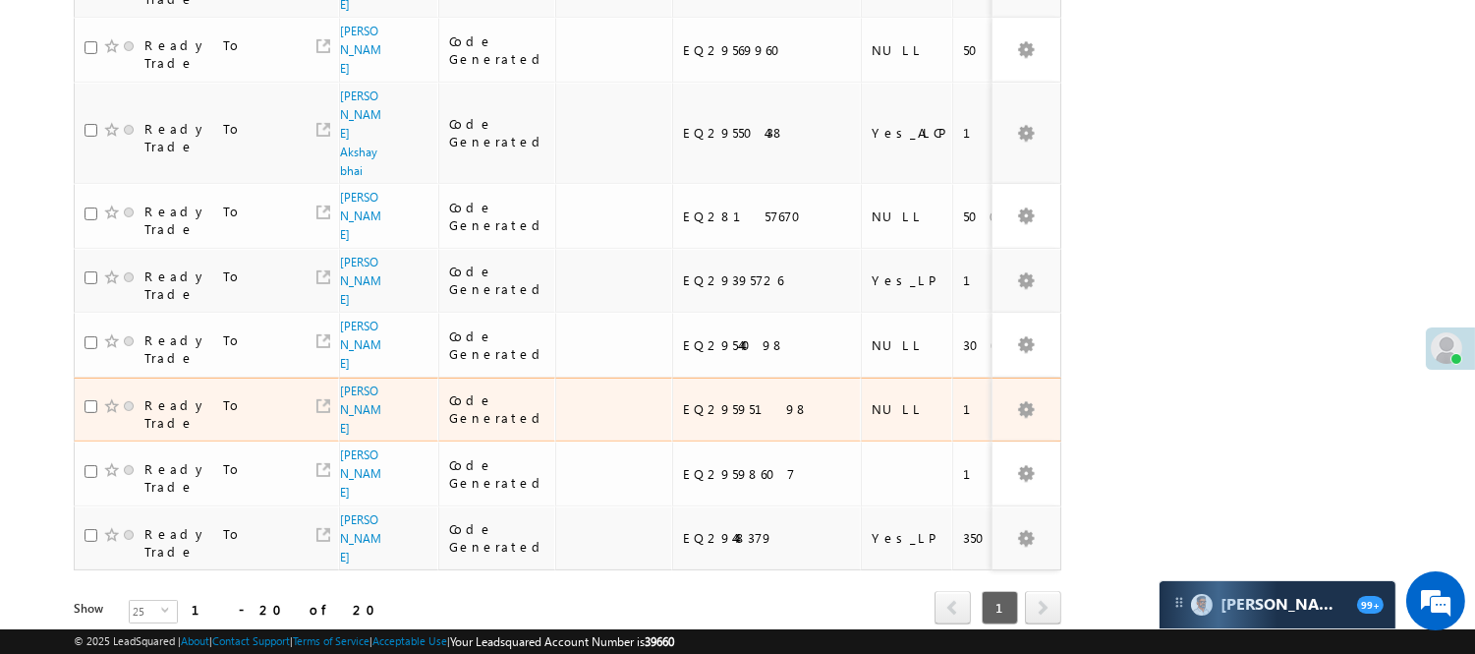
scroll to position [1225, 0]
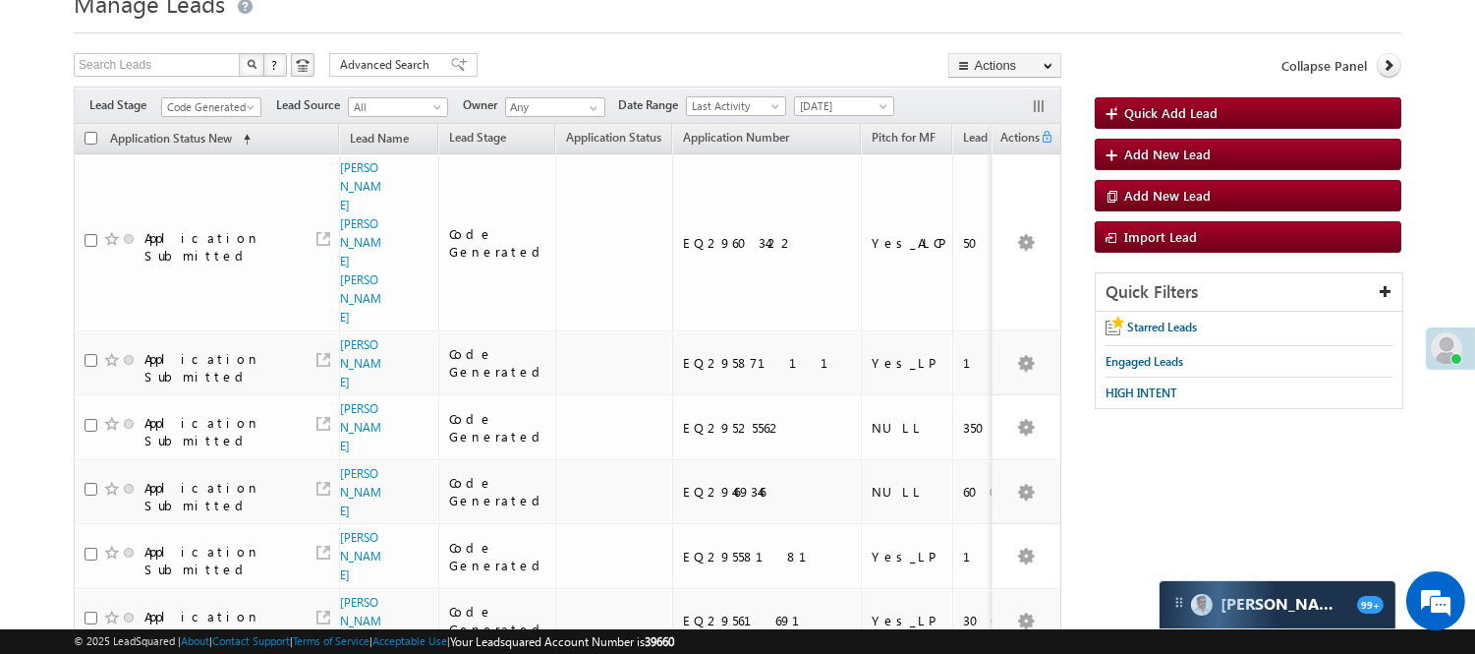
scroll to position [109, 0]
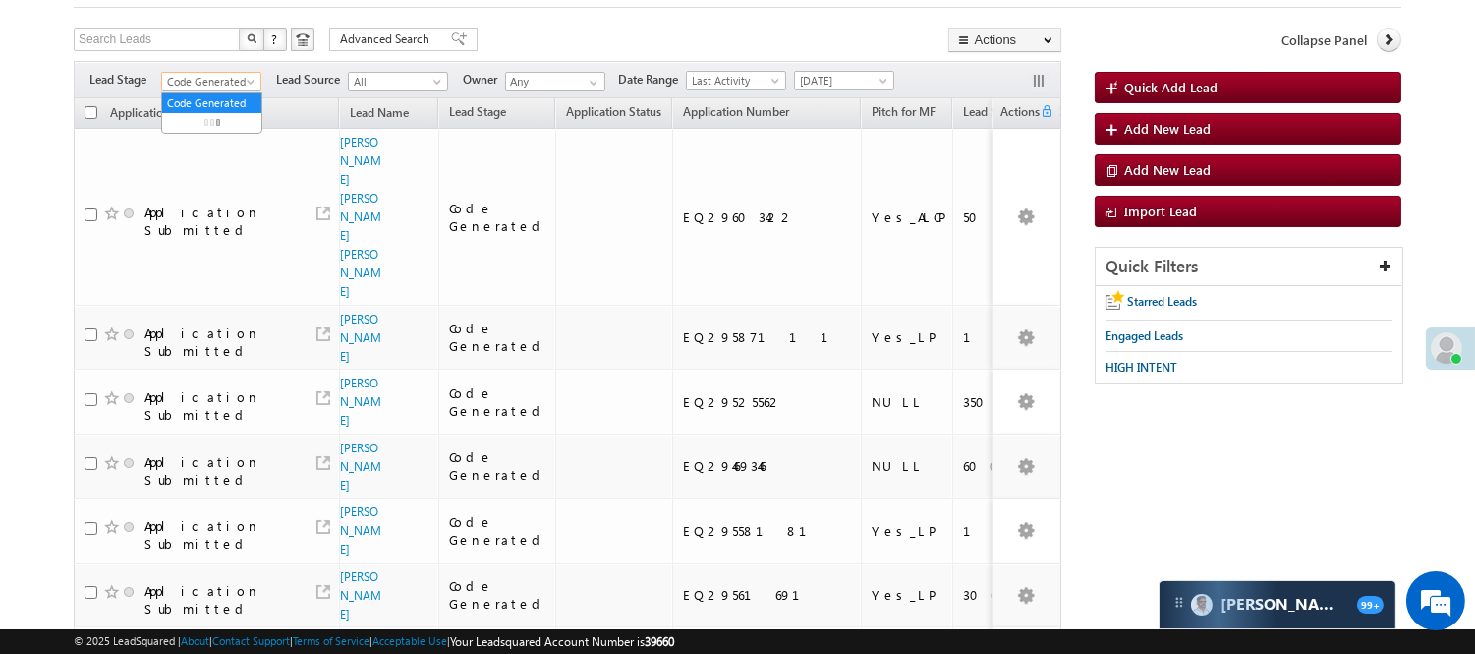
click at [221, 85] on span "Code Generated" at bounding box center [208, 82] width 93 height 18
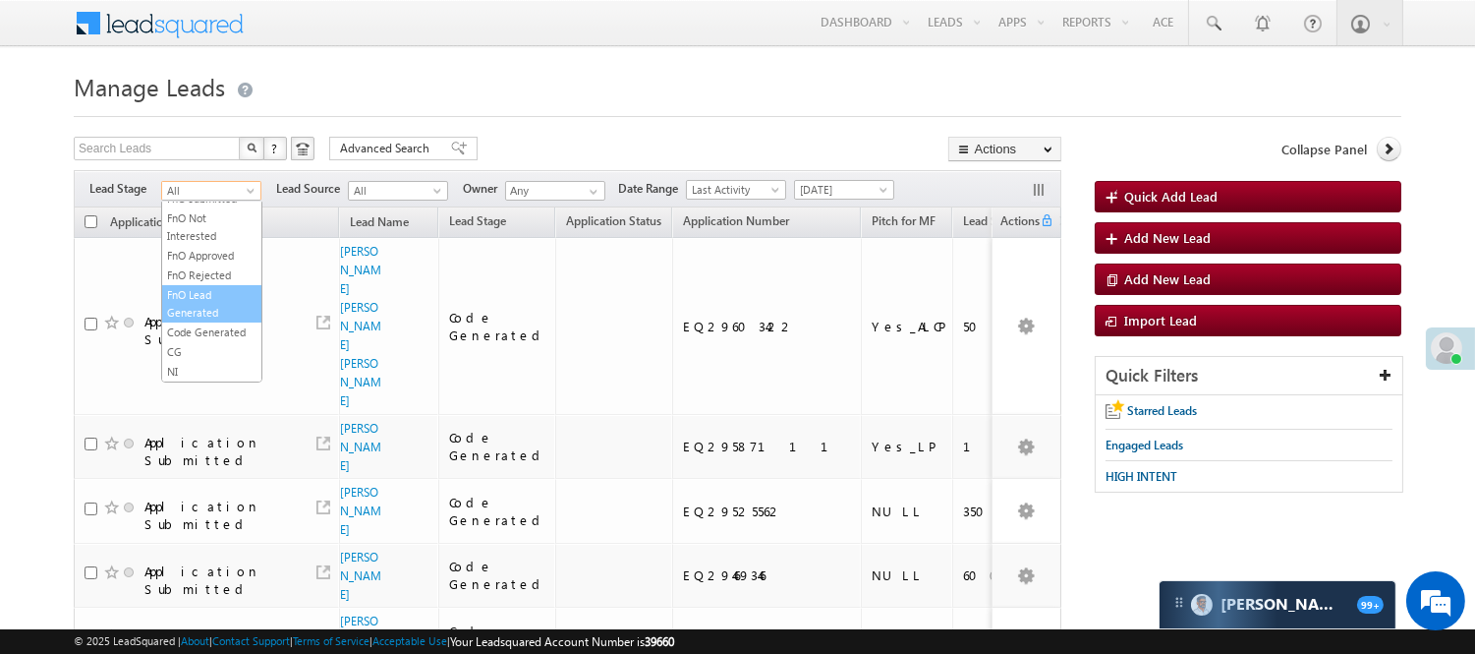
scroll to position [0, 0]
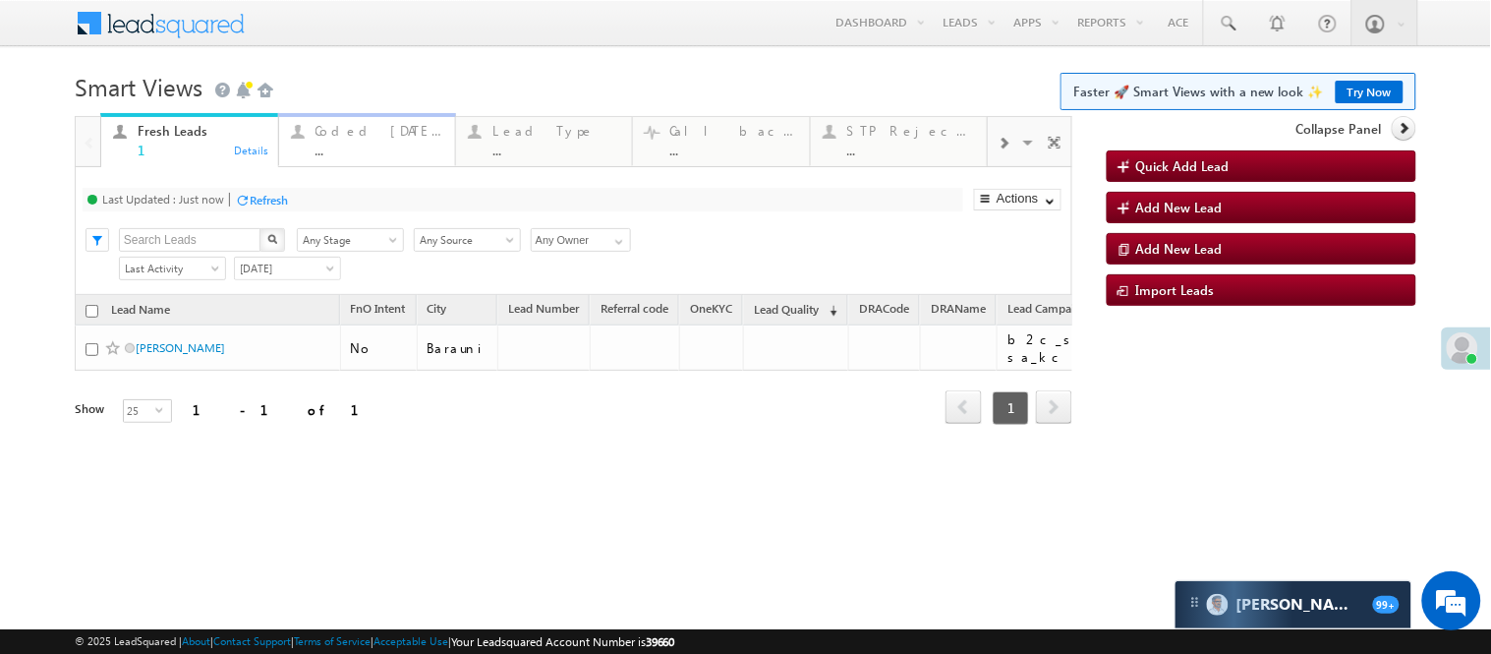
click at [370, 153] on div "..." at bounding box center [379, 150] width 128 height 15
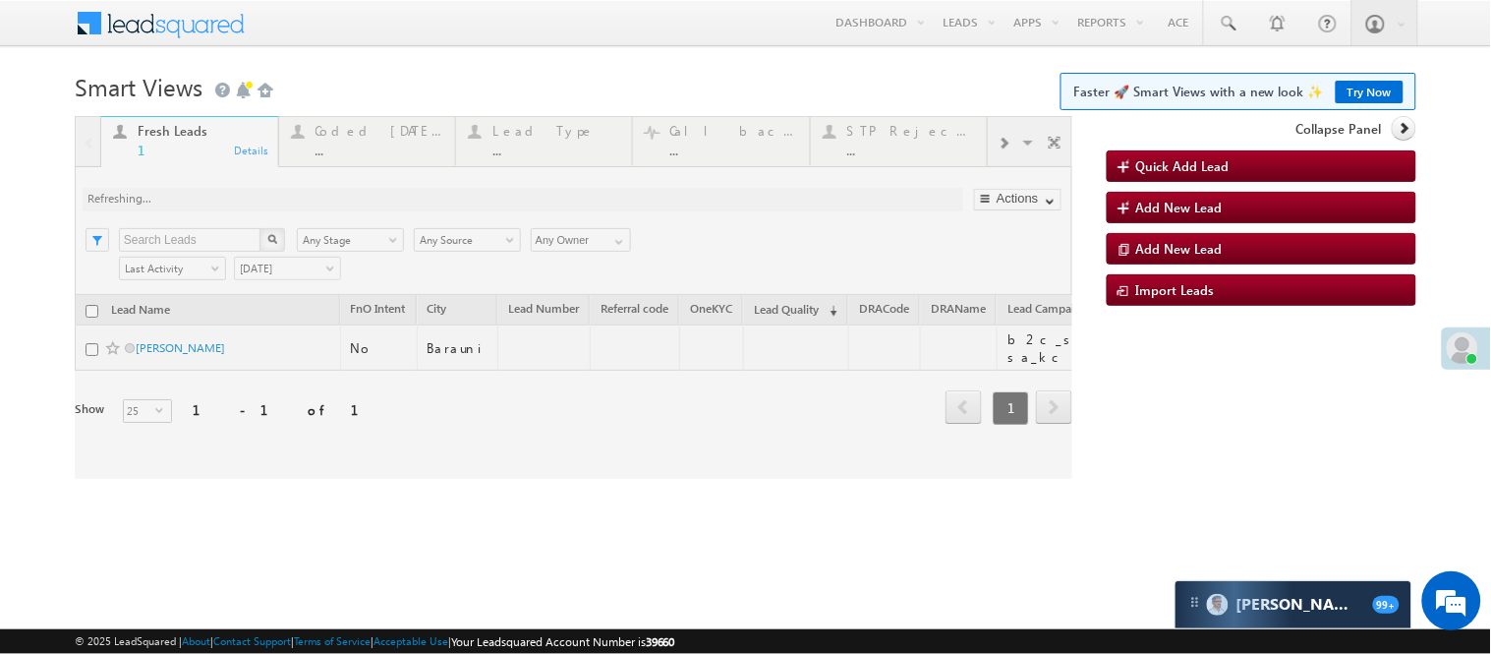
click at [563, 73] on h1 "Smart Views Getting Started Faster 🚀 Smart Views with a new look ✨ Try Now" at bounding box center [746, 85] width 1342 height 38
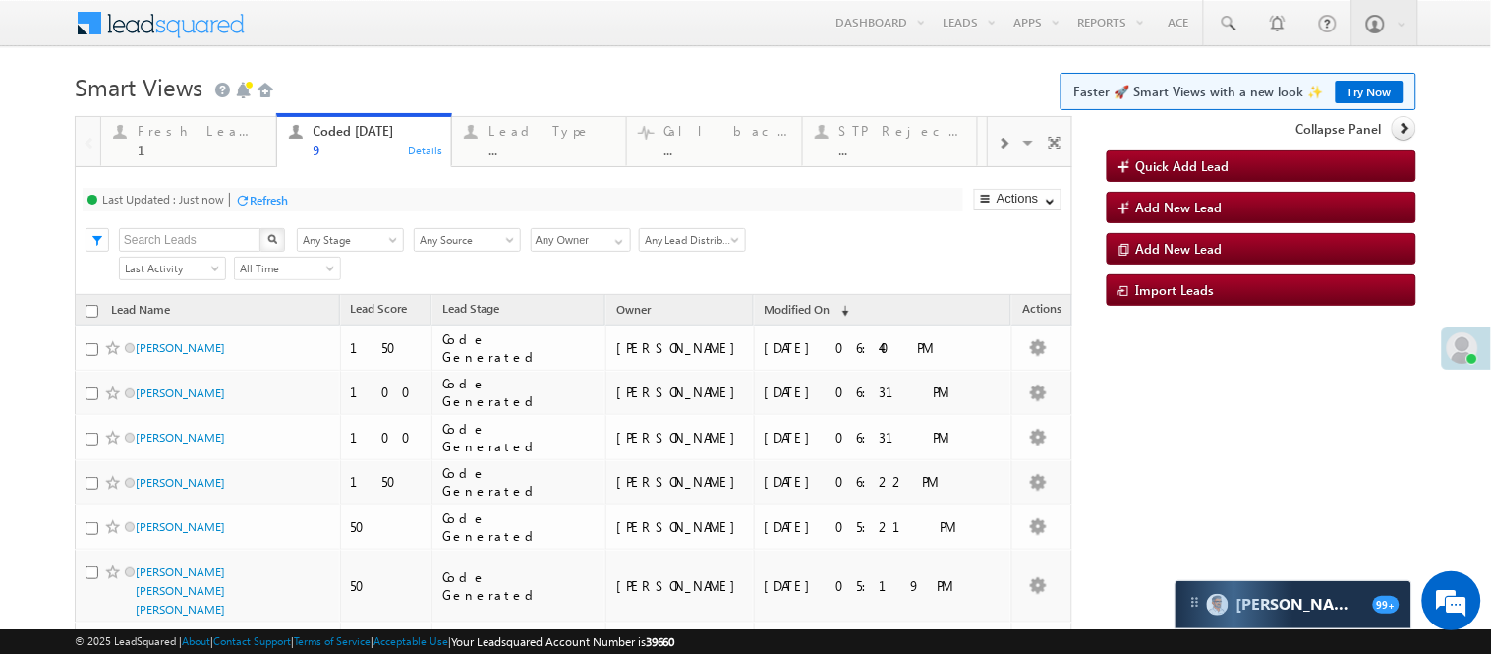
click at [411, 62] on body "Menu [PERSON_NAME] [PERSON_NAME] .Yada v@ang elbro king. com" at bounding box center [745, 432] width 1491 height 865
